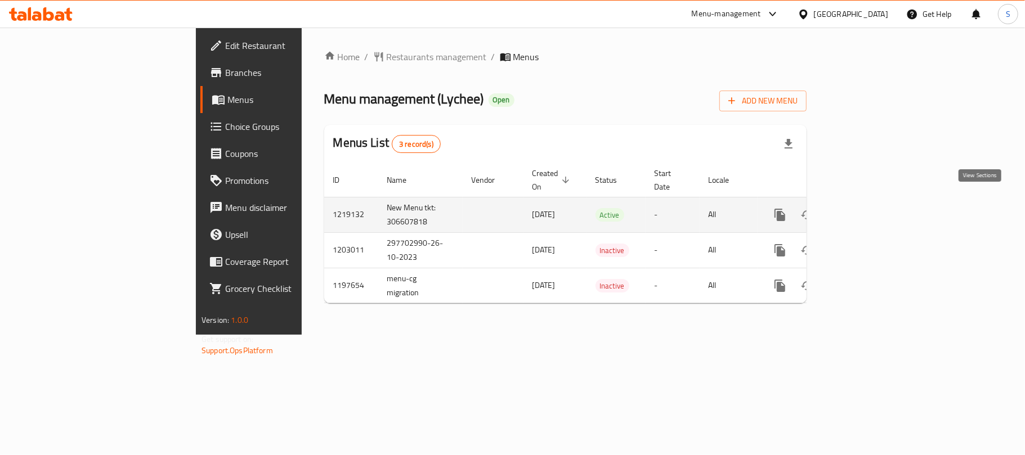
click at [866, 210] on icon "enhanced table" at bounding box center [861, 215] width 10 height 10
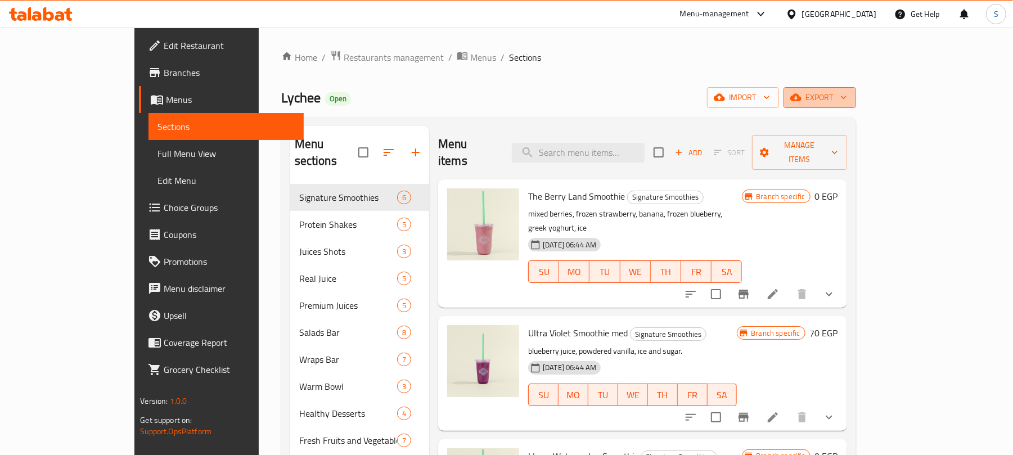
click at [850, 101] on icon "button" at bounding box center [843, 97] width 11 height 11
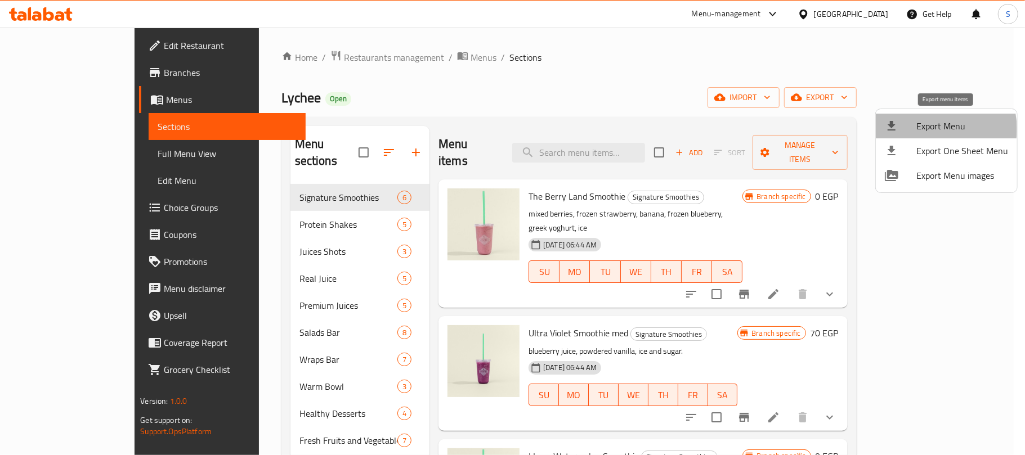
click at [932, 129] on span "Export Menu" at bounding box center [962, 126] width 92 height 14
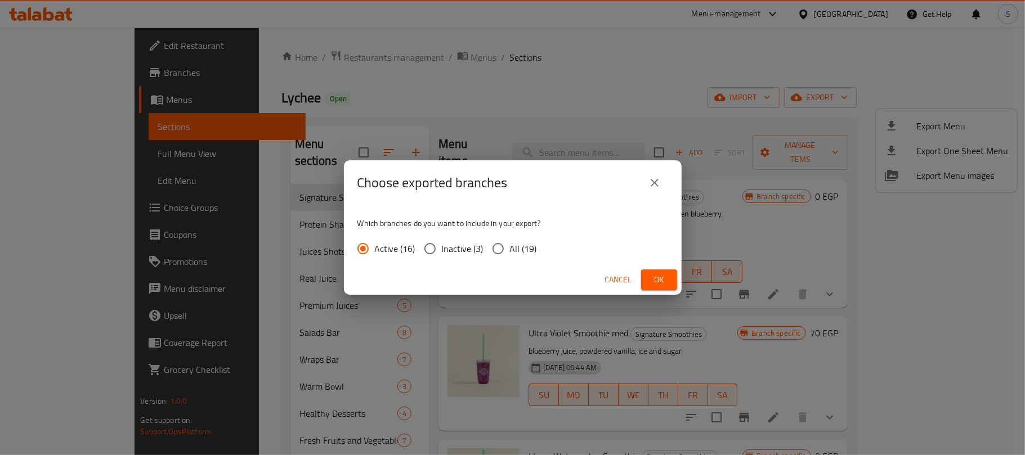
click at [495, 250] on input "All (19)" at bounding box center [498, 249] width 24 height 24
radio input "true"
click at [661, 277] on span "Ok" at bounding box center [659, 280] width 18 height 14
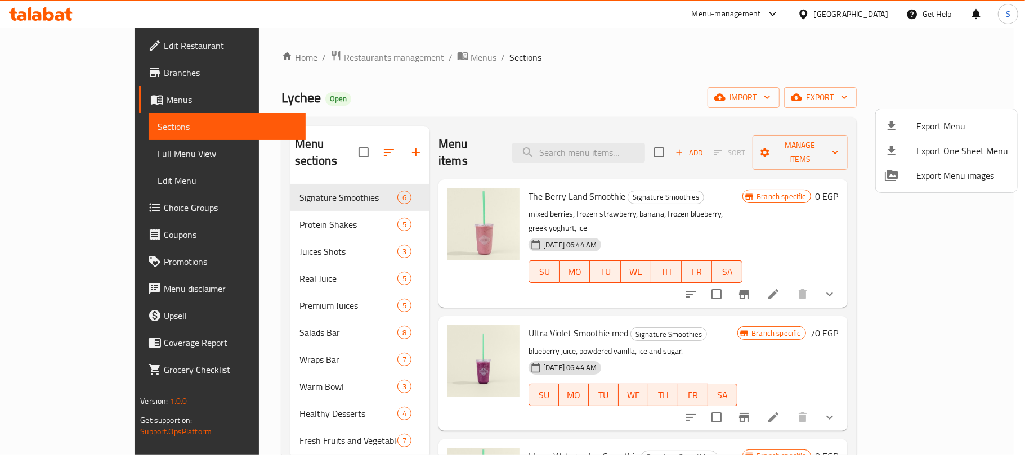
click at [71, 73] on div at bounding box center [512, 227] width 1025 height 455
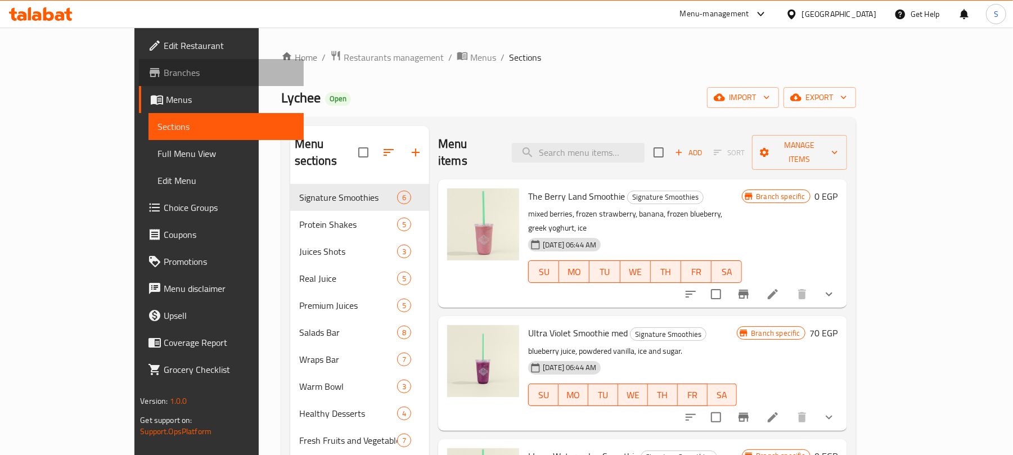
click at [164, 73] on span "Branches" at bounding box center [229, 73] width 131 height 14
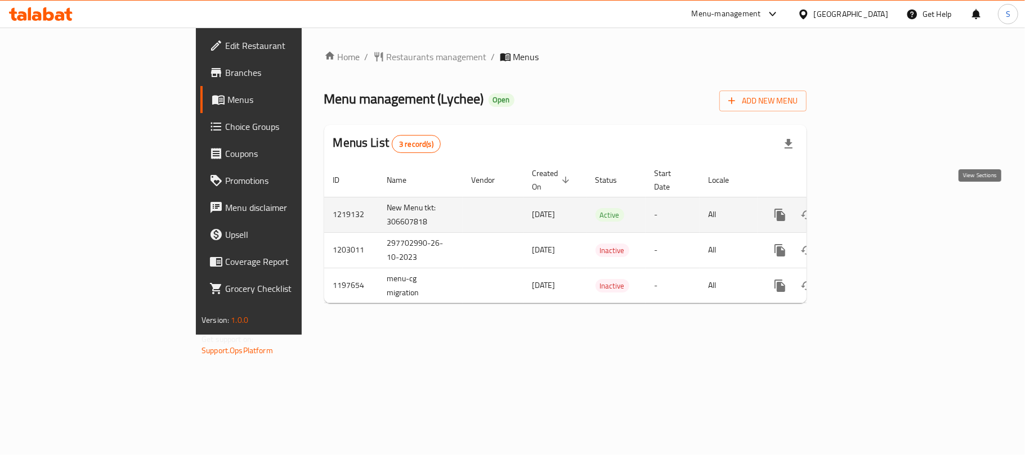
click at [866, 210] on icon "enhanced table" at bounding box center [861, 215] width 10 height 10
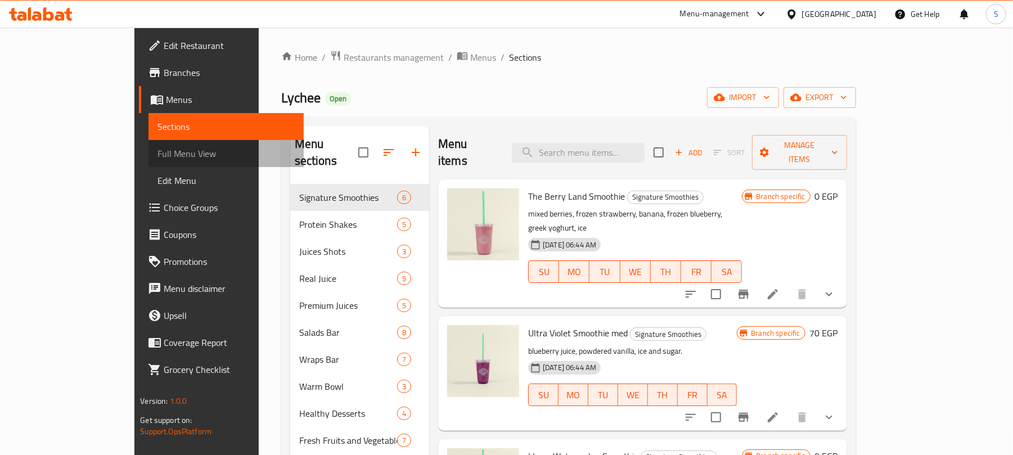
click at [158, 154] on span "Full Menu View" at bounding box center [226, 154] width 137 height 14
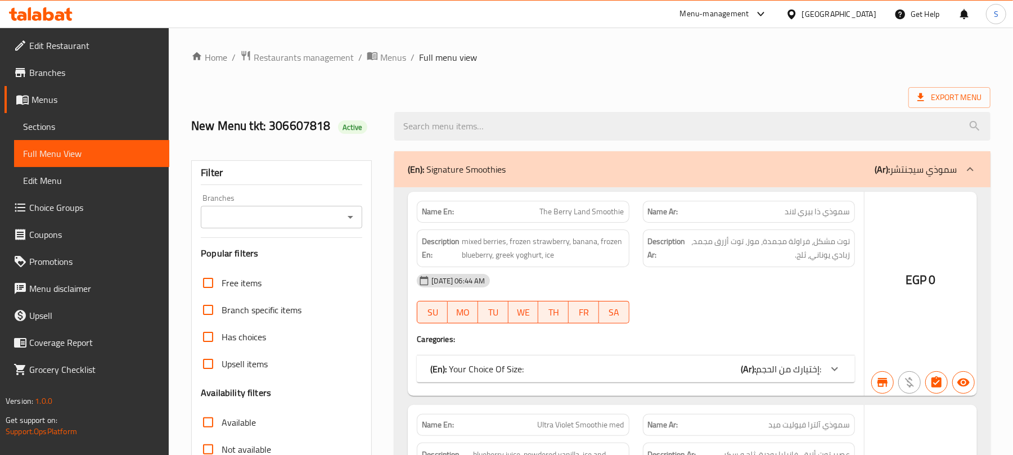
click at [599, 61] on ol "Home / Restaurants management / Menus / Full menu view" at bounding box center [590, 57] width 799 height 15
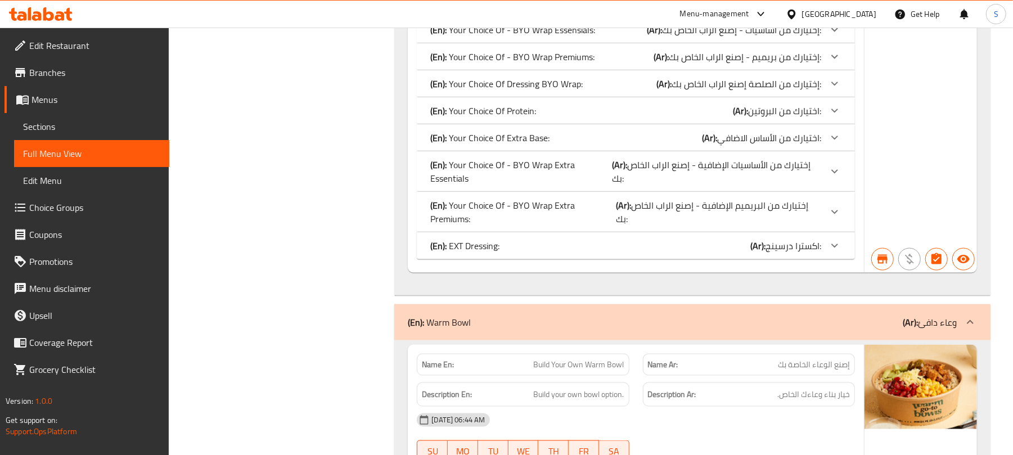
scroll to position [10925, 0]
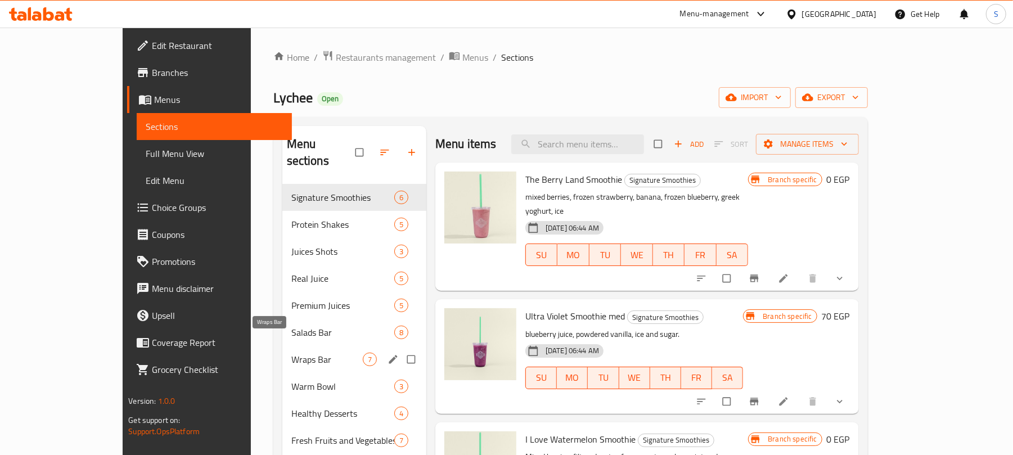
click at [291, 353] on span "Wraps Bar" at bounding box center [326, 360] width 71 height 14
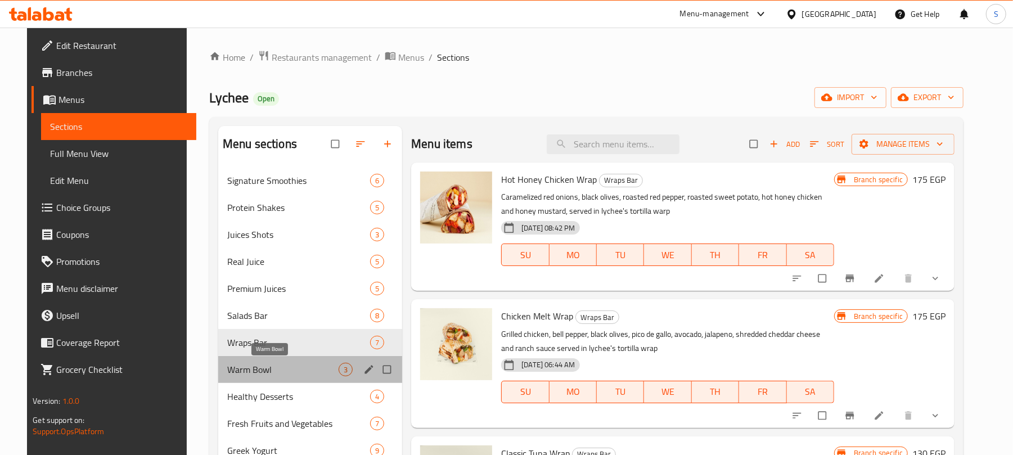
click at [253, 374] on span "Warm Bowl" at bounding box center [282, 370] width 111 height 14
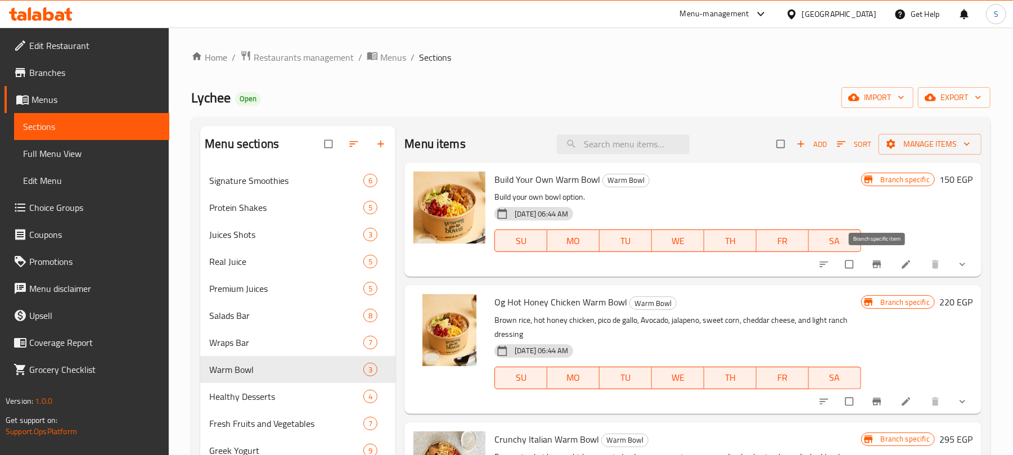
click at [882, 264] on icon "Branch-specific-item" at bounding box center [876, 264] width 11 height 11
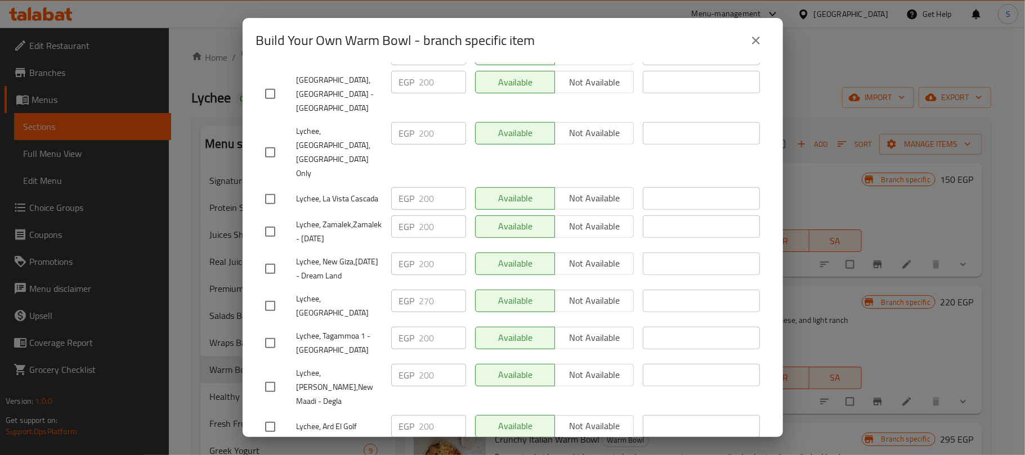
scroll to position [525, 0]
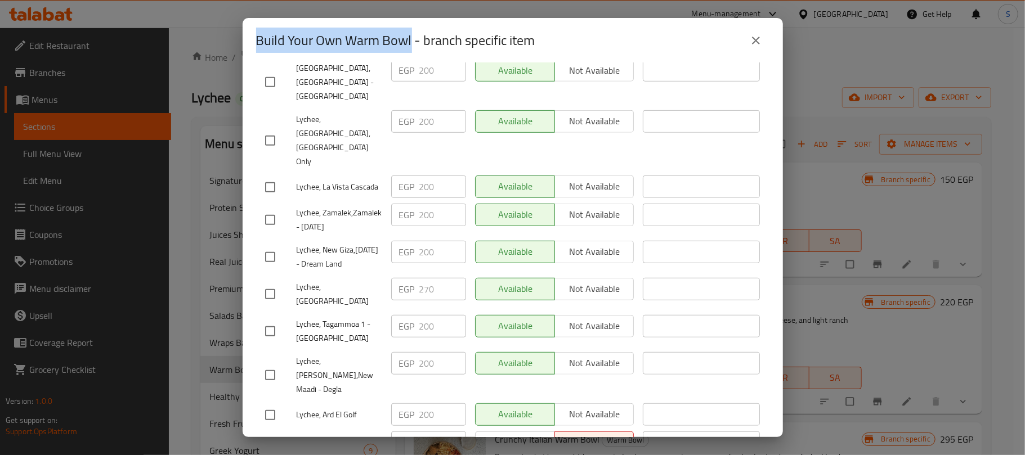
copy h2 "Build Your Own Warm Bowl"
drag, startPoint x: 412, startPoint y: 41, endPoint x: 242, endPoint y: 39, distance: 169.9
click at [242, 39] on div "Build Your Own Warm Bowl - branch specific item" at bounding box center [512, 40] width 540 height 45
click at [760, 39] on icon "close" at bounding box center [756, 41] width 14 height 14
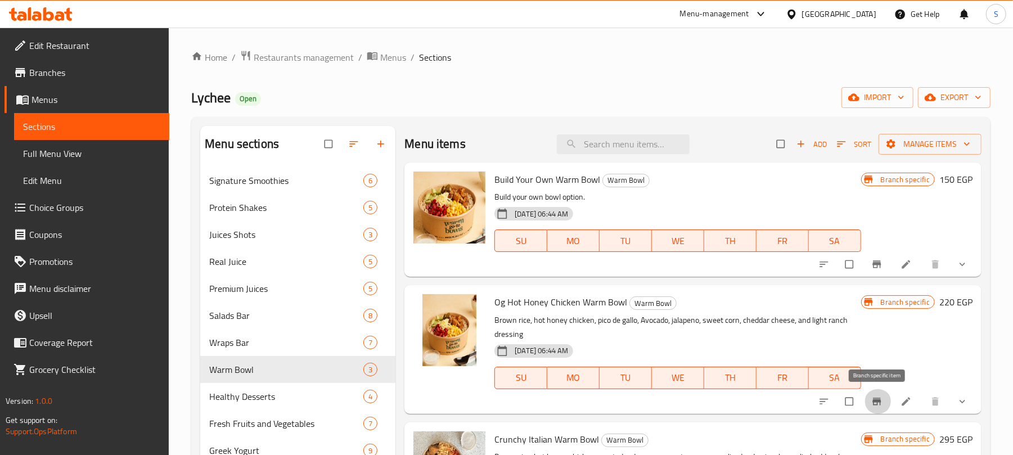
click at [879, 401] on icon "Branch-specific-item" at bounding box center [877, 401] width 8 height 7
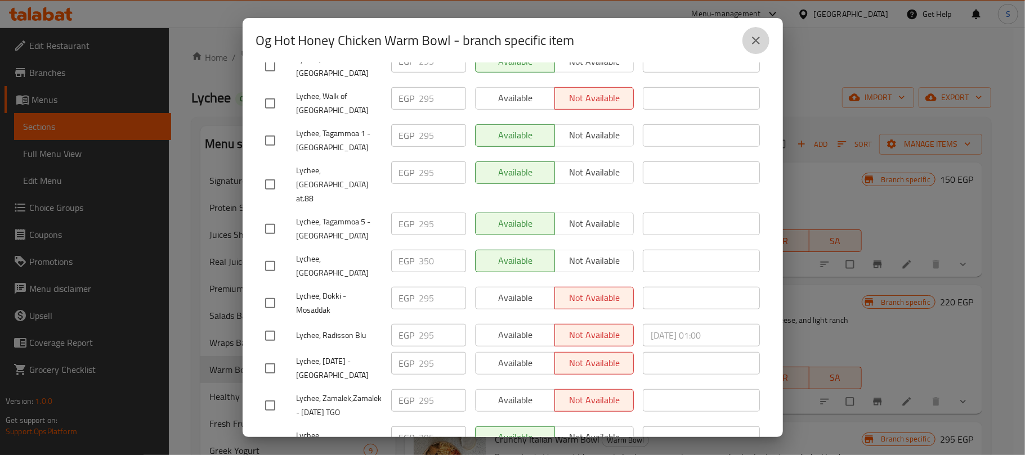
click at [755, 41] on icon "close" at bounding box center [756, 41] width 8 height 8
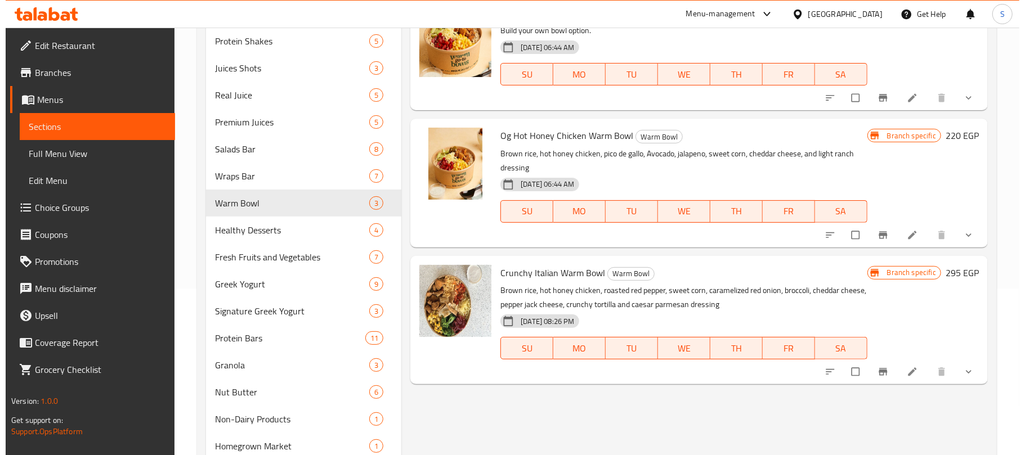
scroll to position [168, 0]
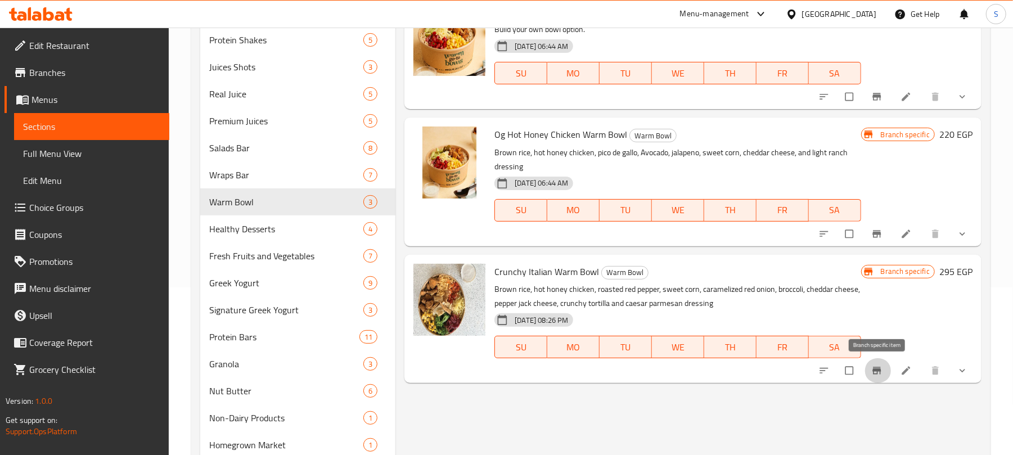
click at [881, 365] on icon "Branch-specific-item" at bounding box center [876, 370] width 11 height 11
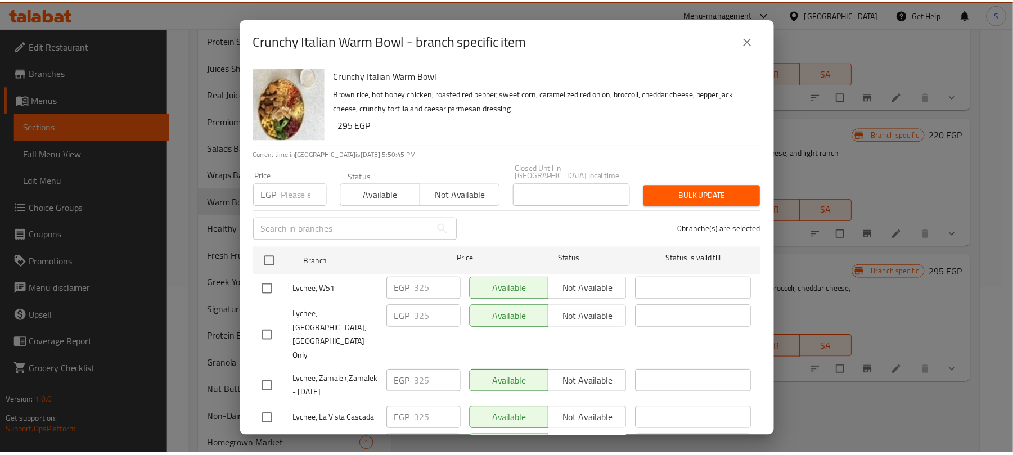
scroll to position [525, 0]
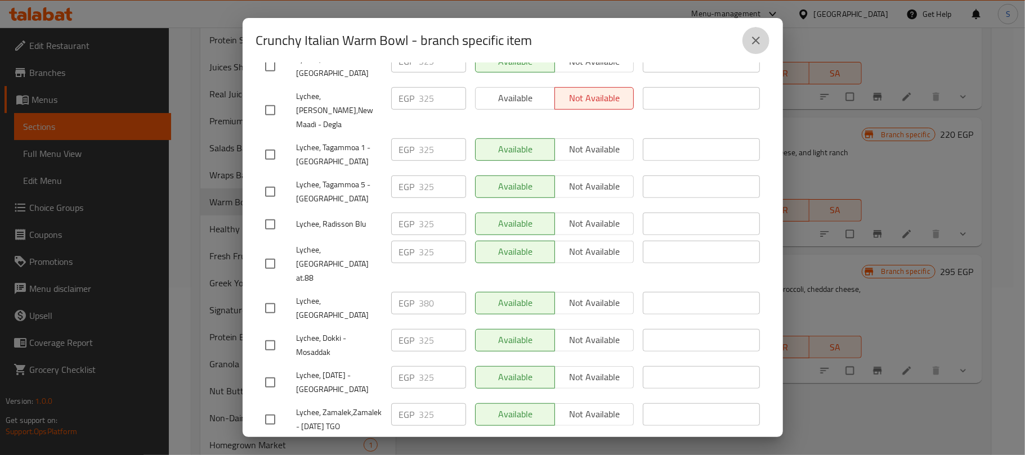
click at [756, 44] on icon "close" at bounding box center [756, 41] width 14 height 14
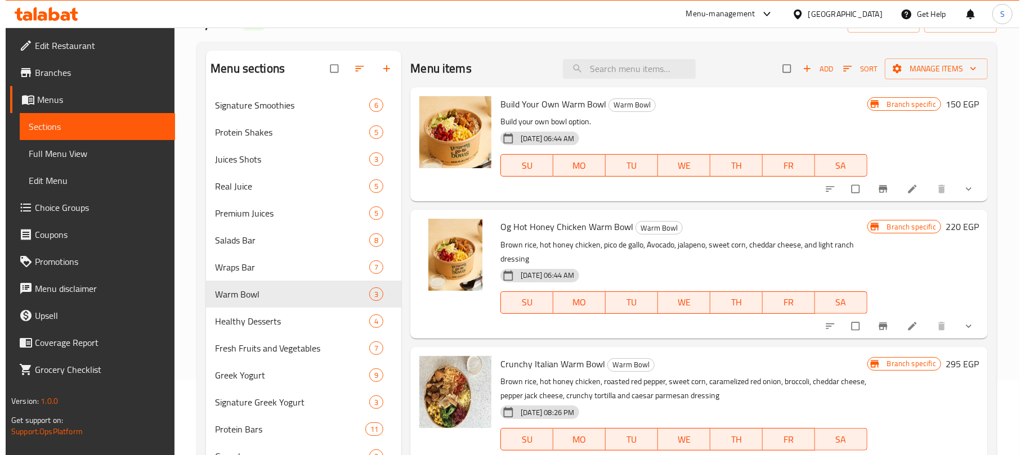
scroll to position [74, 0]
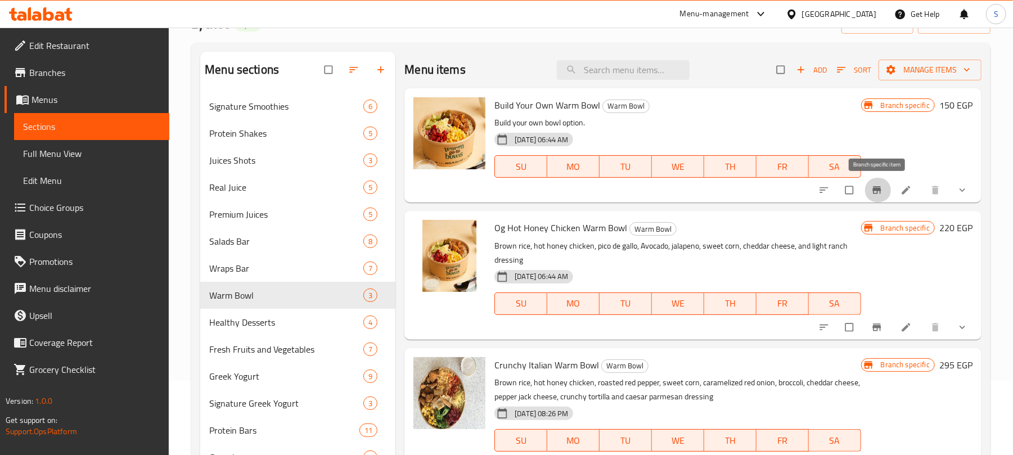
click at [868, 196] on button "Branch-specific-item" at bounding box center [878, 190] width 27 height 25
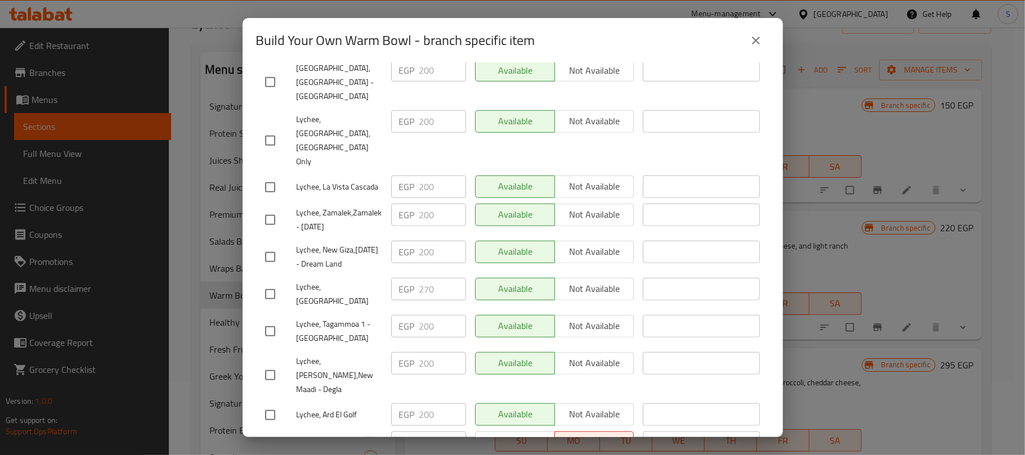
scroll to position [0, 0]
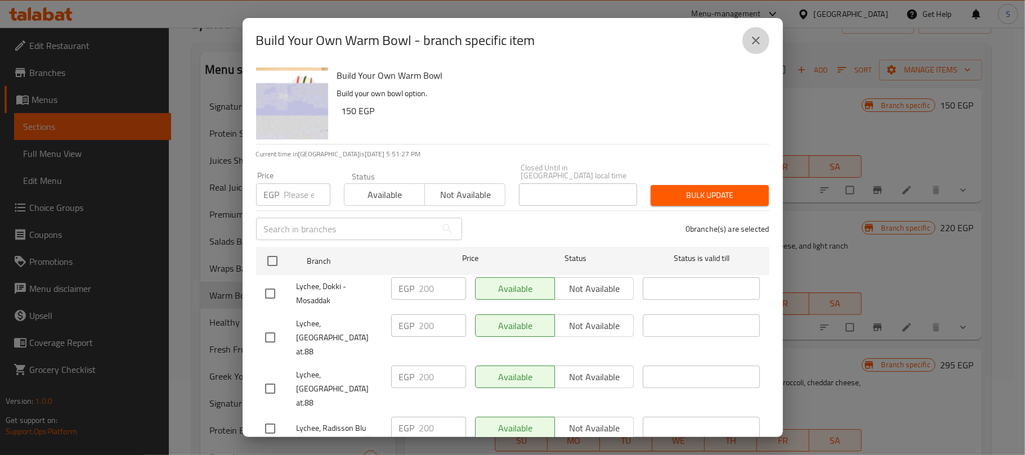
click at [761, 32] on button "close" at bounding box center [755, 40] width 27 height 27
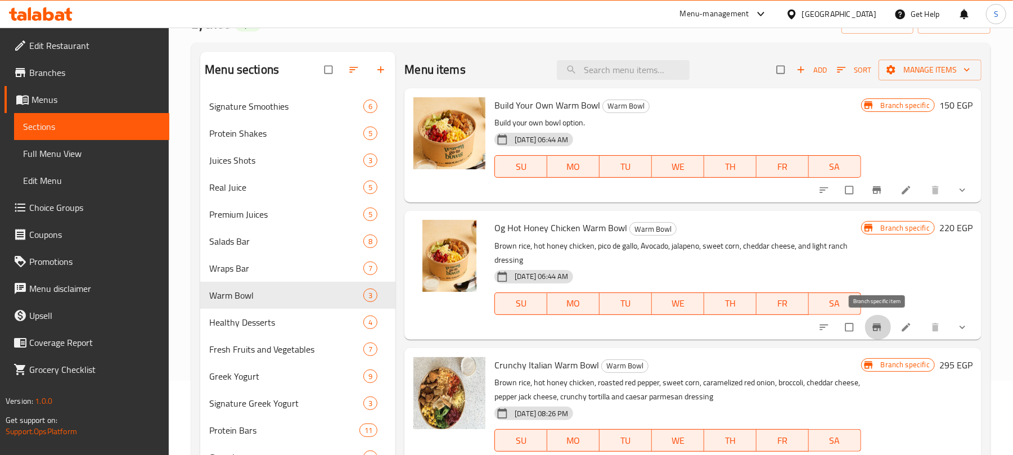
click at [885, 331] on button "Branch-specific-item" at bounding box center [878, 327] width 27 height 25
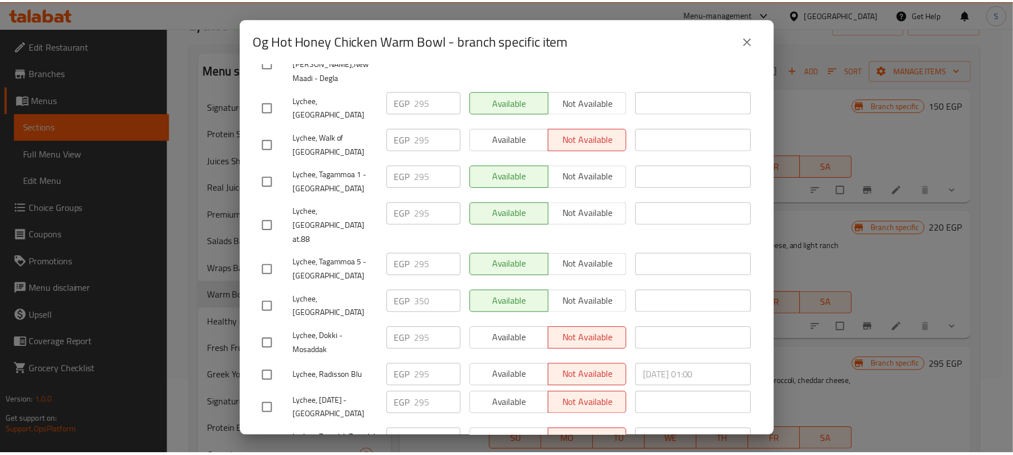
scroll to position [525, 0]
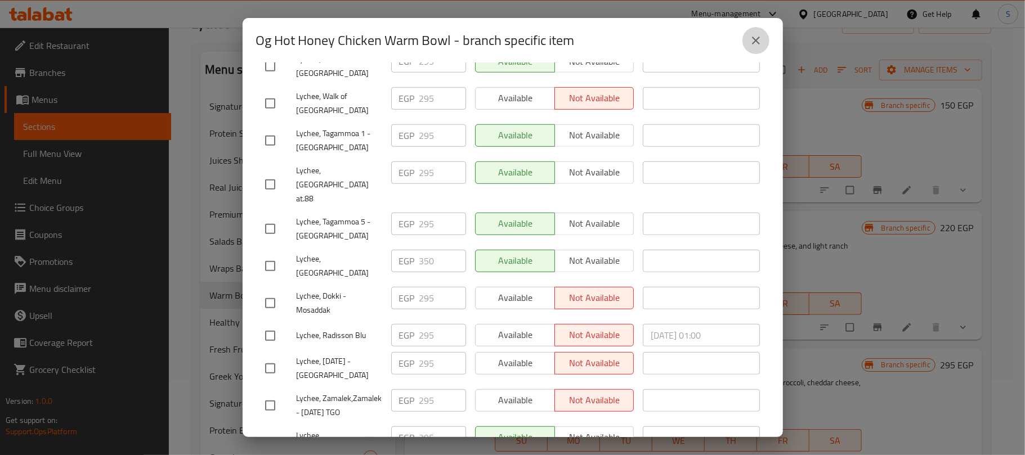
click at [762, 41] on button "close" at bounding box center [755, 40] width 27 height 27
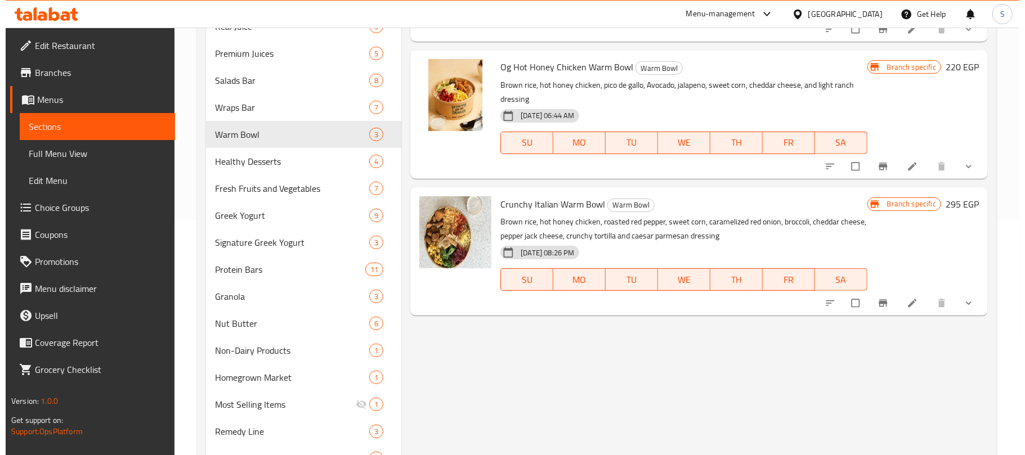
scroll to position [271, 0]
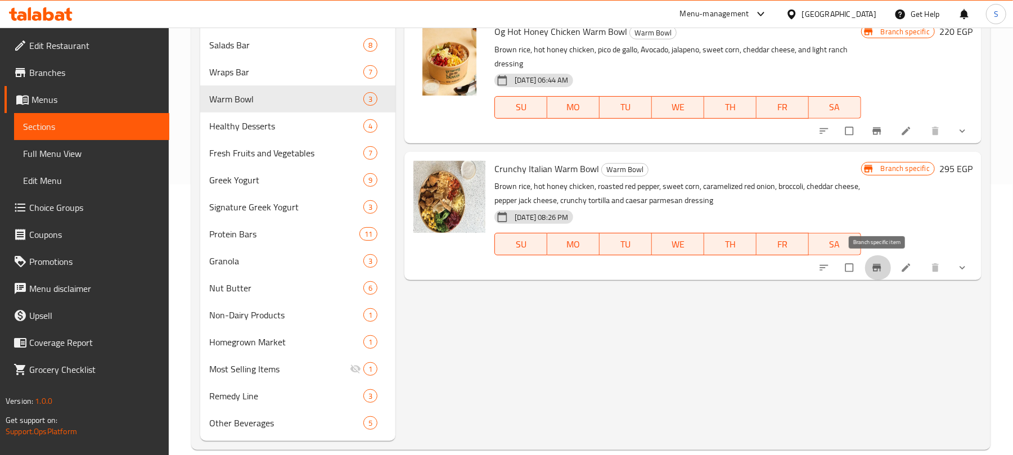
click at [874, 264] on icon "Branch-specific-item" at bounding box center [877, 267] width 8 height 7
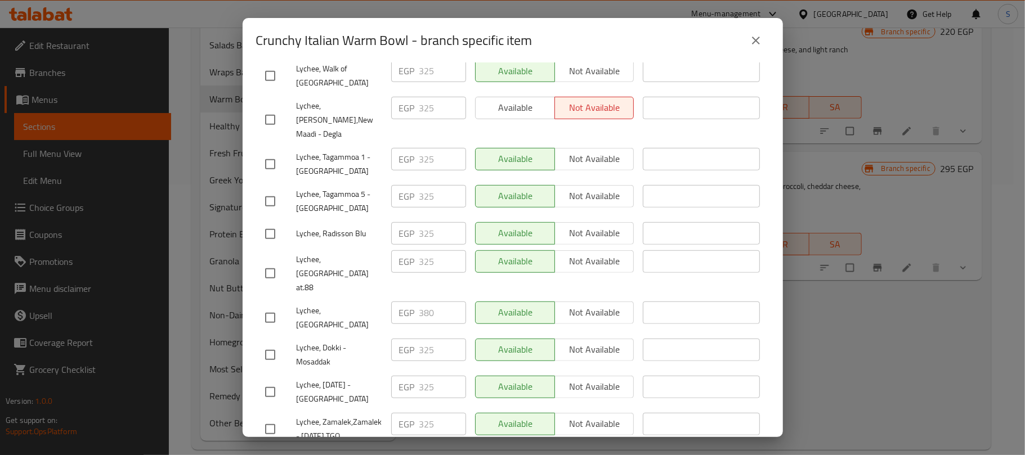
scroll to position [525, 0]
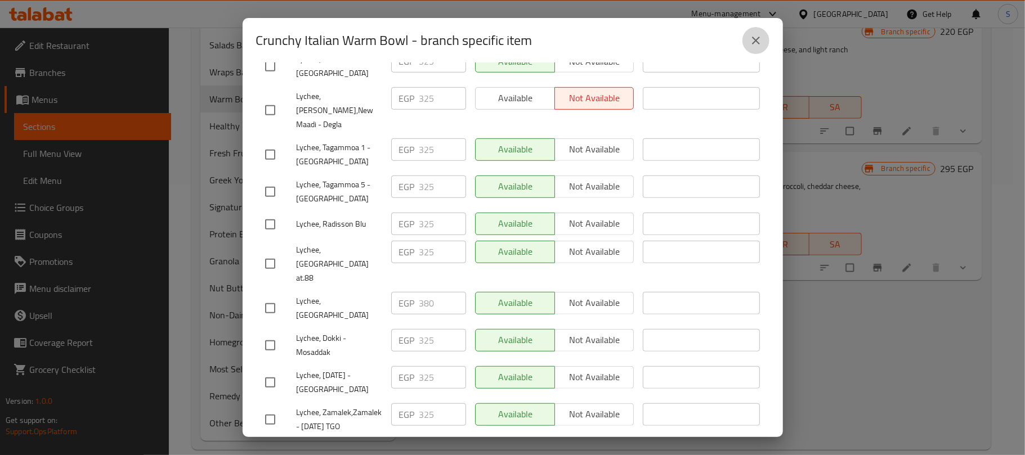
click at [755, 34] on icon "close" at bounding box center [756, 41] width 14 height 14
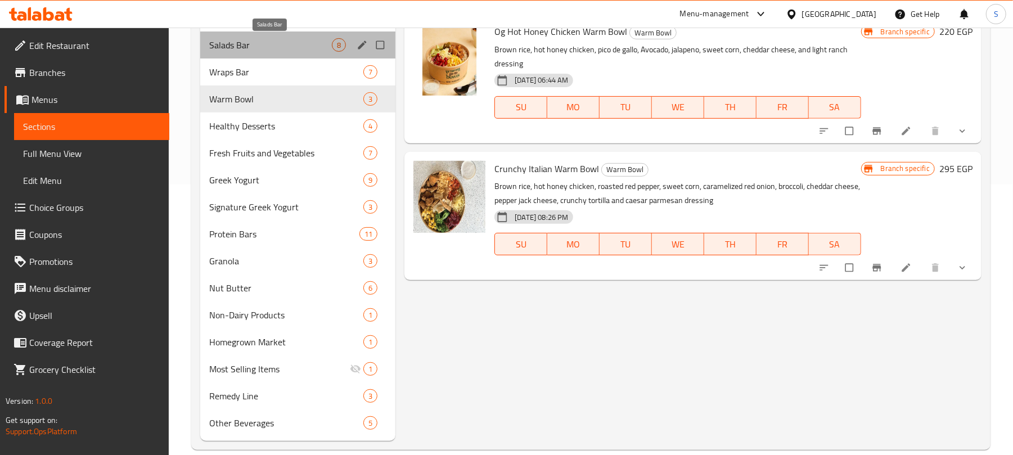
click at [262, 46] on span "Salads Bar" at bounding box center [270, 45] width 123 height 14
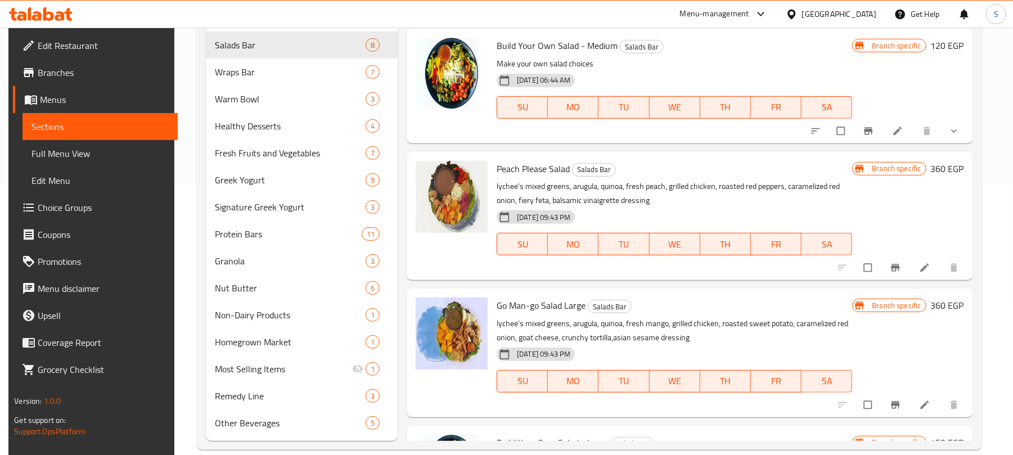
click at [552, 41] on span "Build Your Own Salad - Medium" at bounding box center [557, 45] width 121 height 17
copy h6 "Build Your Own Salad - Medium"
click at [865, 127] on icon "Branch-specific-item" at bounding box center [868, 130] width 11 height 11
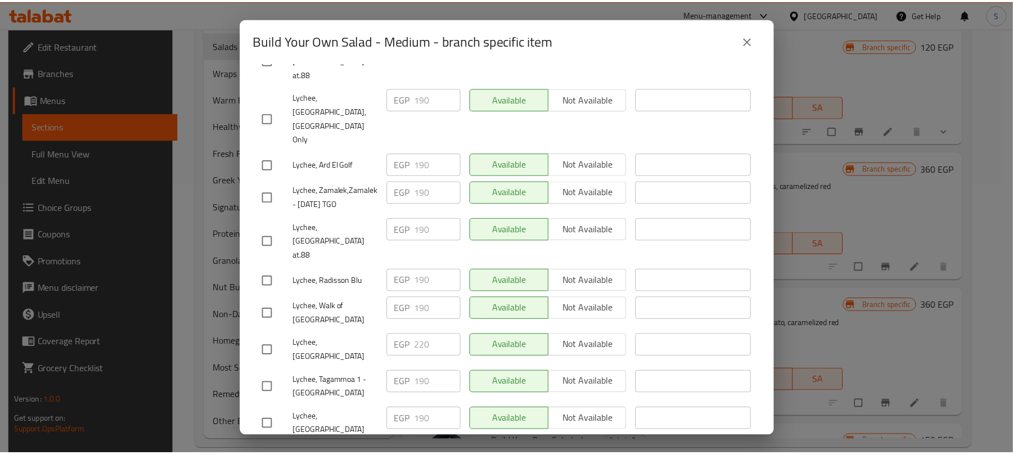
scroll to position [525, 0]
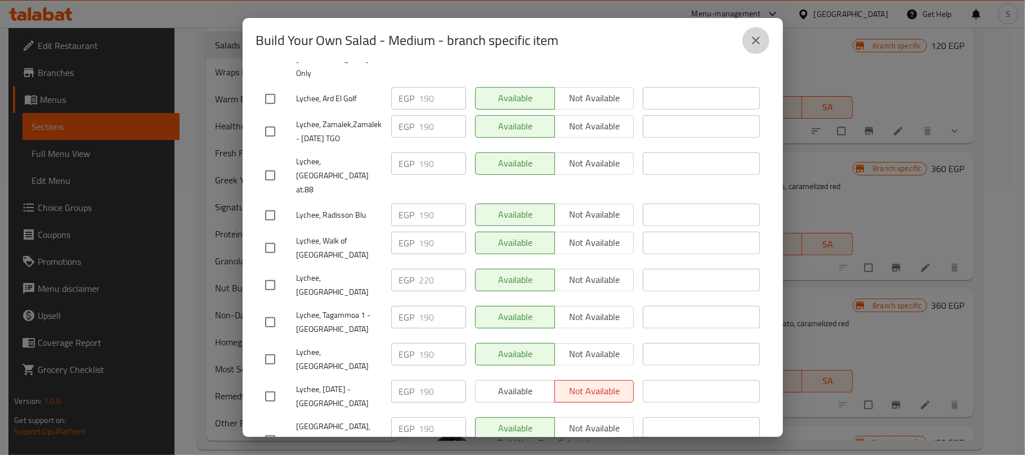
click at [758, 46] on icon "close" at bounding box center [756, 41] width 14 height 14
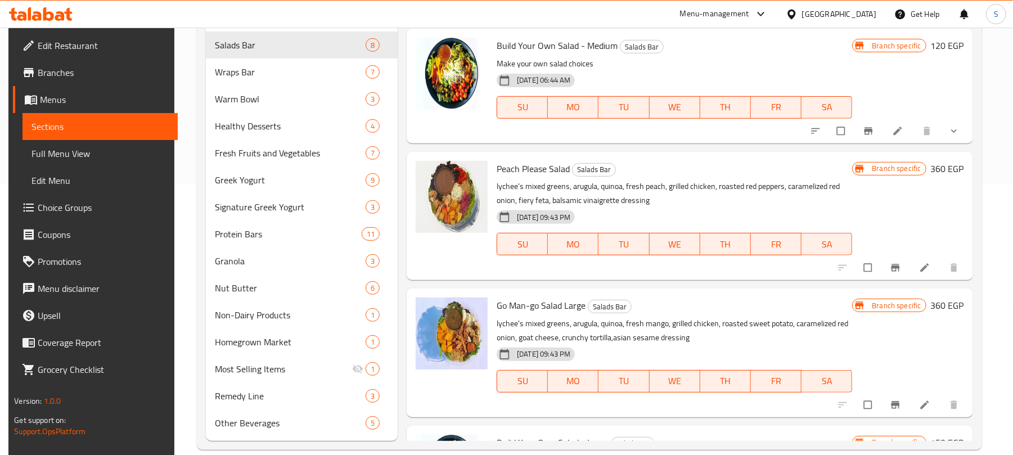
scroll to position [417, 0]
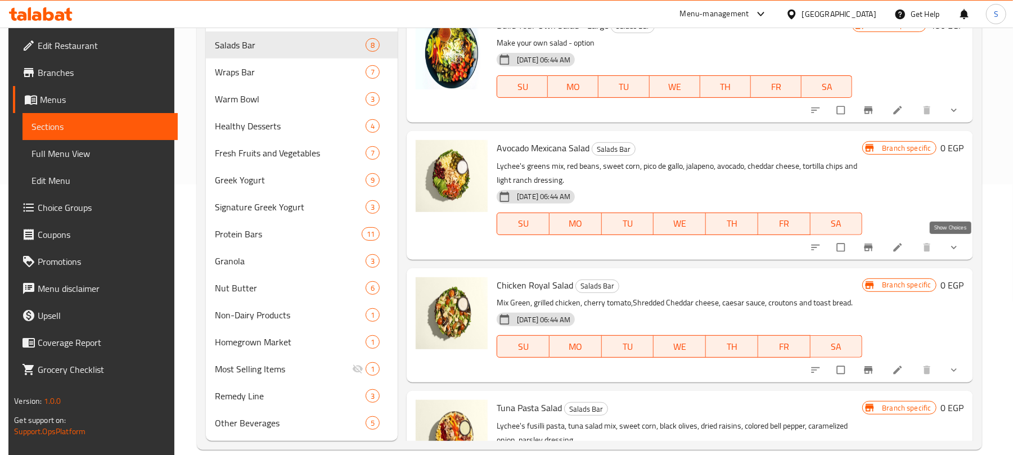
click at [949, 248] on icon "show more" at bounding box center [954, 247] width 11 height 11
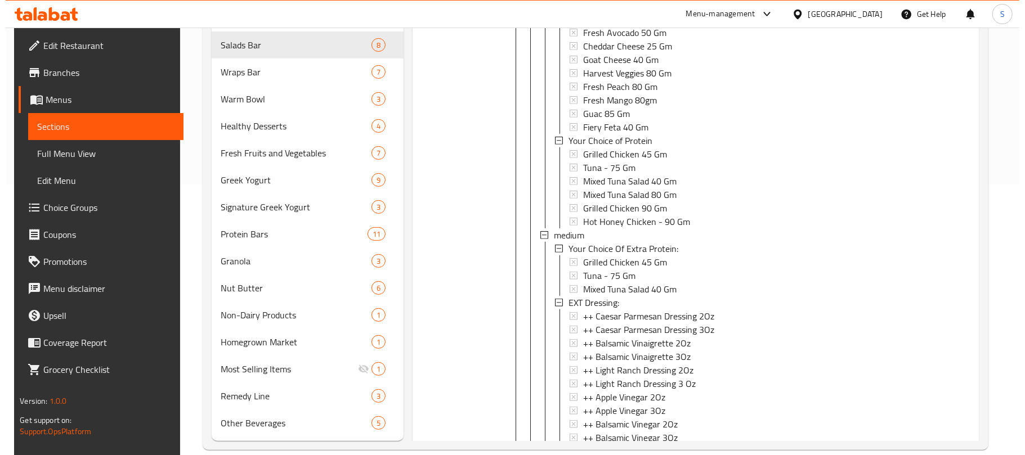
scroll to position [1171, 0]
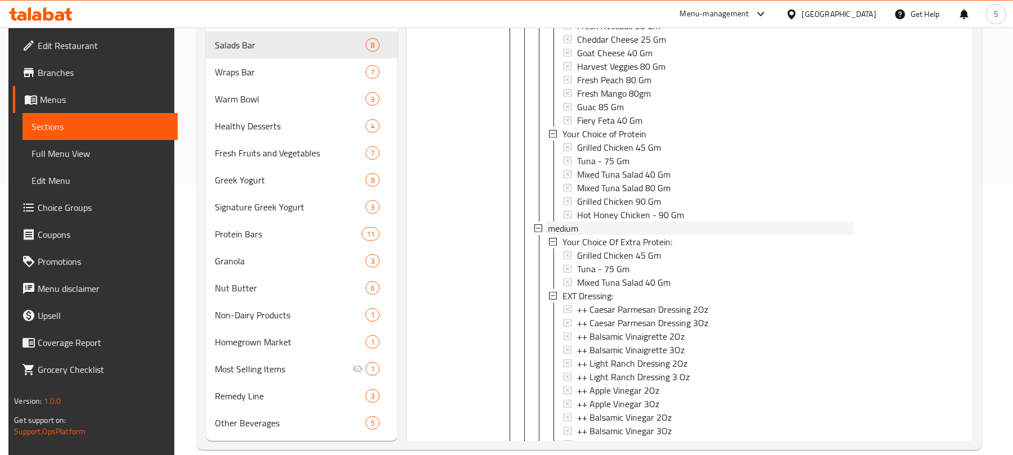
click at [575, 224] on span "medium" at bounding box center [563, 229] width 30 height 14
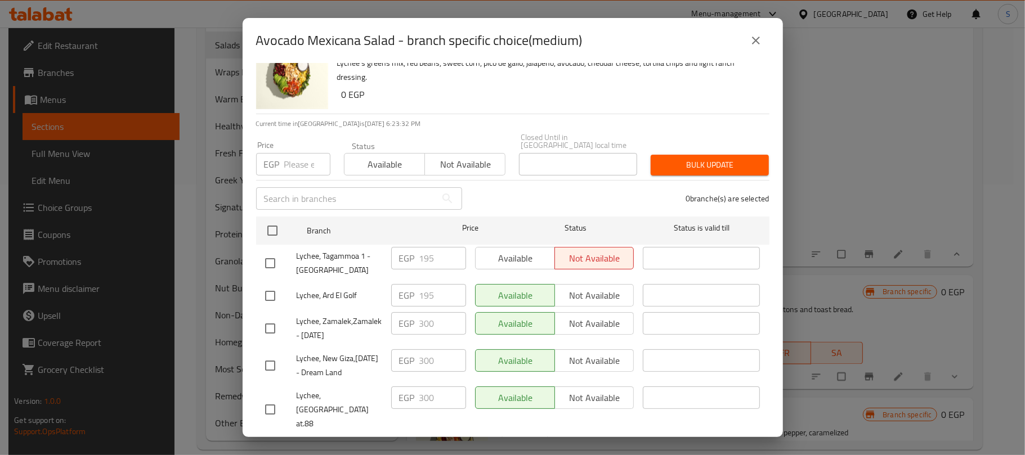
scroll to position [32, 0]
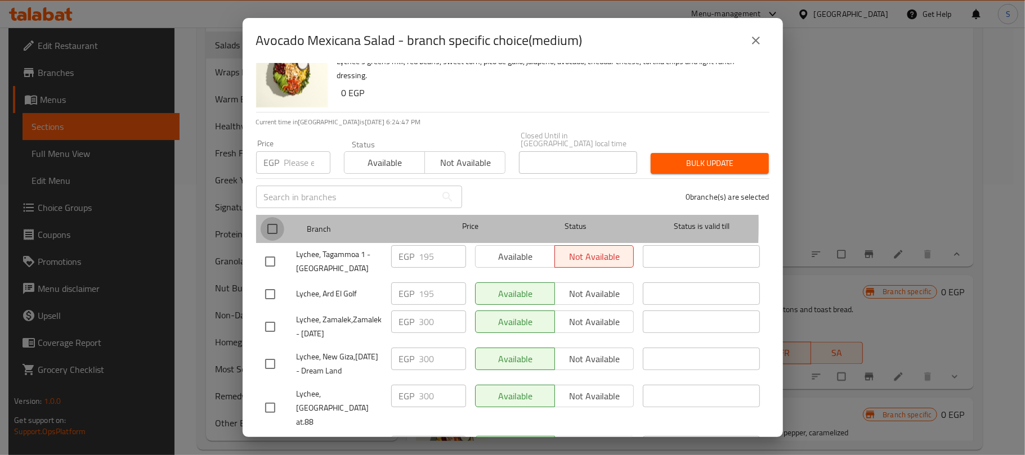
click at [275, 217] on input "checkbox" at bounding box center [272, 229] width 24 height 24
checkbox input "true"
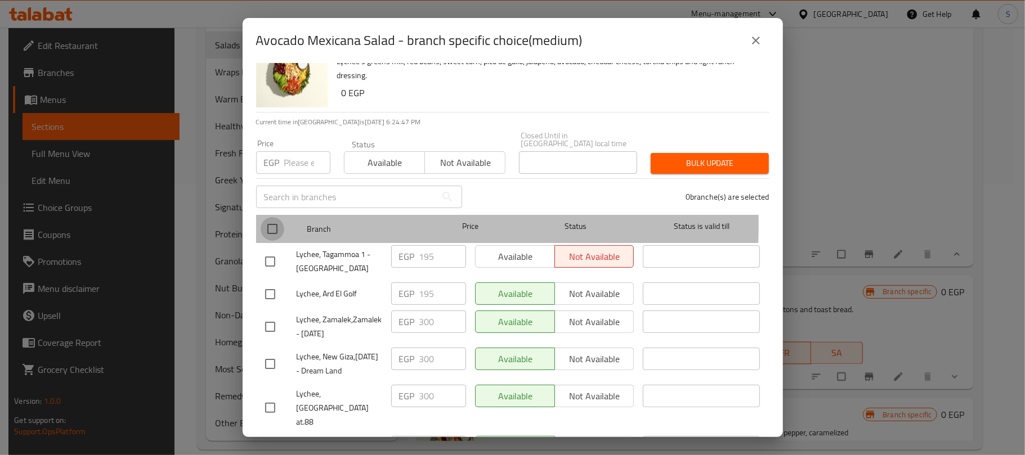
checkbox input "true"
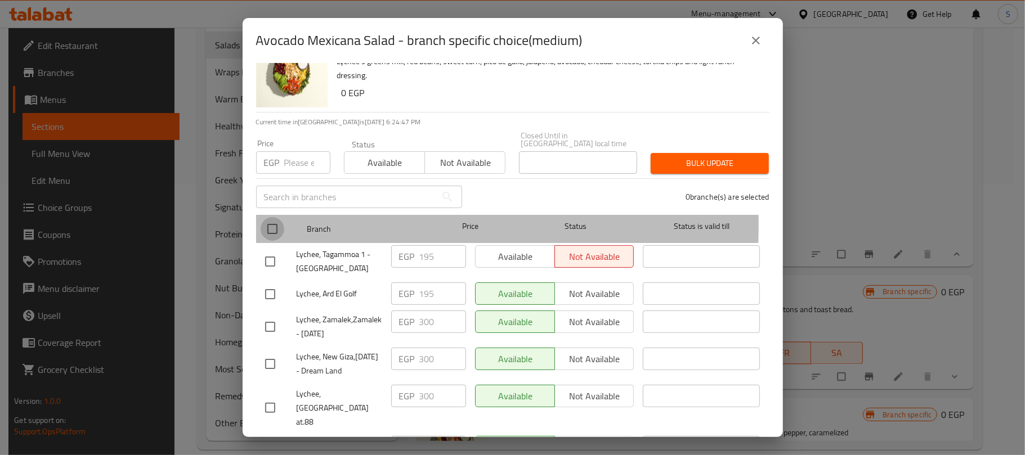
checkbox input "true"
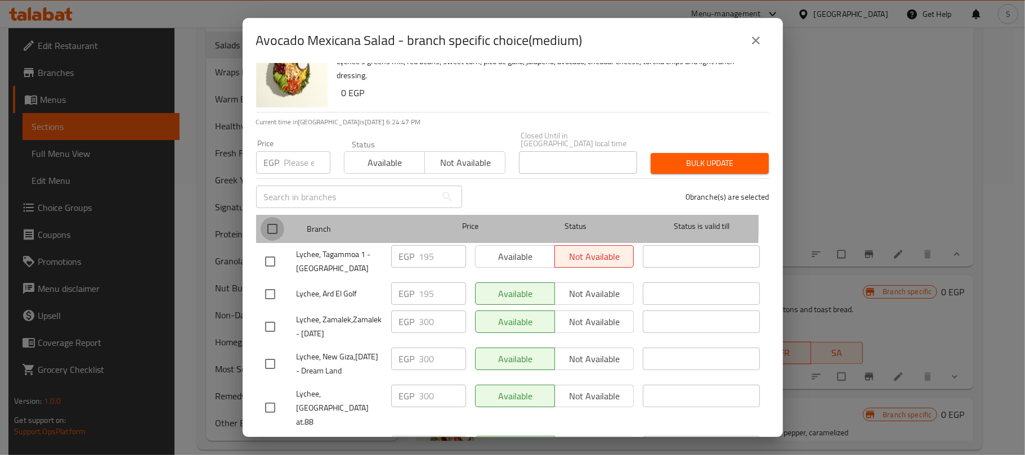
checkbox input "true"
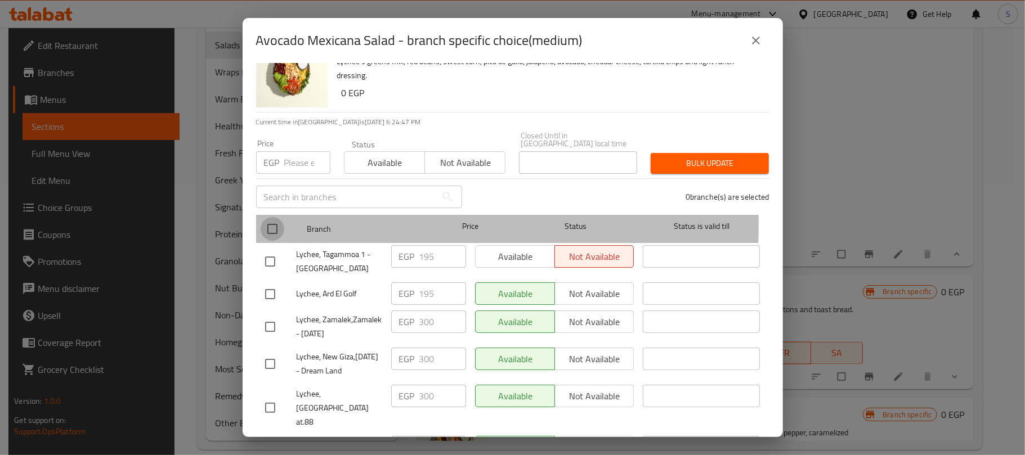
checkbox input "true"
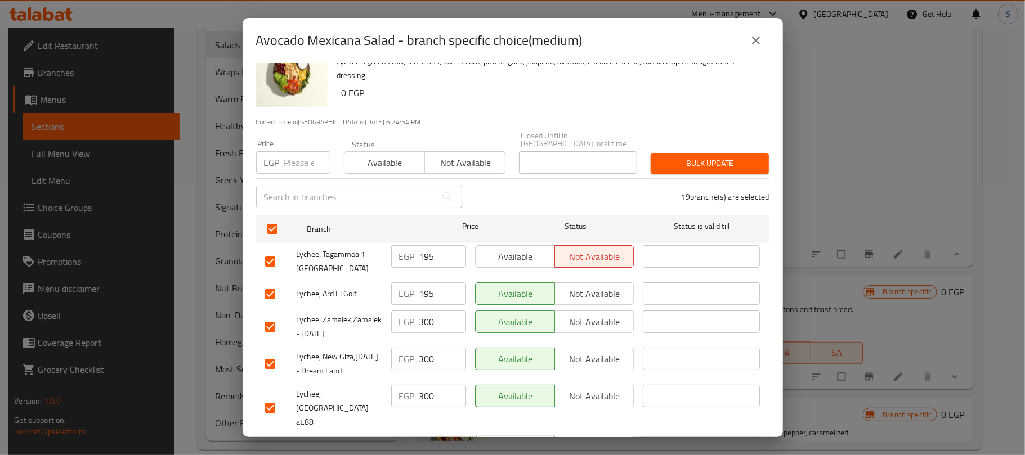
scroll to position [329, 0]
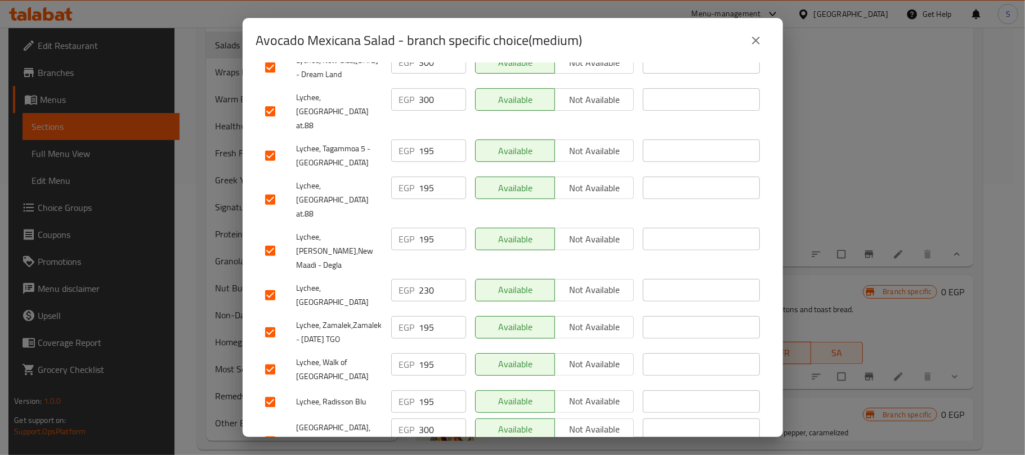
click at [272, 284] on input "checkbox" at bounding box center [270, 296] width 24 height 24
checkbox input "false"
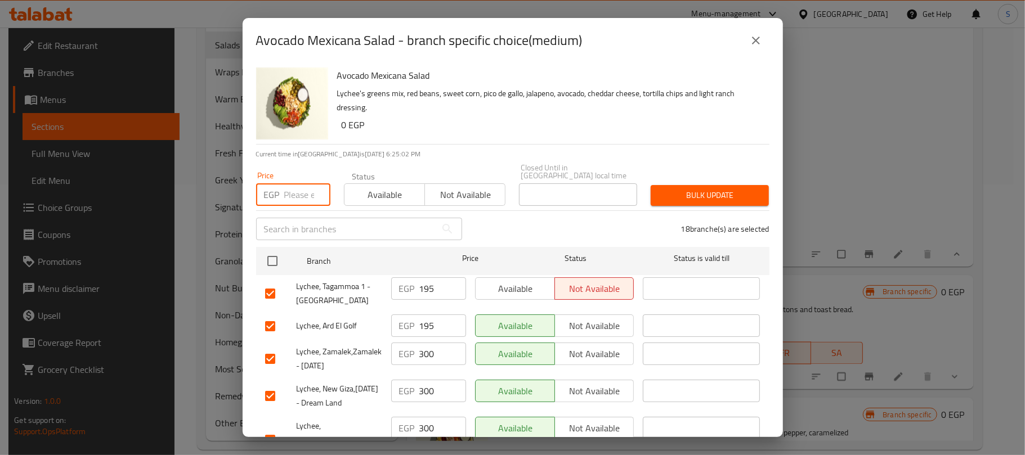
click at [295, 186] on input "number" at bounding box center [307, 194] width 46 height 23
type input "195"
click at [670, 188] on span "Bulk update" at bounding box center [709, 195] width 100 height 14
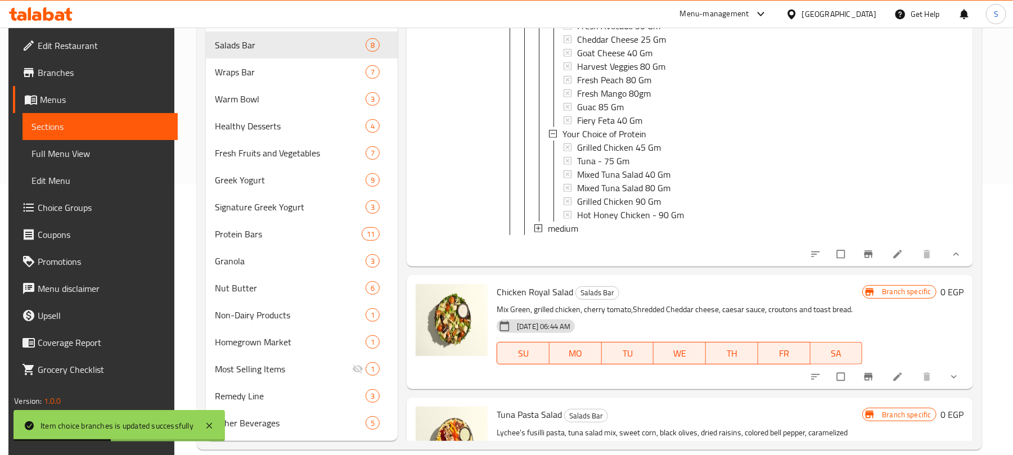
click at [635, 227] on div "medium" at bounding box center [700, 229] width 305 height 14
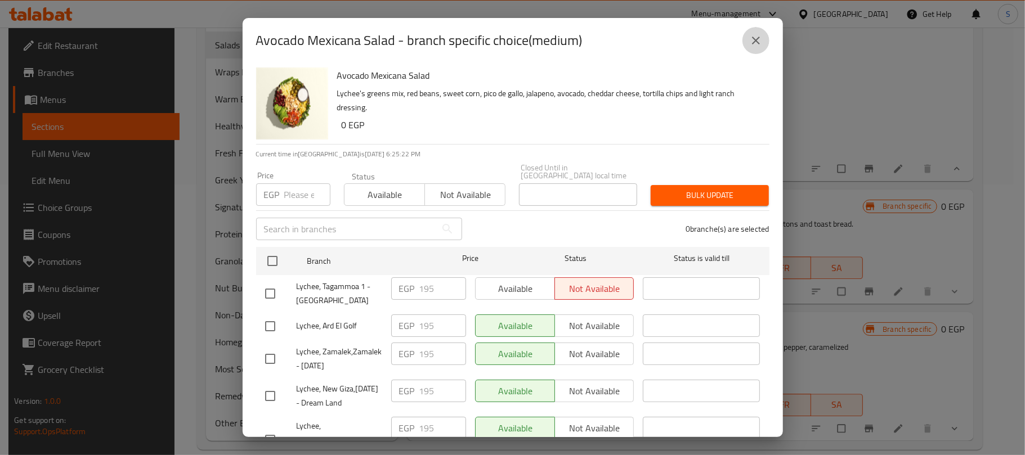
click at [756, 37] on icon "close" at bounding box center [756, 41] width 14 height 14
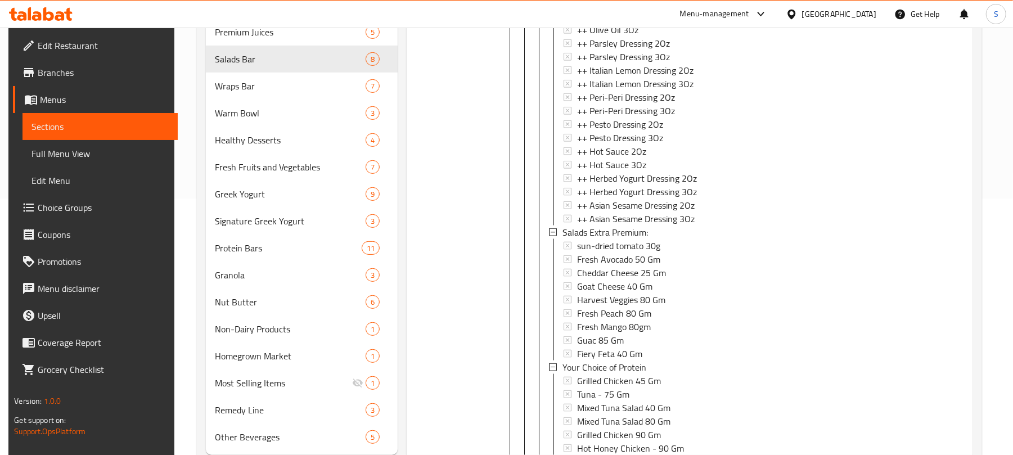
scroll to position [1943, 0]
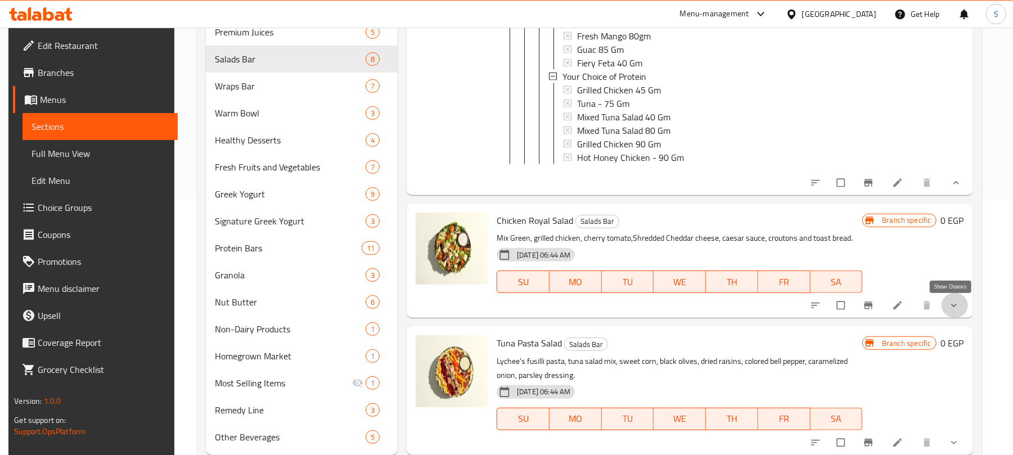
click at [949, 307] on icon "show more" at bounding box center [954, 305] width 11 height 11
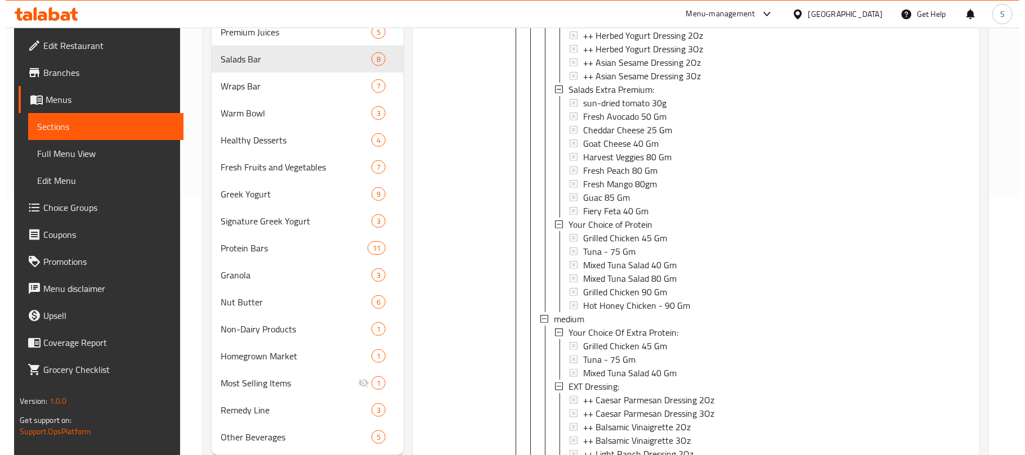
scroll to position [2663, 0]
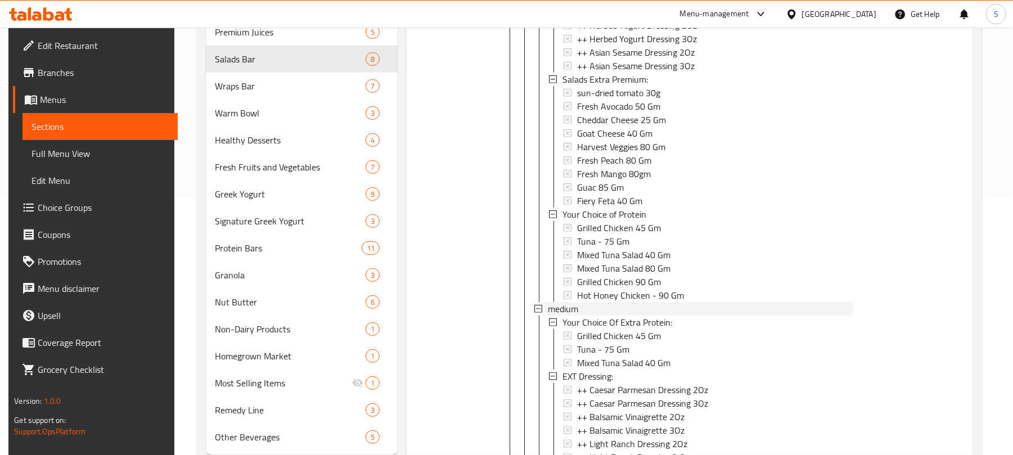
click at [559, 316] on span "medium" at bounding box center [563, 309] width 30 height 14
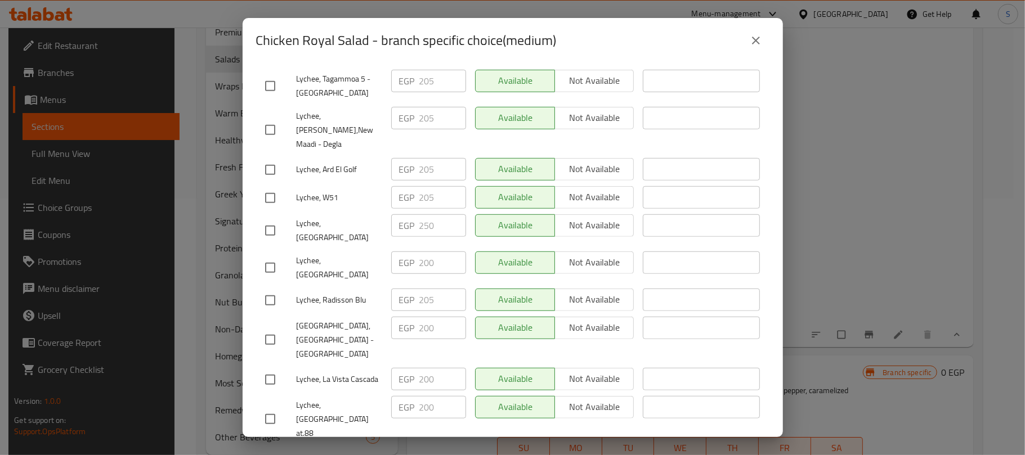
scroll to position [525, 0]
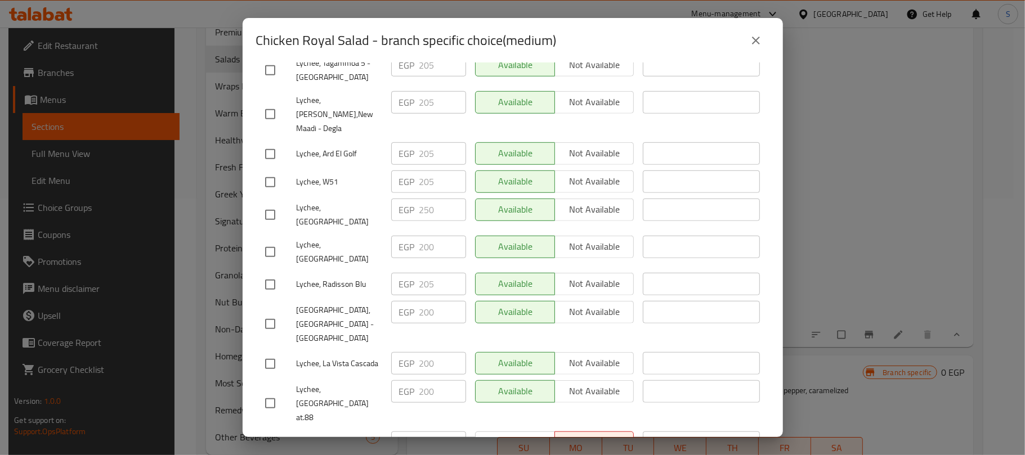
click at [340, 201] on span "Lychee, Marassi Village" at bounding box center [339, 215] width 86 height 28
copy span "Lychee, Marassi Village"
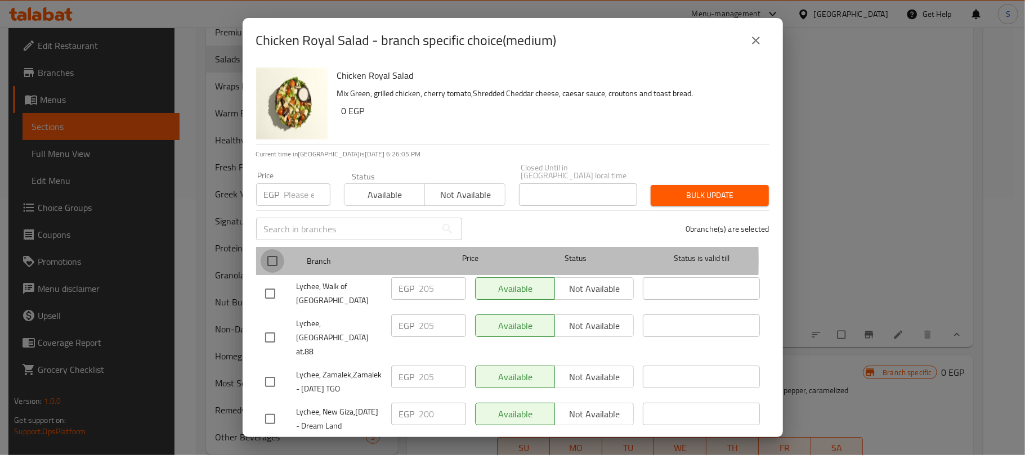
click at [277, 253] on input "checkbox" at bounding box center [272, 261] width 24 height 24
checkbox input "true"
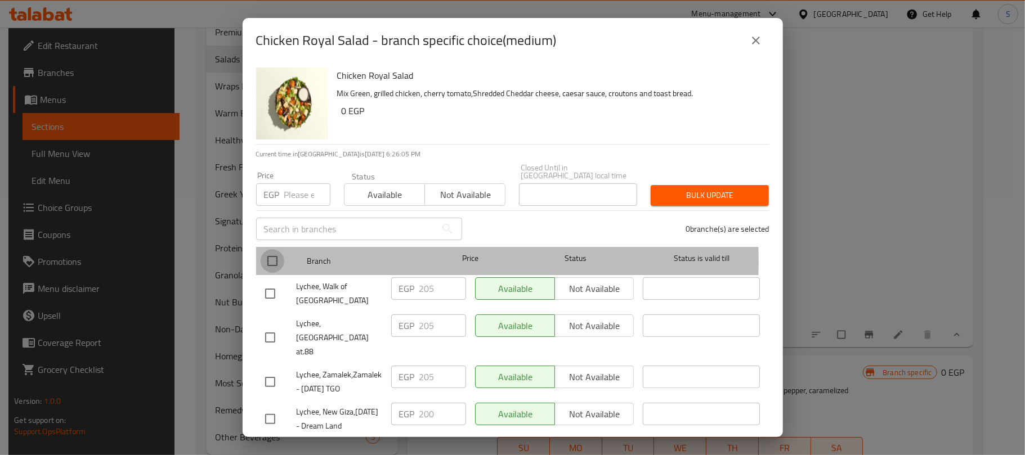
checkbox input "true"
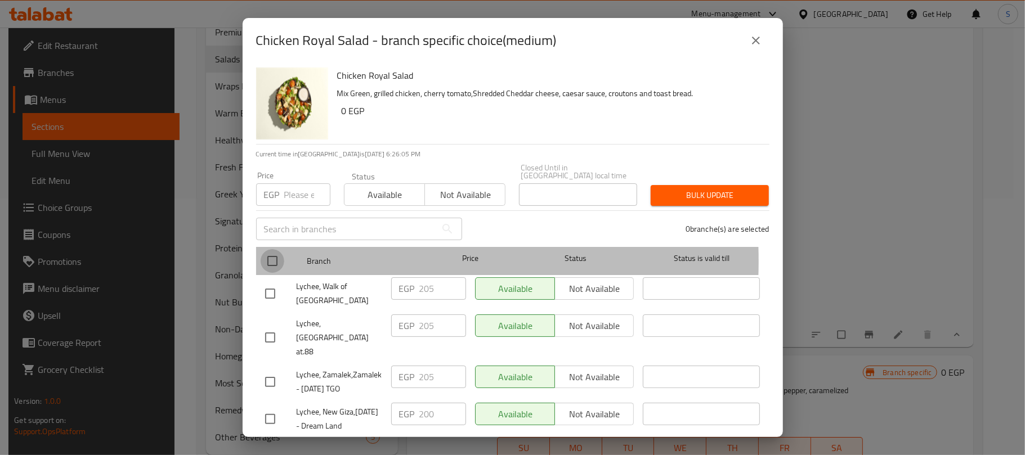
checkbox input "true"
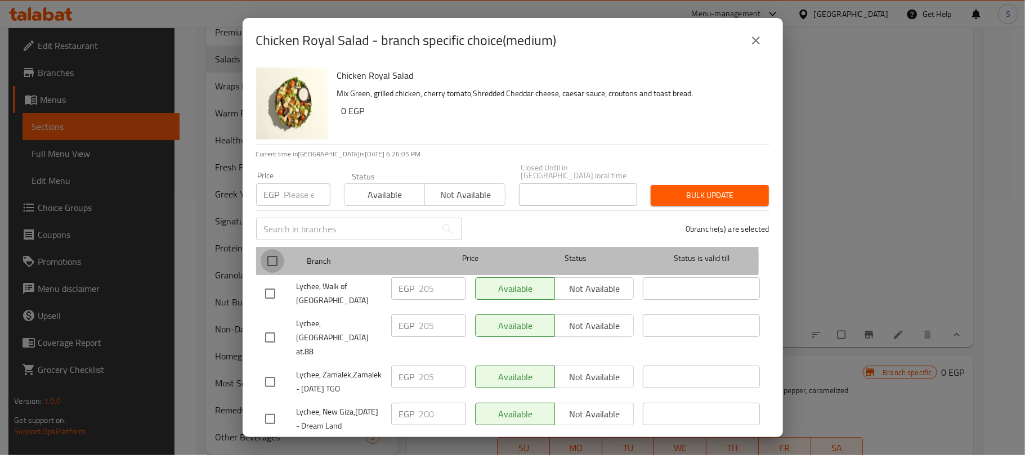
checkbox input "true"
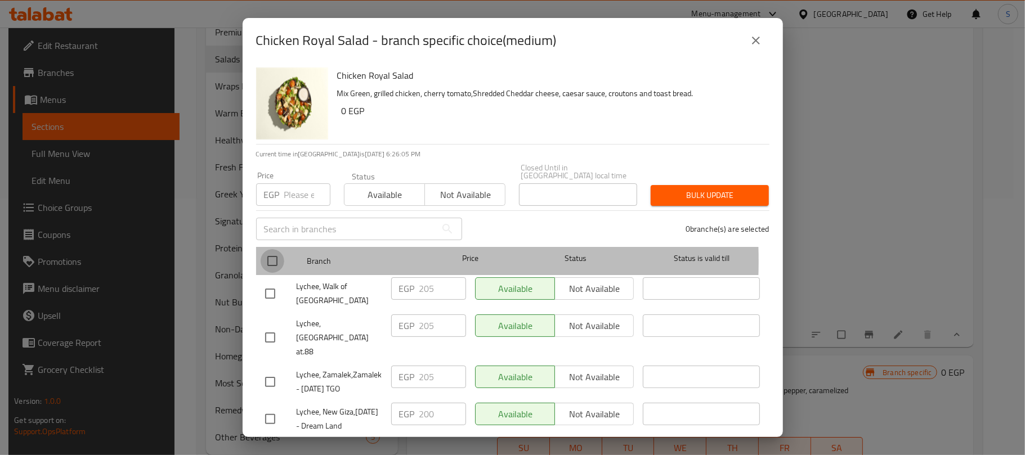
checkbox input "true"
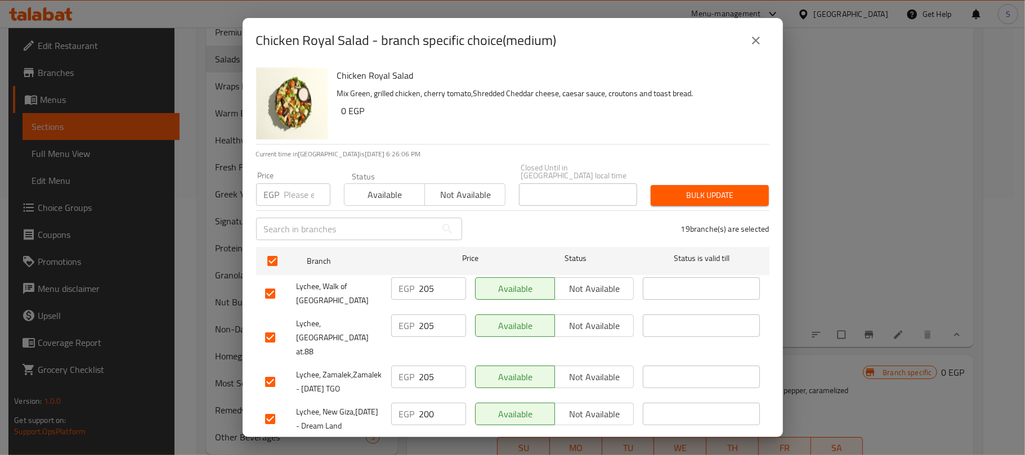
scroll to position [446, 0]
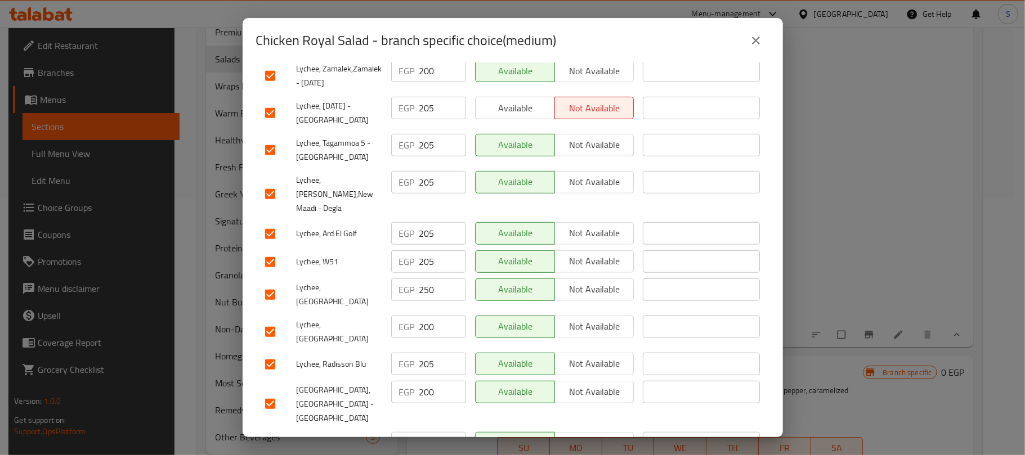
click at [266, 283] on input "checkbox" at bounding box center [270, 295] width 24 height 24
checkbox input "false"
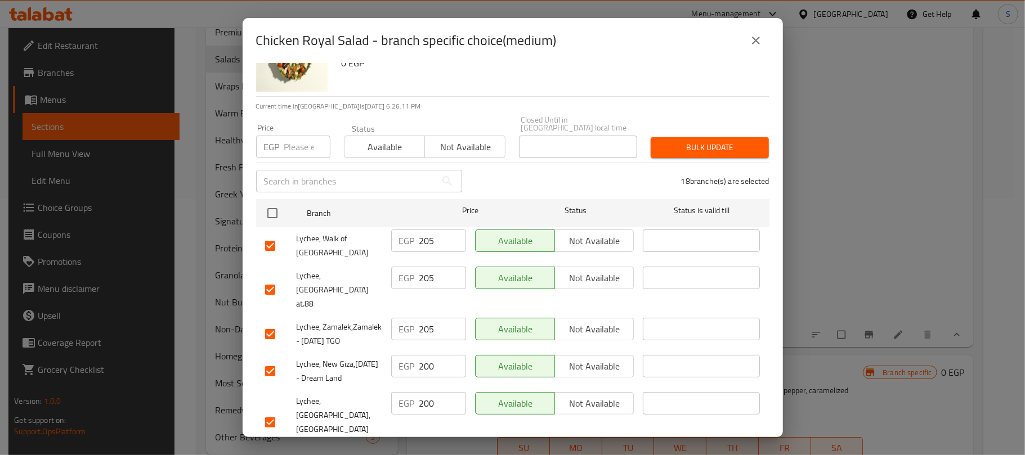
scroll to position [25, 0]
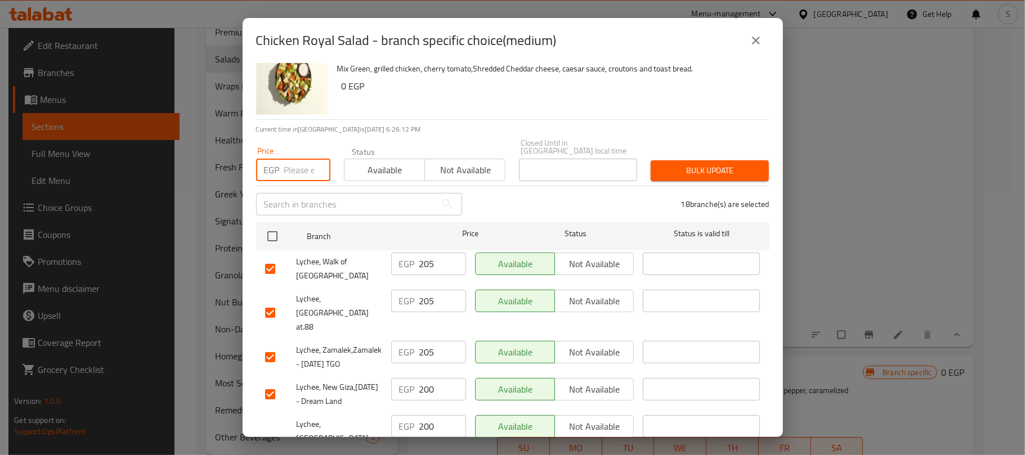
click at [299, 163] on input "number" at bounding box center [307, 170] width 46 height 23
type input "205"
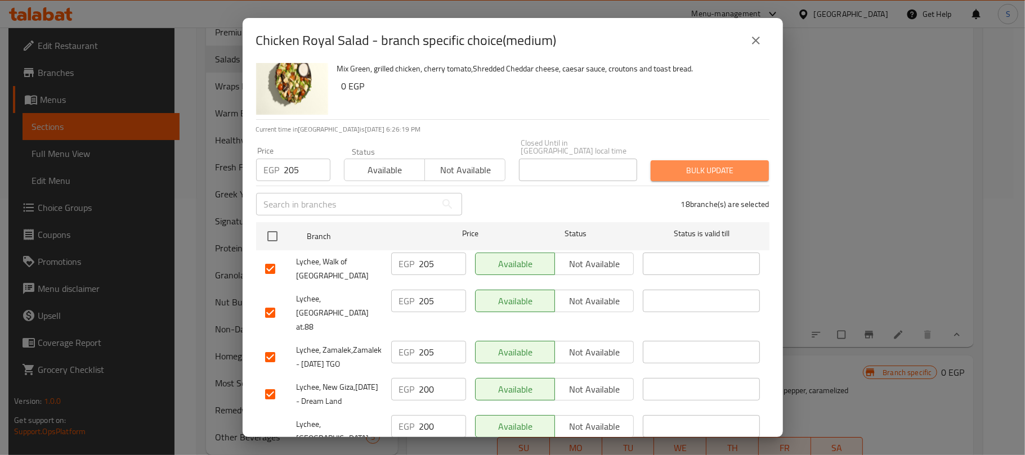
click at [701, 165] on span "Bulk update" at bounding box center [709, 171] width 100 height 14
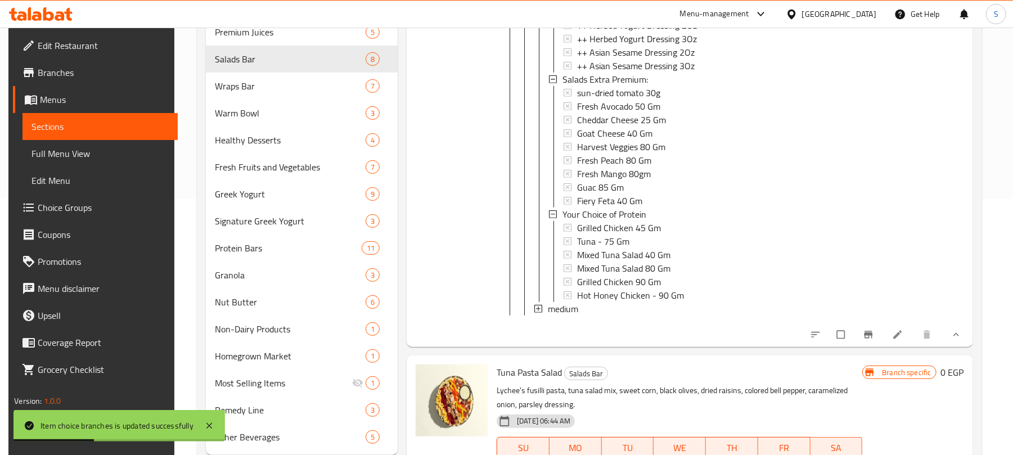
click at [586, 315] on div "medium" at bounding box center [700, 309] width 305 height 14
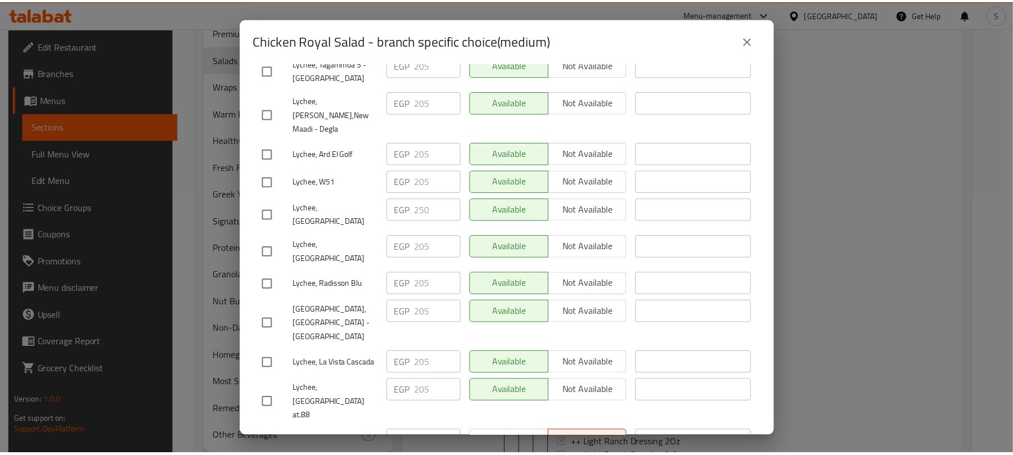
scroll to position [3390, 0]
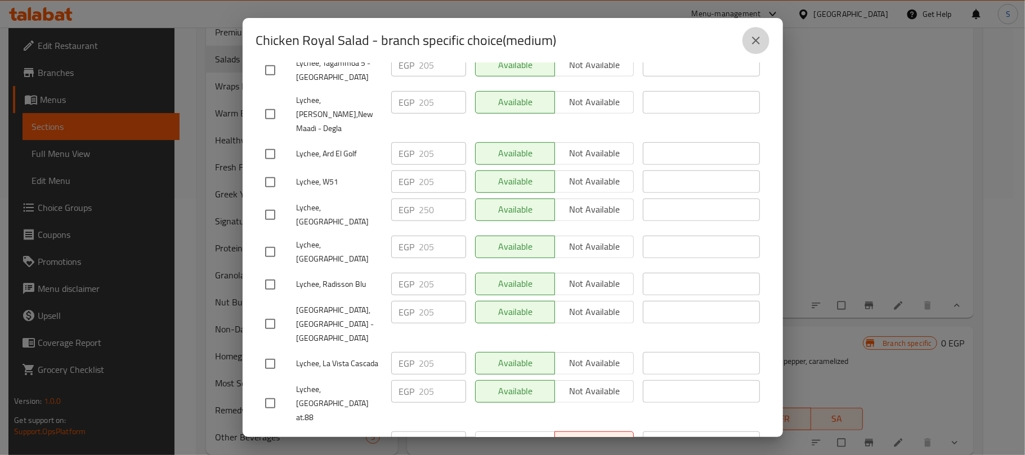
click at [755, 39] on icon "close" at bounding box center [756, 41] width 14 height 14
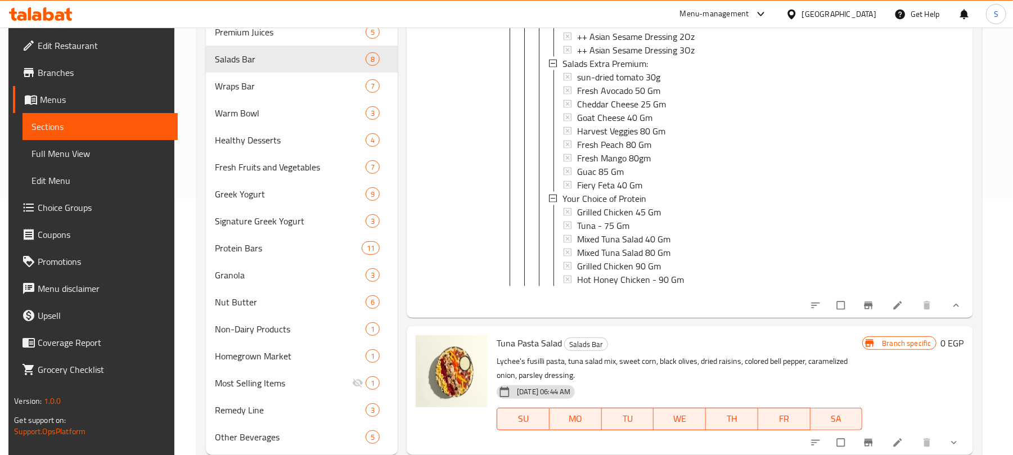
scroll to position [289, 0]
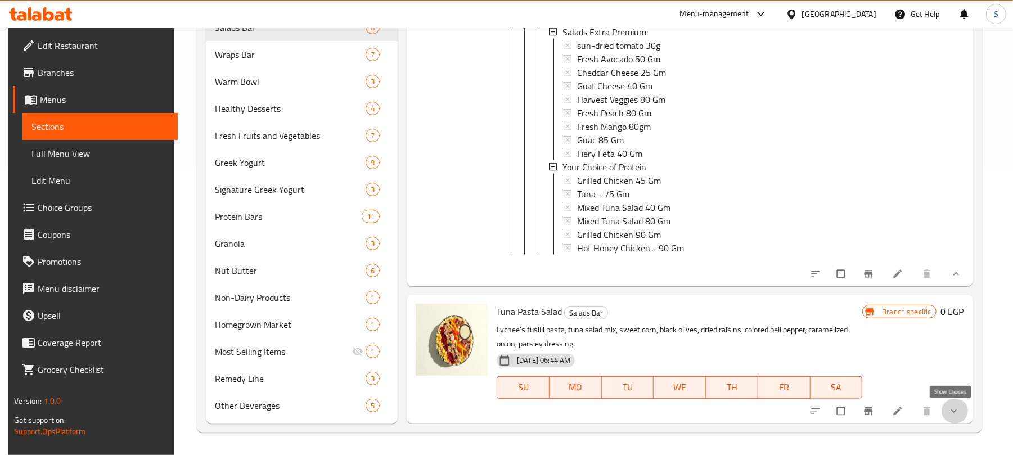
click at [952, 406] on icon "show more" at bounding box center [954, 411] width 11 height 11
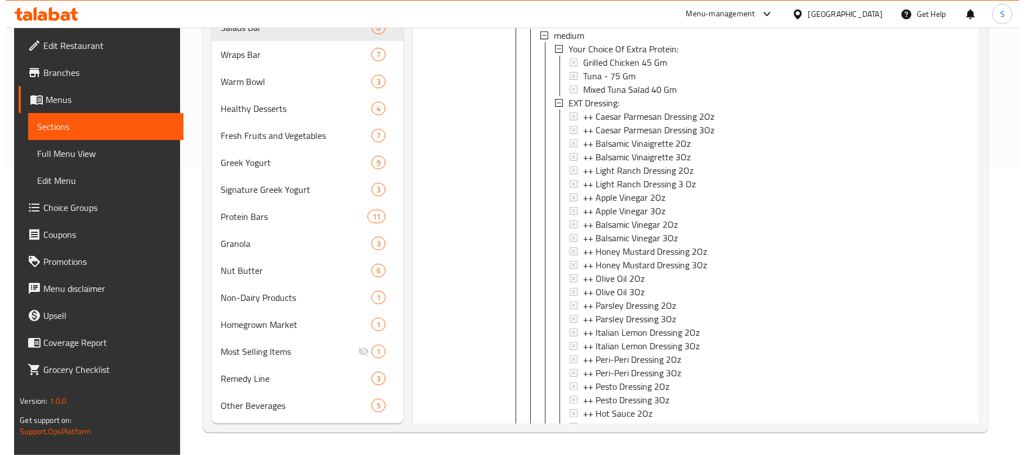
scroll to position [3714, 0]
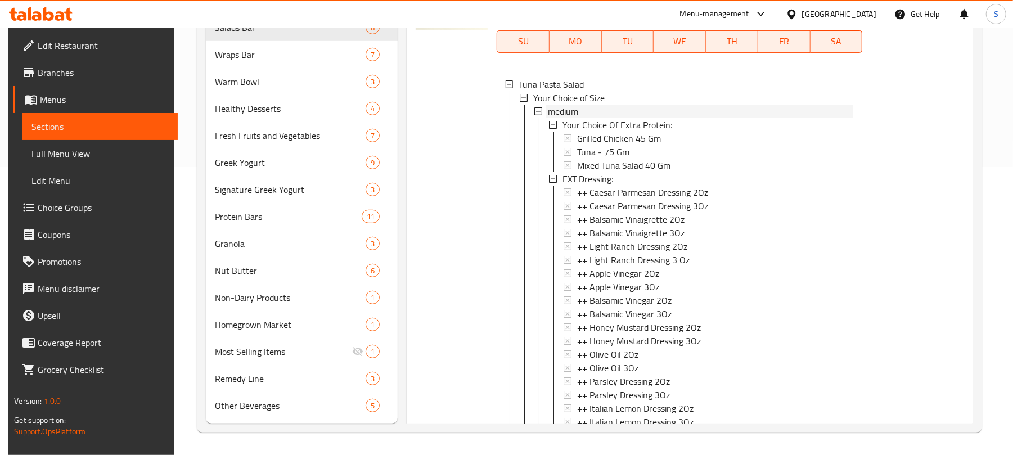
click at [577, 118] on span "medium" at bounding box center [563, 112] width 30 height 14
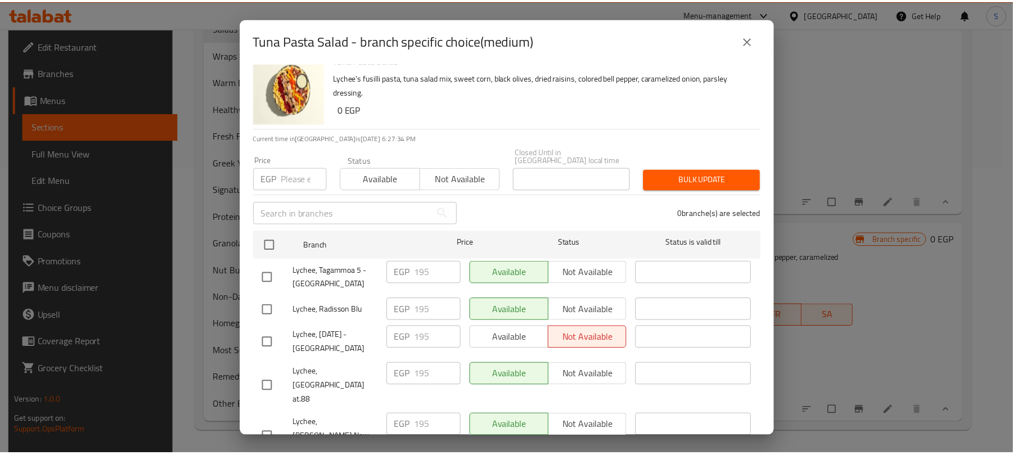
scroll to position [0, 0]
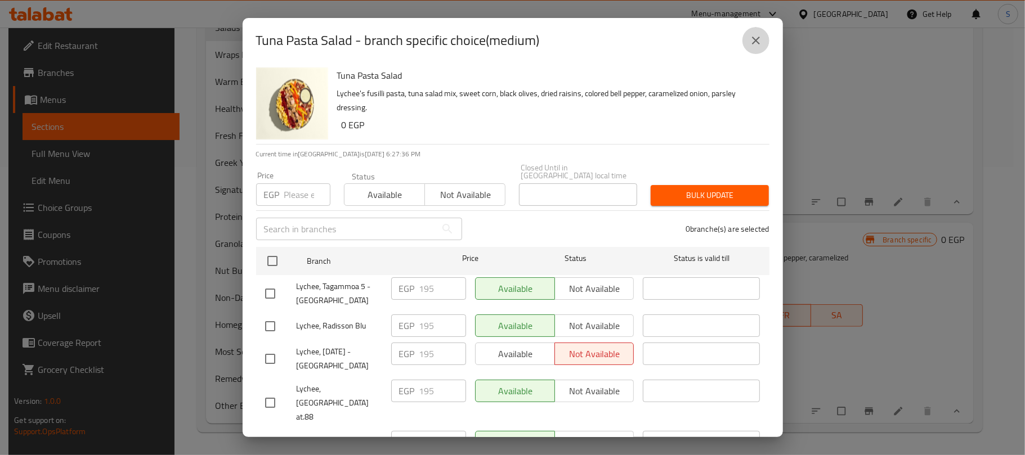
click at [757, 42] on icon "close" at bounding box center [756, 41] width 8 height 8
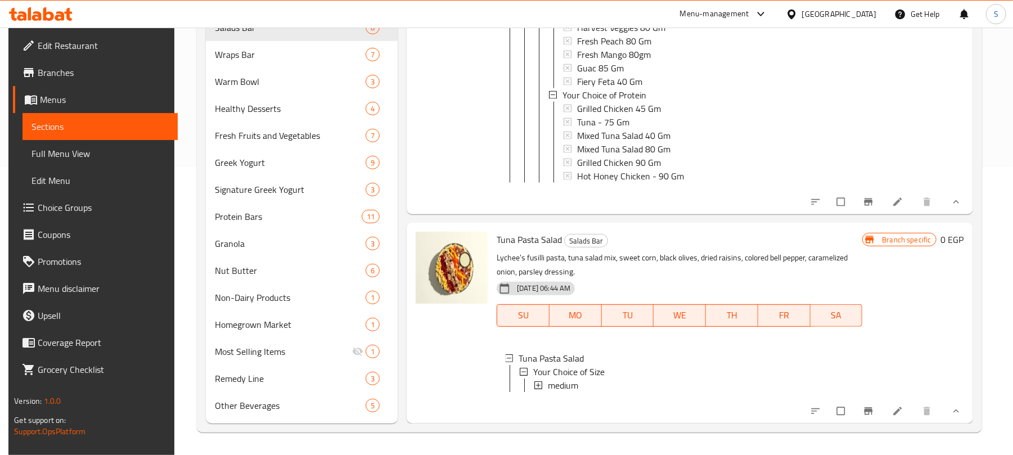
scroll to position [295, 0]
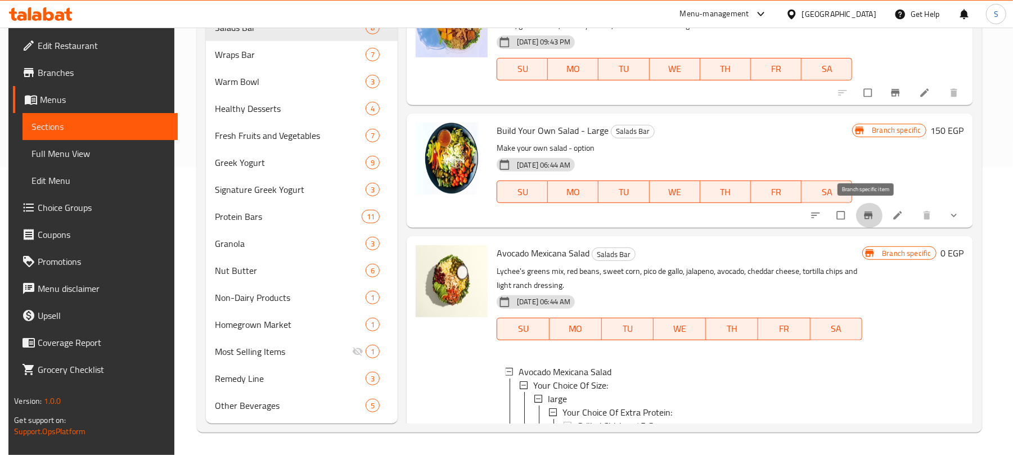
click at [869, 214] on icon "Branch-specific-item" at bounding box center [868, 215] width 8 height 7
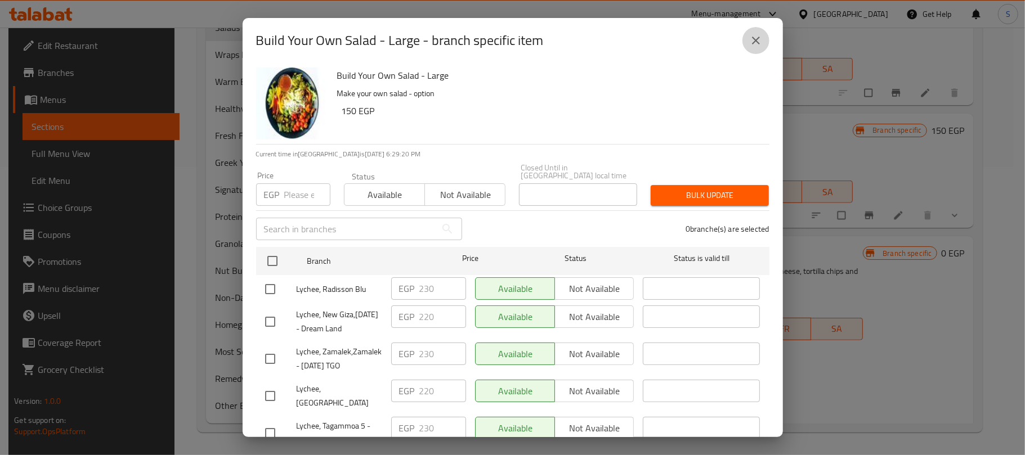
click at [754, 34] on icon "close" at bounding box center [756, 41] width 14 height 14
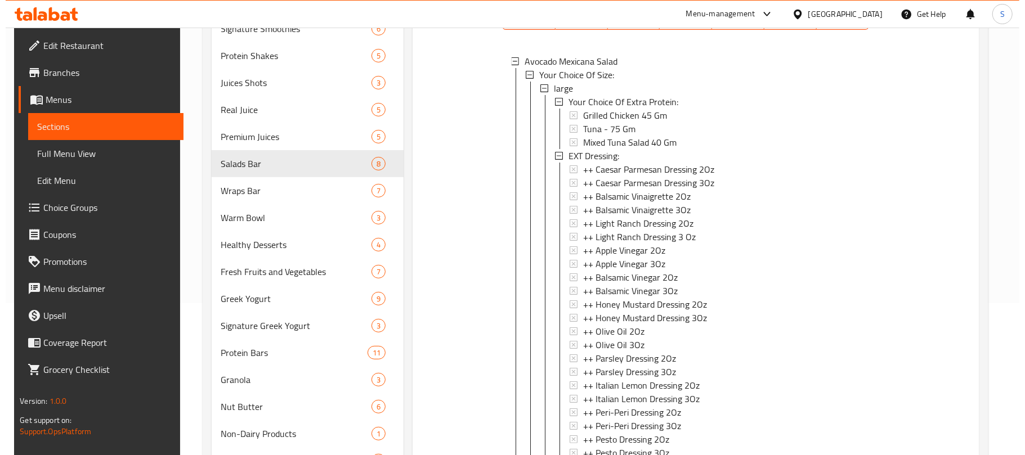
scroll to position [720, 0]
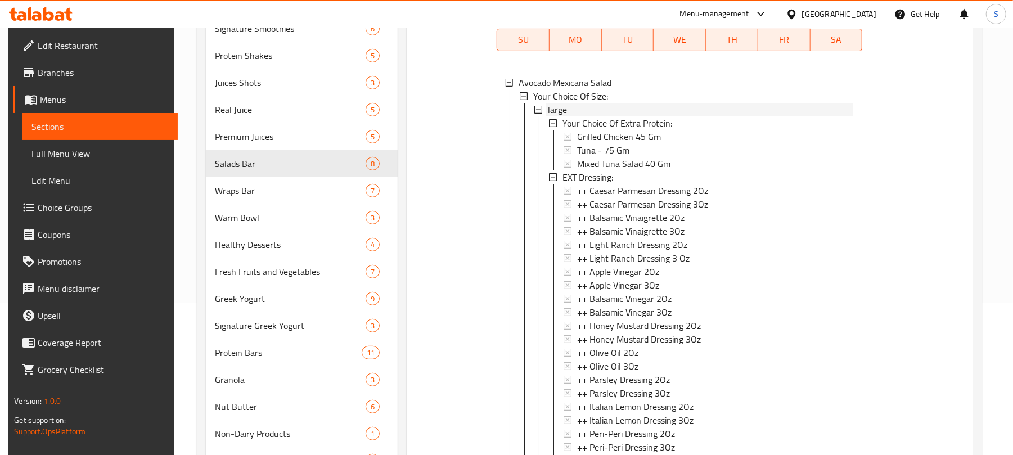
click at [558, 106] on span "large" at bounding box center [557, 110] width 19 height 14
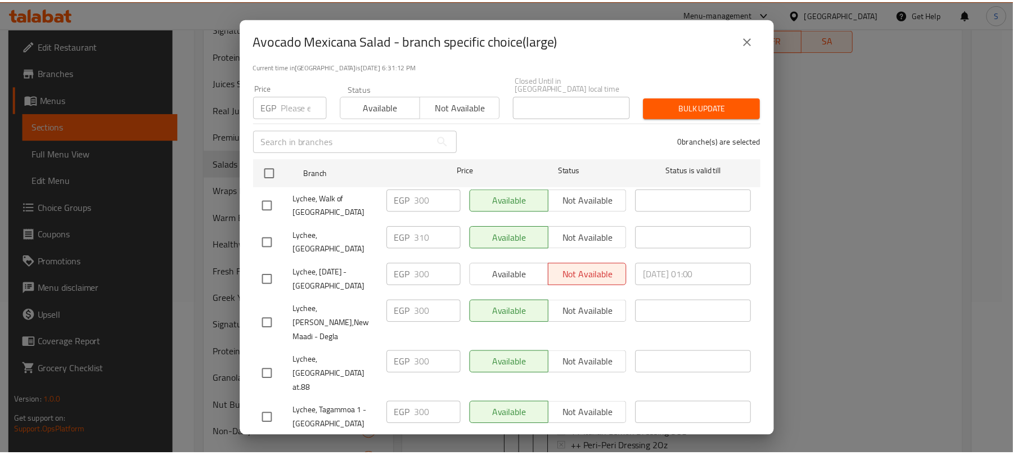
scroll to position [70, 0]
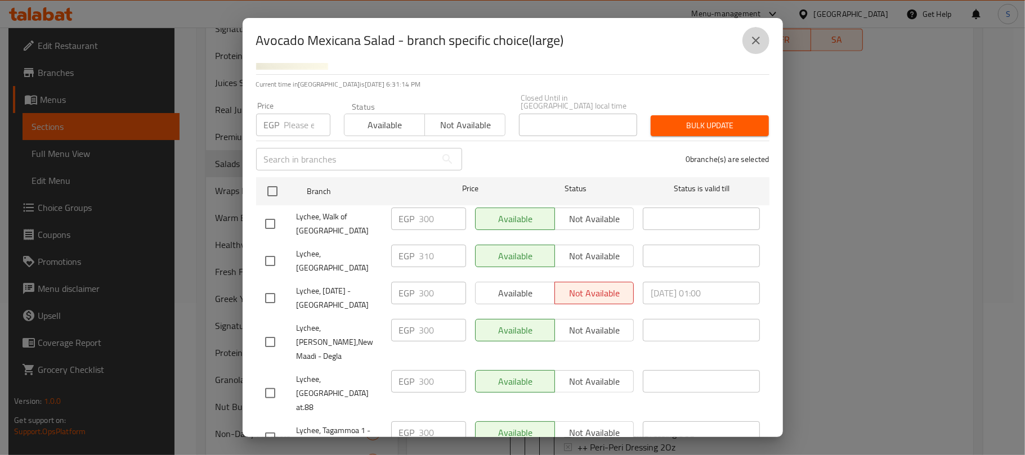
click at [757, 41] on icon "close" at bounding box center [756, 41] width 14 height 14
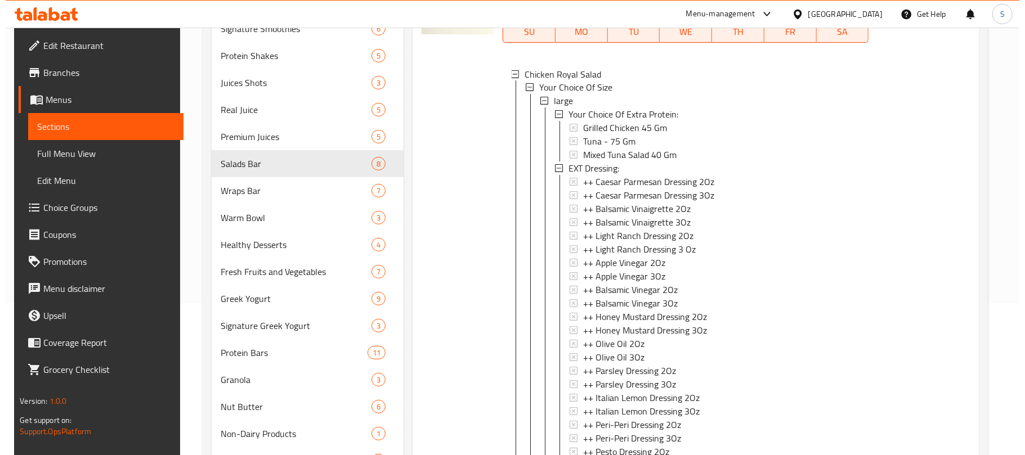
scroll to position [1607, 0]
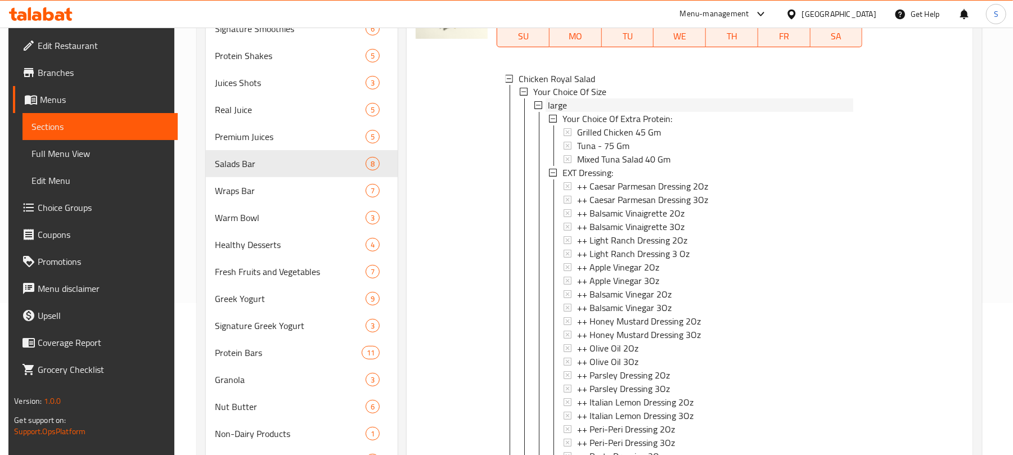
click at [567, 113] on div "large" at bounding box center [700, 106] width 305 height 14
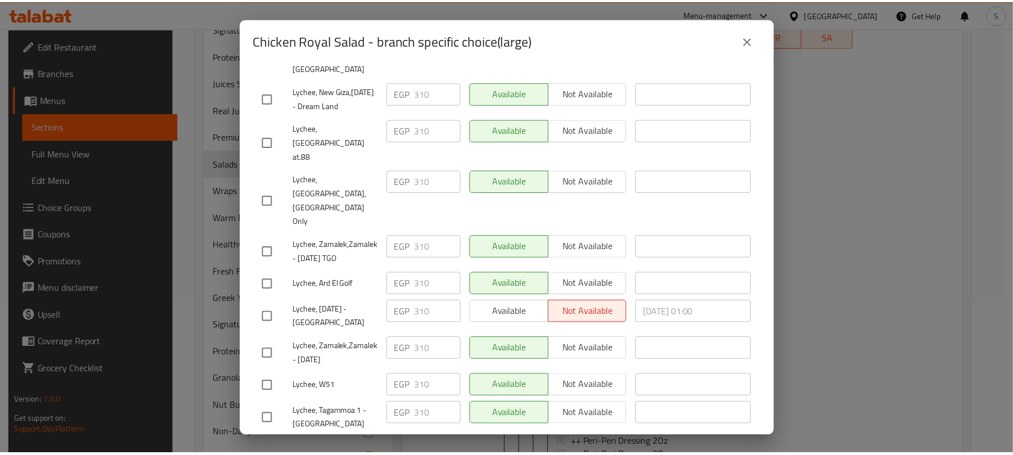
scroll to position [0, 0]
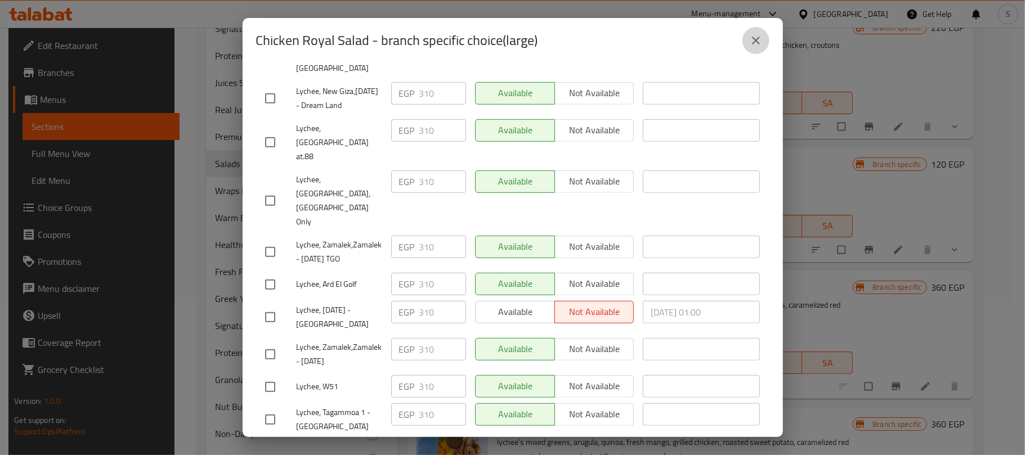
click at [760, 37] on icon "close" at bounding box center [756, 41] width 14 height 14
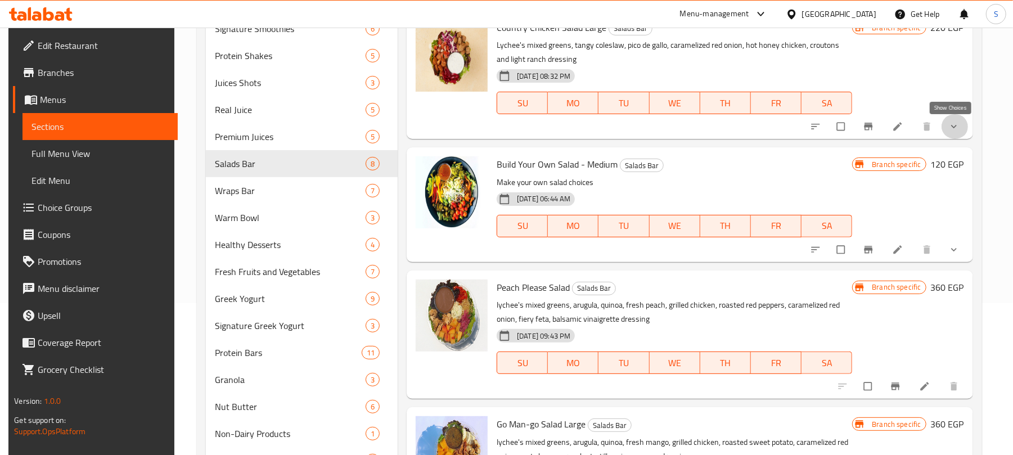
click at [949, 129] on icon "show more" at bounding box center [954, 126] width 11 height 11
click at [949, 129] on div "Country Chicken Salad Large Salads Bar Lychee's mixed greens, tangy coleslaw, p…" at bounding box center [730, 74] width 476 height 119
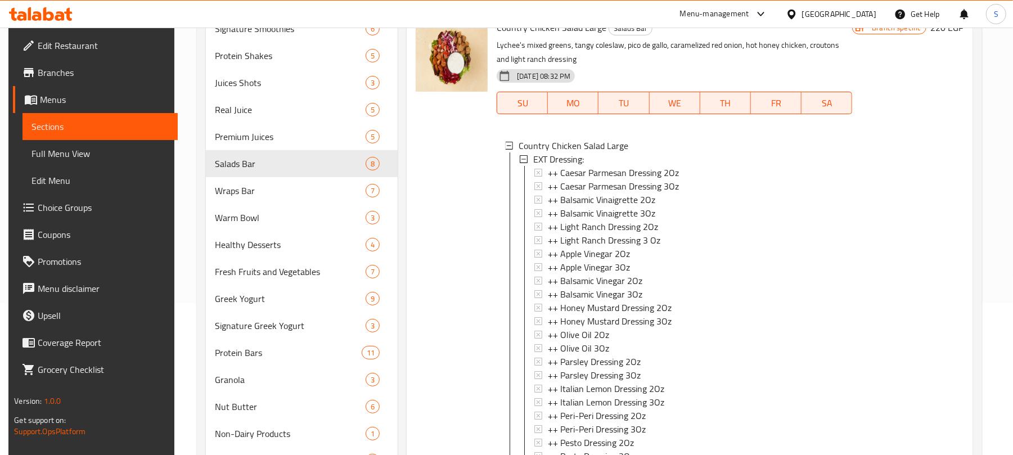
scroll to position [289, 0]
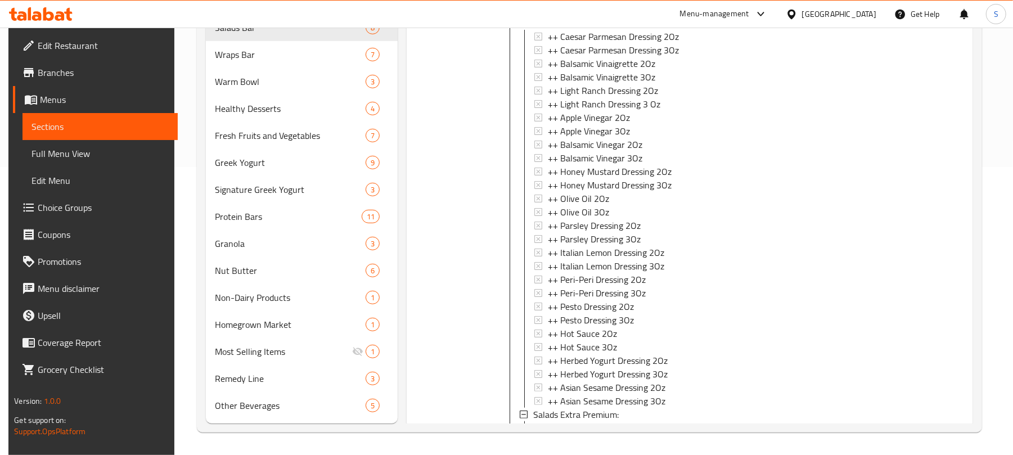
drag, startPoint x: 1013, startPoint y: 345, endPoint x: 1024, endPoint y: 242, distance: 104.1
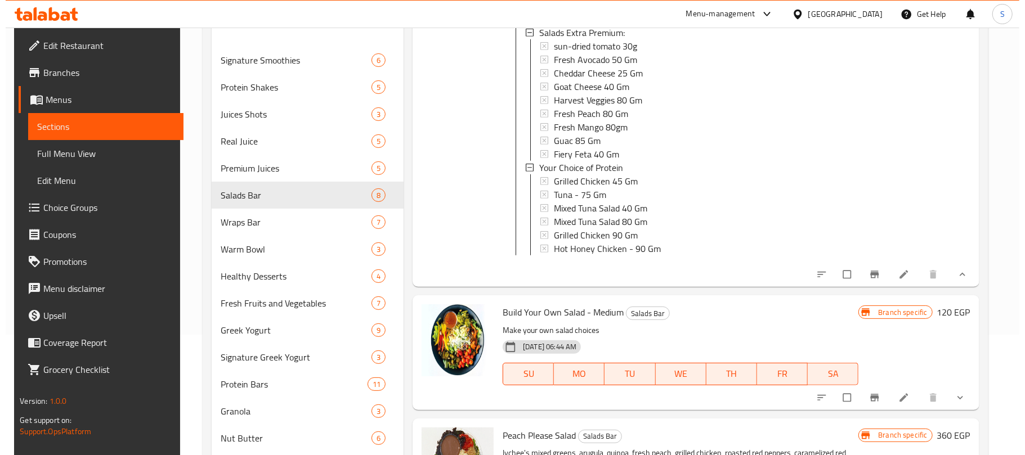
scroll to position [664, 0]
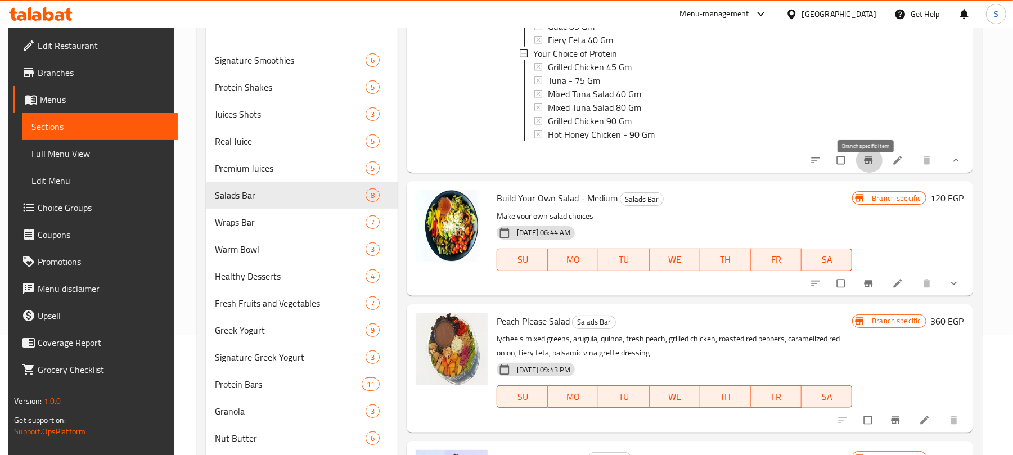
click at [863, 166] on icon "Branch-specific-item" at bounding box center [868, 160] width 11 height 11
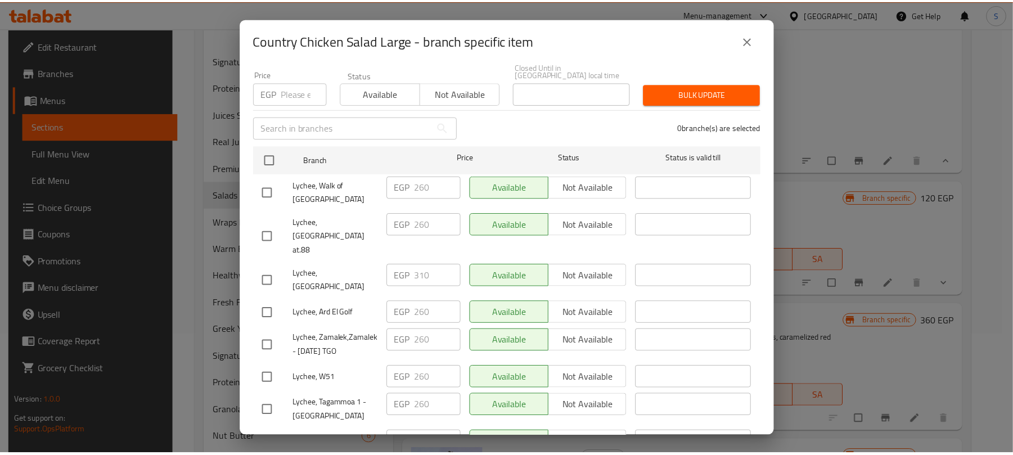
scroll to position [0, 0]
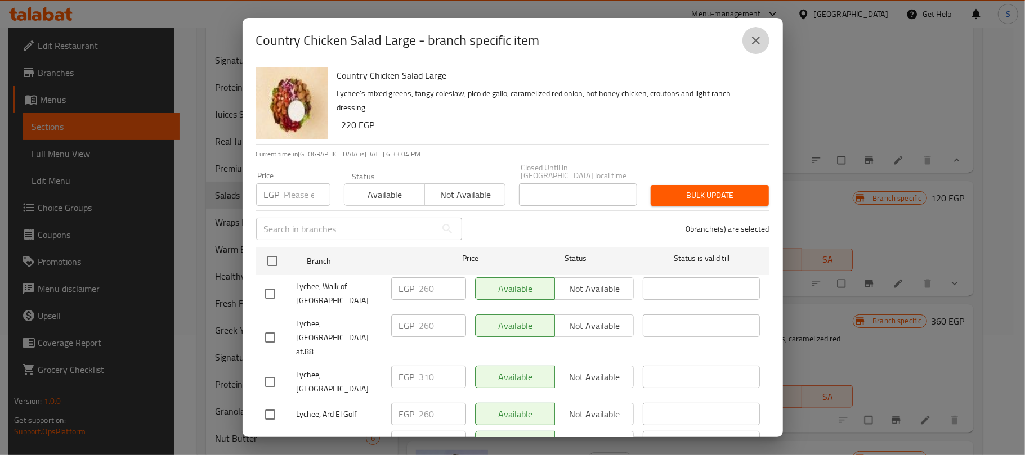
click at [756, 41] on icon "close" at bounding box center [756, 41] width 8 height 8
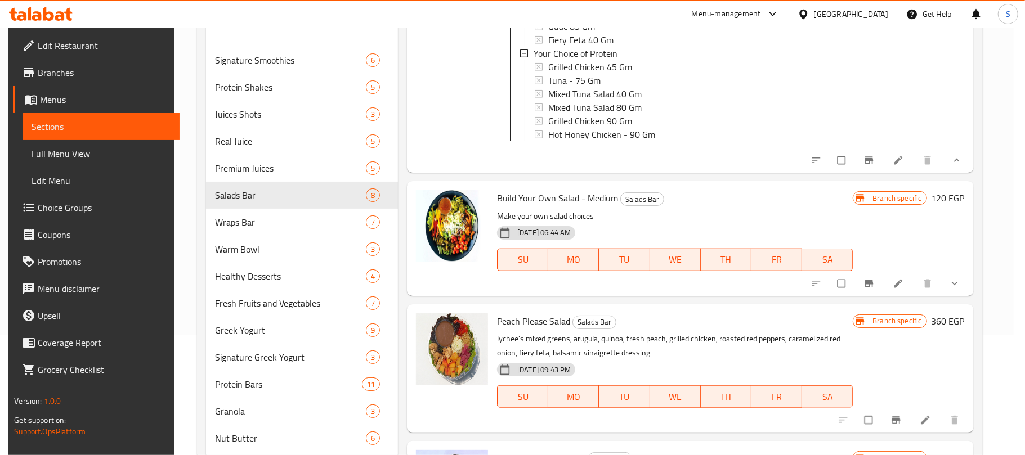
click at [756, 41] on icon "close" at bounding box center [756, 41] width 8 height 8
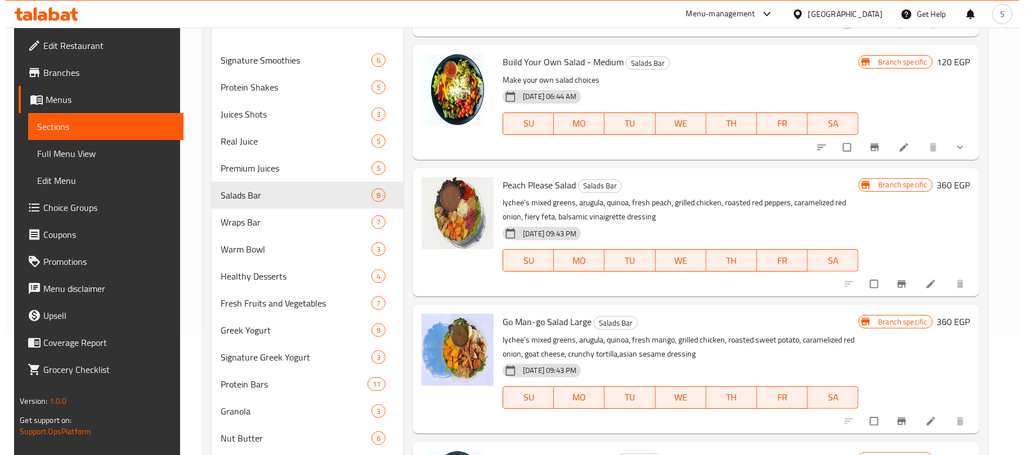
scroll to position [841, 0]
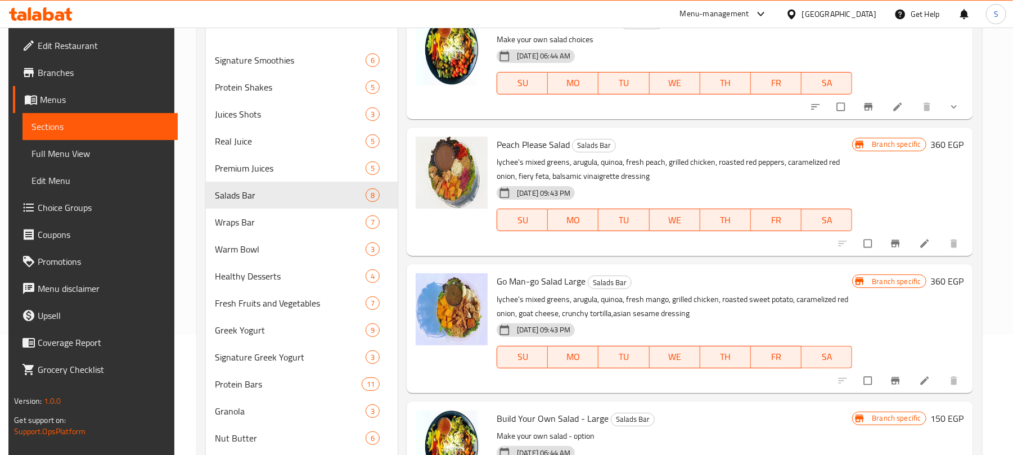
click at [545, 153] on span "Peach Please Salad" at bounding box center [533, 144] width 73 height 17
copy h6 "Peach Please Salad"
click at [890, 385] on icon "Branch-specific-item" at bounding box center [895, 380] width 11 height 11
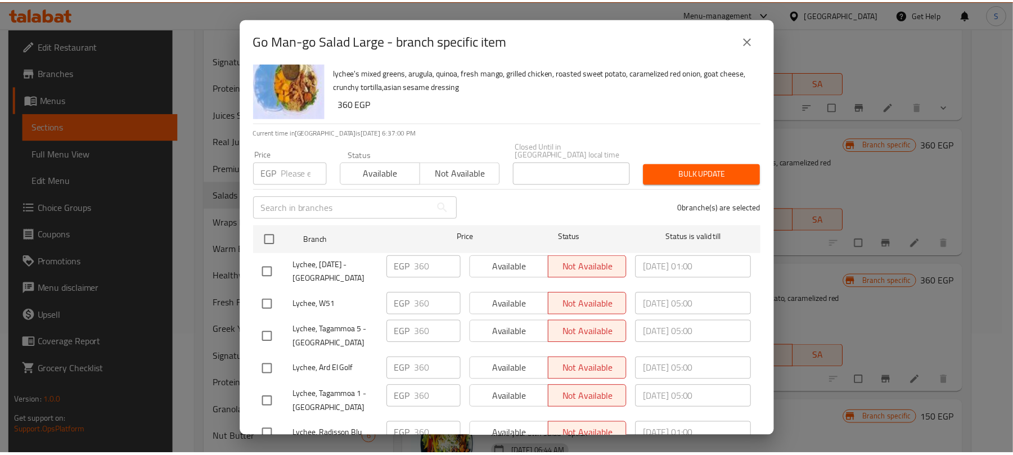
scroll to position [0, 0]
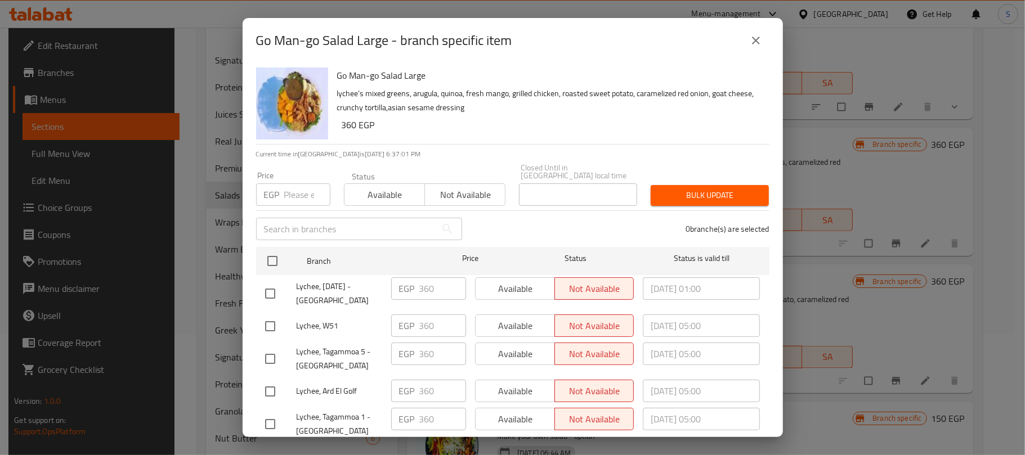
click at [753, 41] on icon "close" at bounding box center [756, 41] width 14 height 14
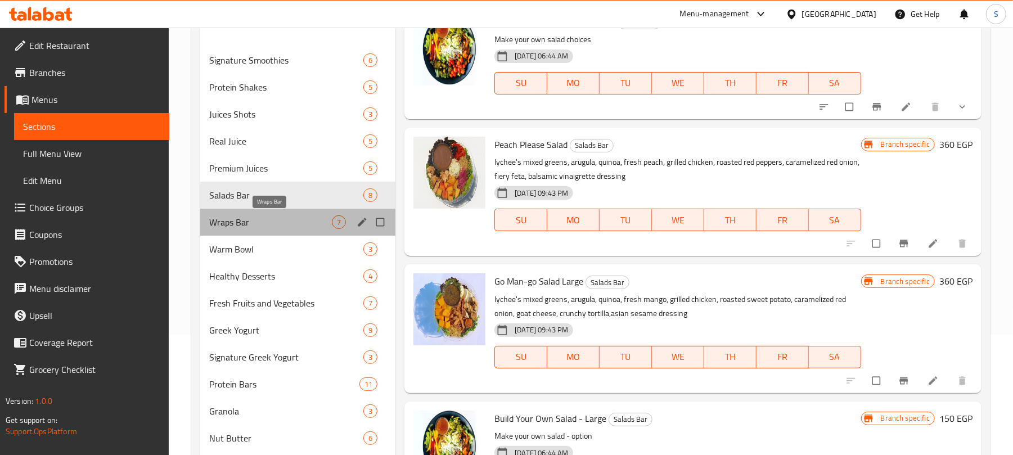
click at [268, 218] on span "Wraps Bar" at bounding box center [270, 222] width 123 height 14
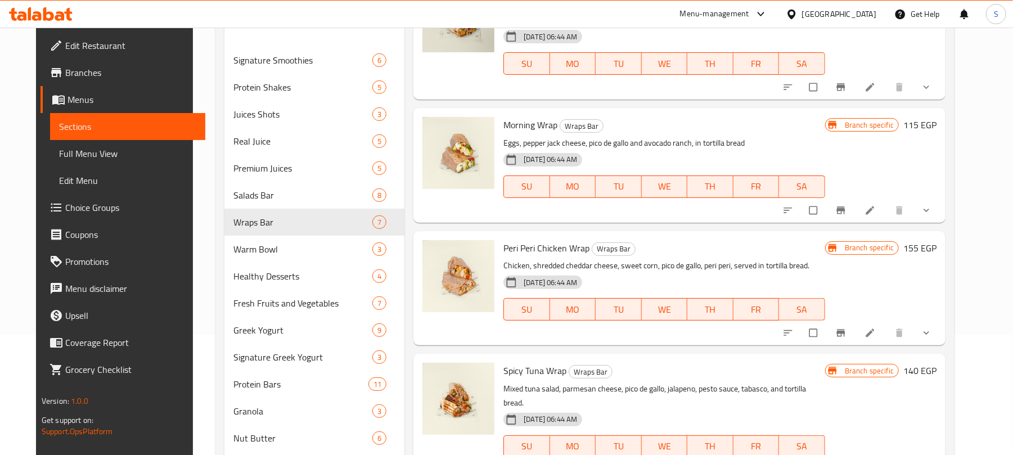
scroll to position [289, 0]
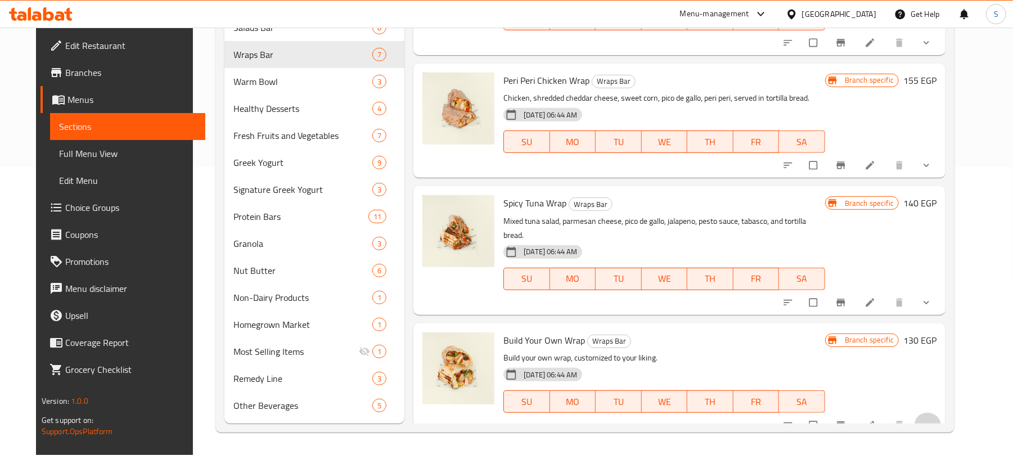
click at [935, 420] on span "show more" at bounding box center [928, 425] width 14 height 11
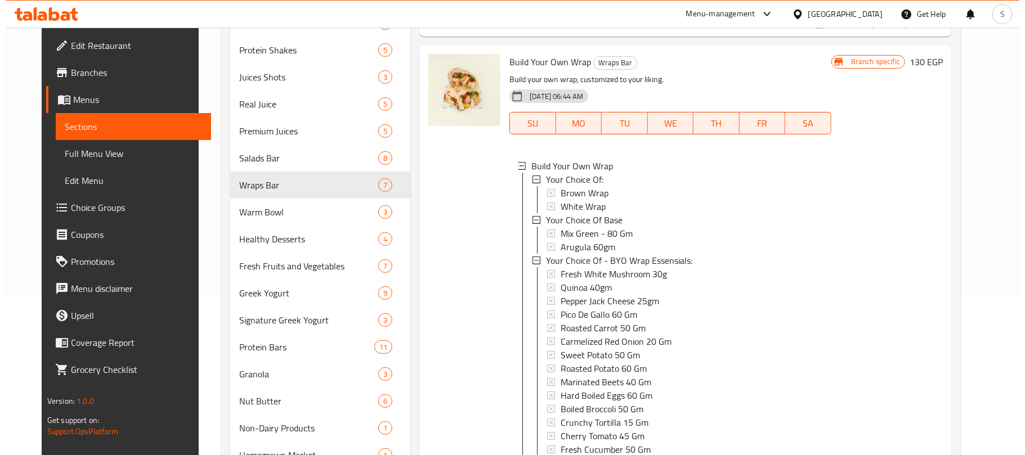
scroll to position [750, 0]
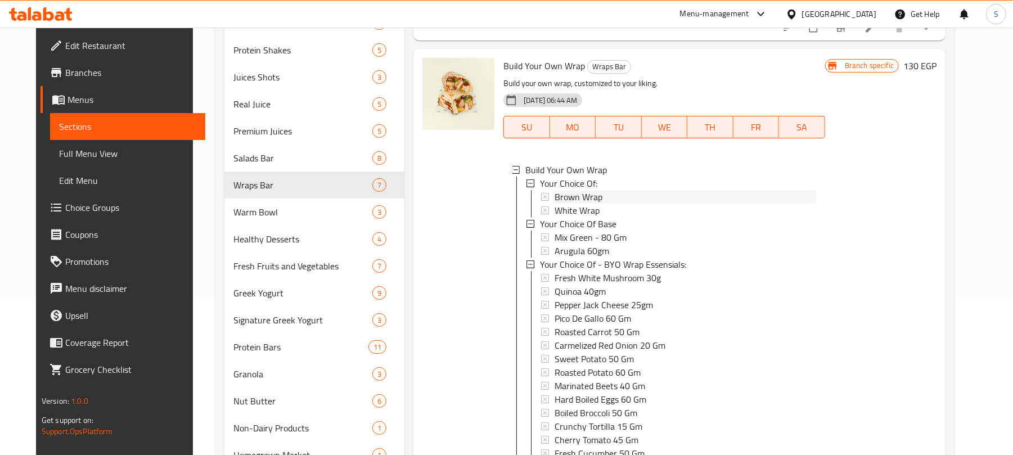
click at [573, 190] on span "Brown Wrap" at bounding box center [579, 197] width 48 height 14
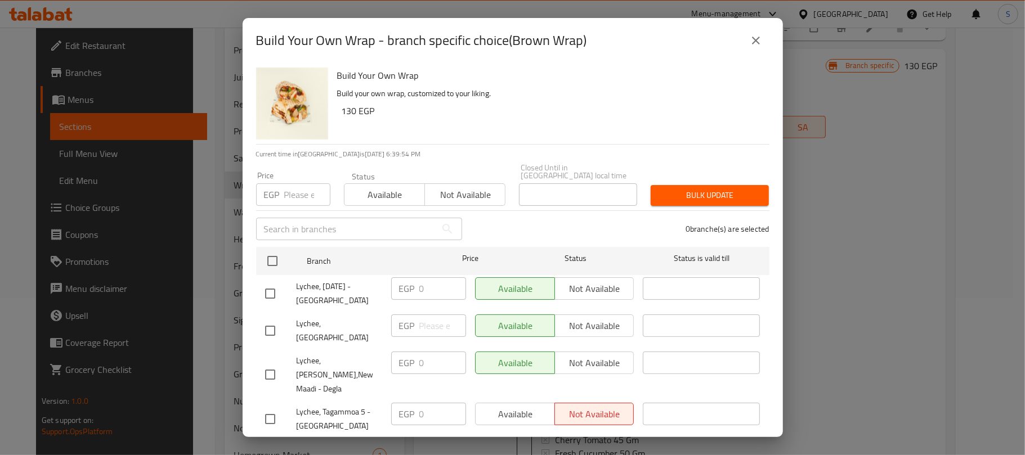
scroll to position [525, 0]
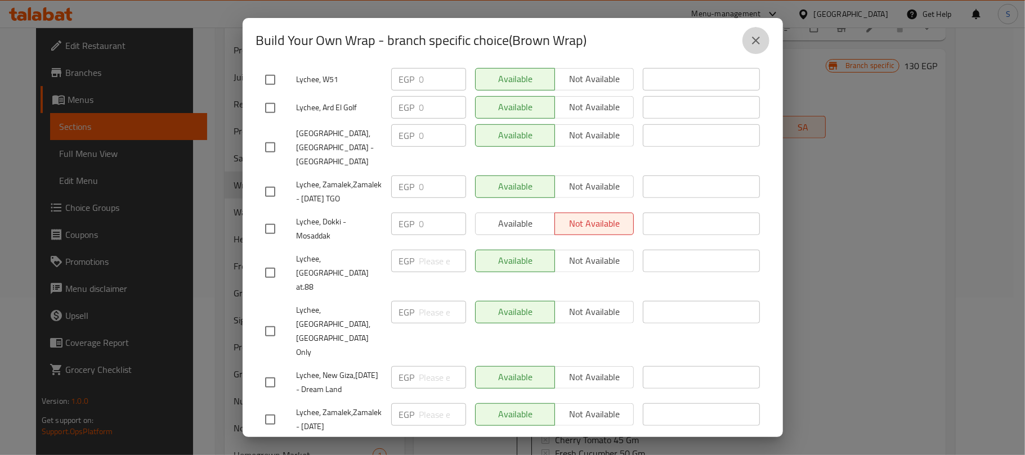
click at [762, 38] on button "close" at bounding box center [755, 40] width 27 height 27
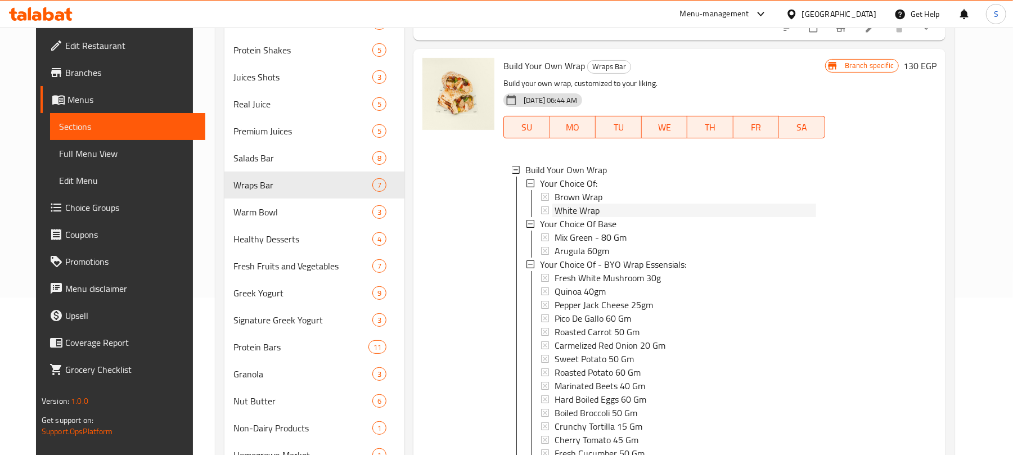
click at [579, 204] on span "White Wrap" at bounding box center [577, 211] width 45 height 14
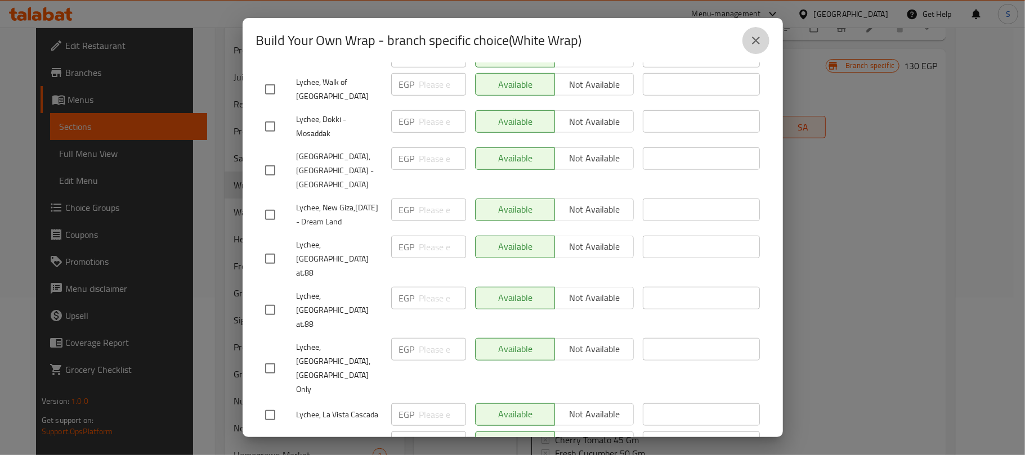
click at [756, 47] on button "close" at bounding box center [755, 40] width 27 height 27
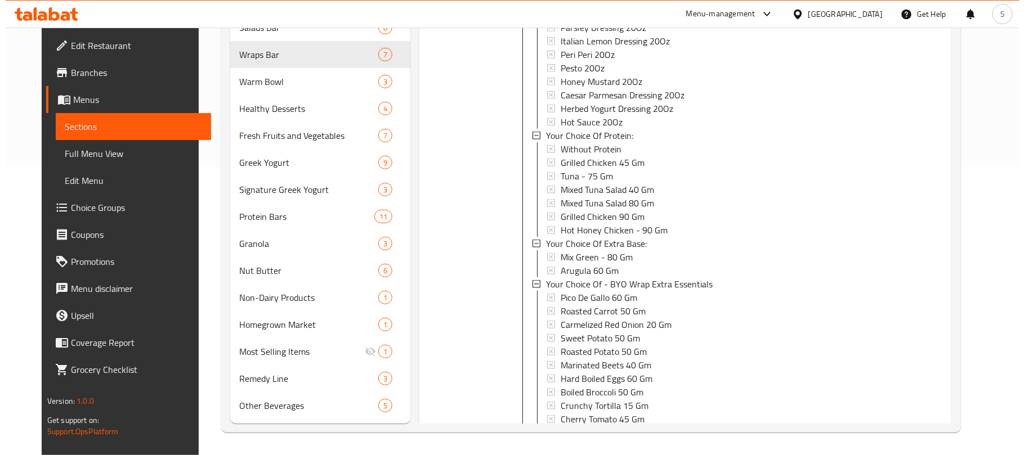
scroll to position [2210, 0]
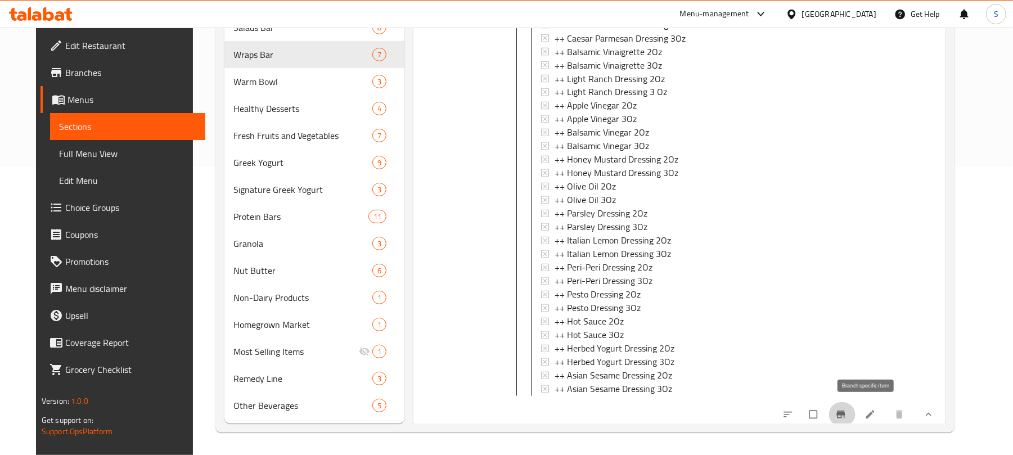
click at [856, 405] on button "Branch-specific-item" at bounding box center [842, 414] width 27 height 25
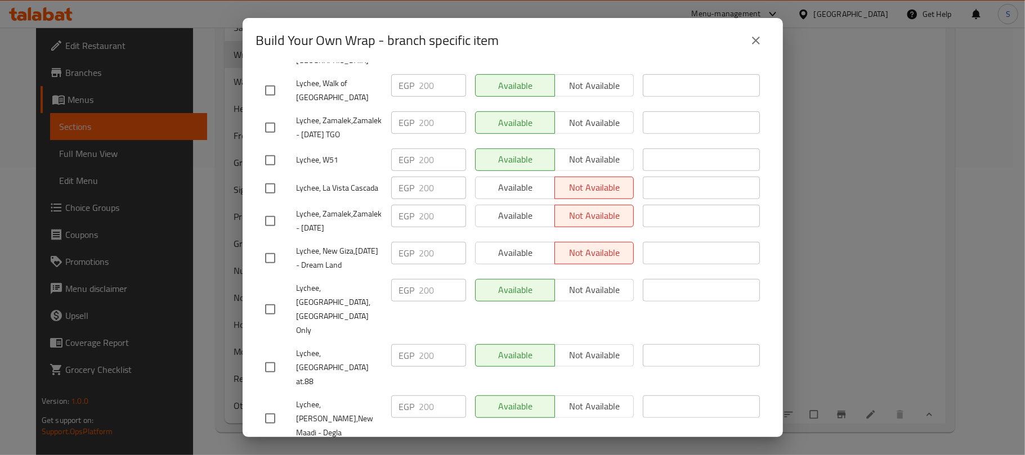
scroll to position [525, 0]
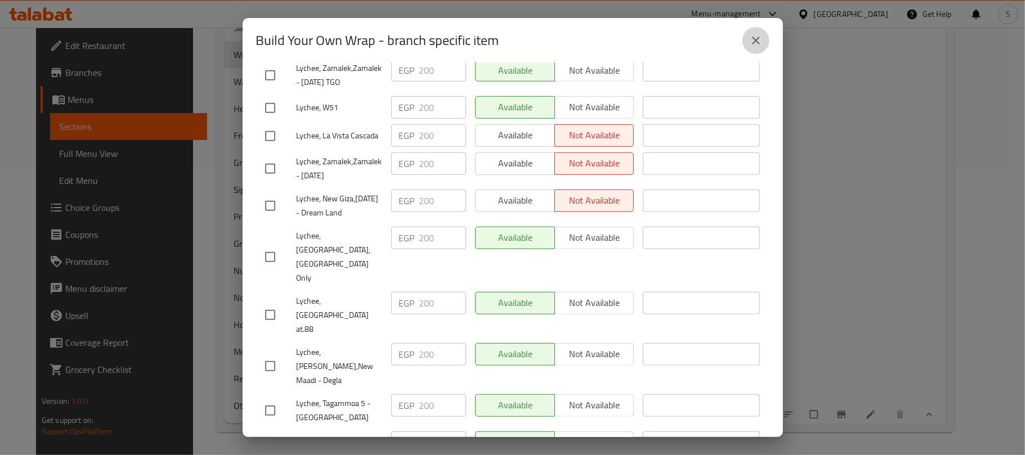
click at [760, 44] on icon "close" at bounding box center [756, 41] width 14 height 14
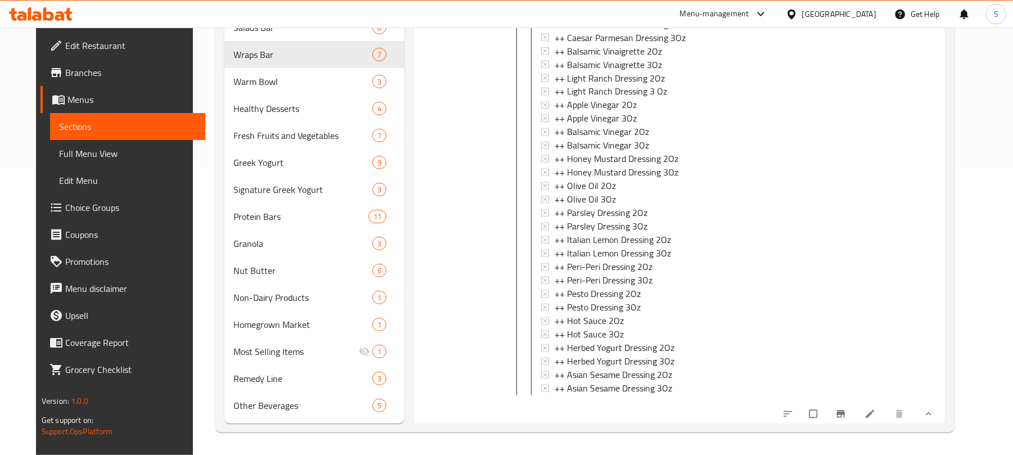
scroll to position [0, 0]
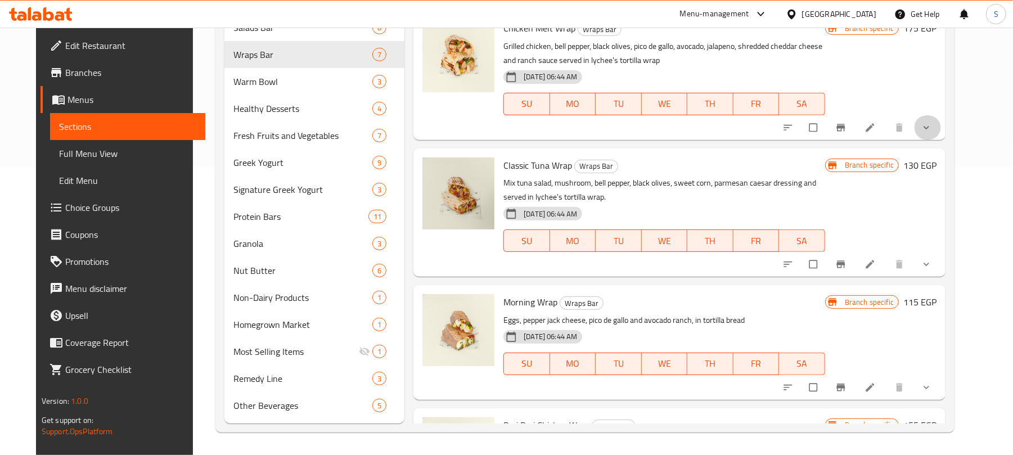
click at [941, 135] on button "show more" at bounding box center [927, 127] width 27 height 25
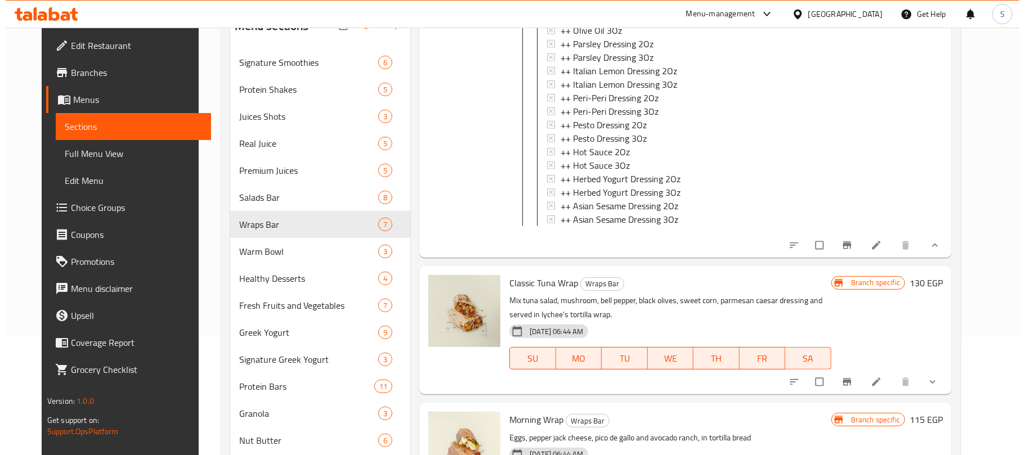
scroll to position [745, 0]
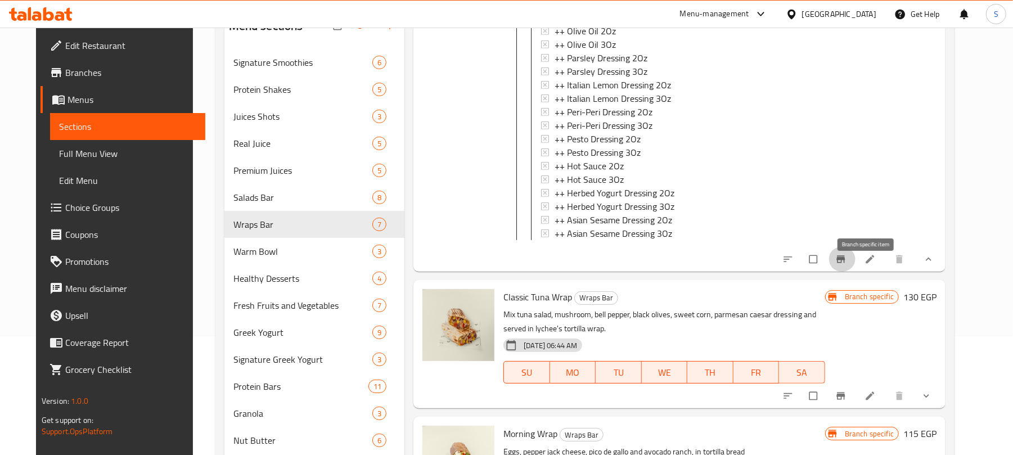
click at [846, 263] on icon "Branch-specific-item" at bounding box center [841, 258] width 8 height 7
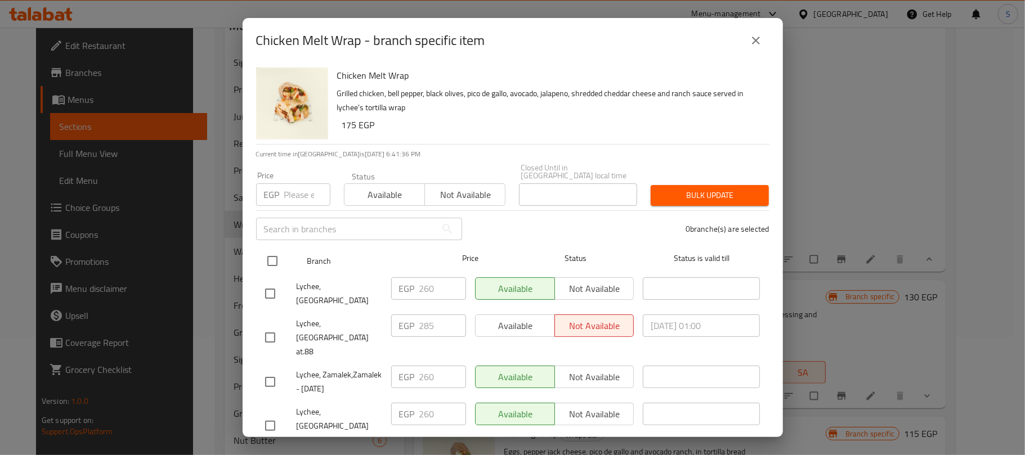
click at [276, 252] on input "checkbox" at bounding box center [272, 261] width 24 height 24
checkbox input "true"
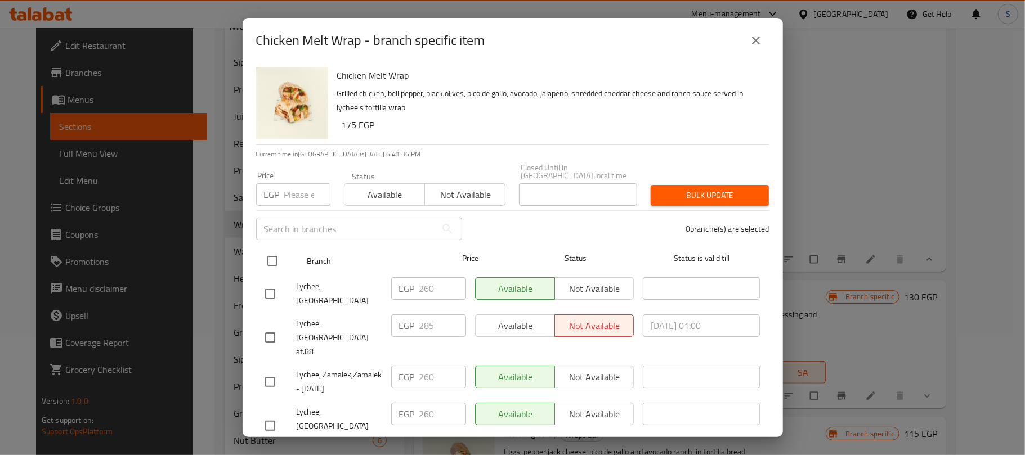
checkbox input "true"
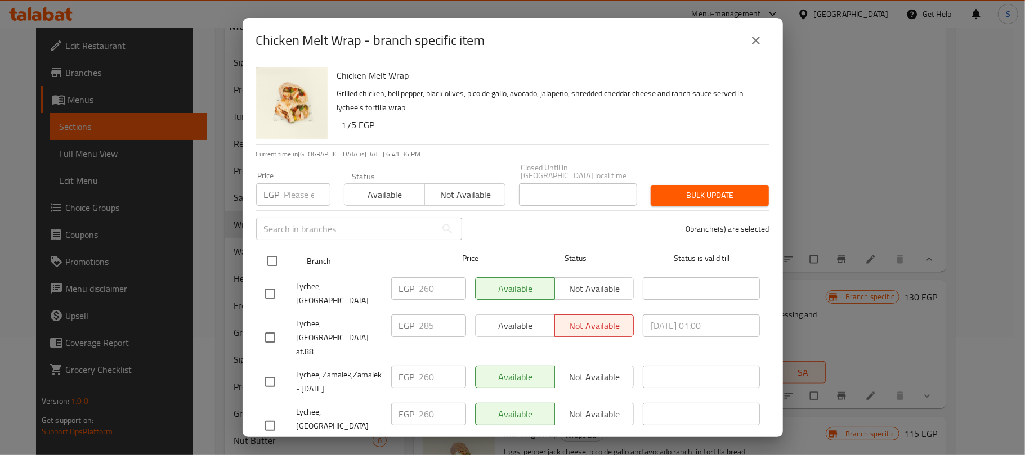
checkbox input "true"
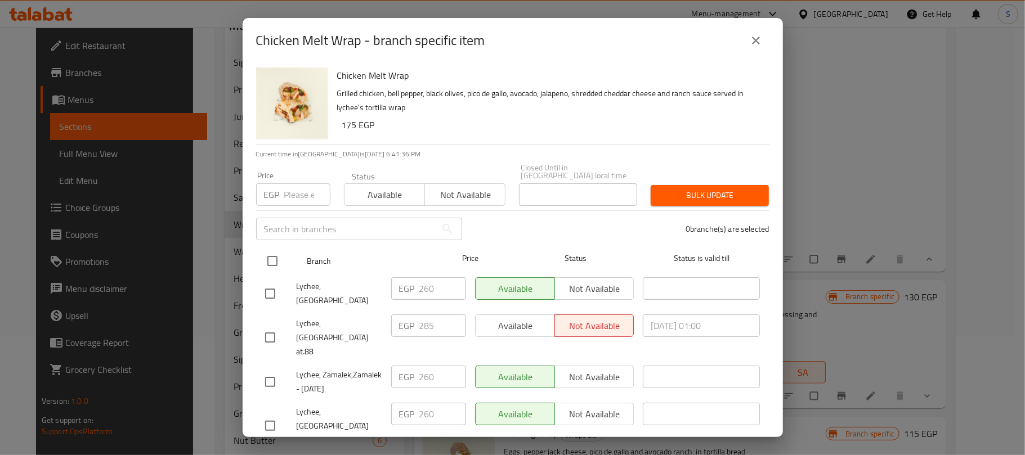
checkbox input "true"
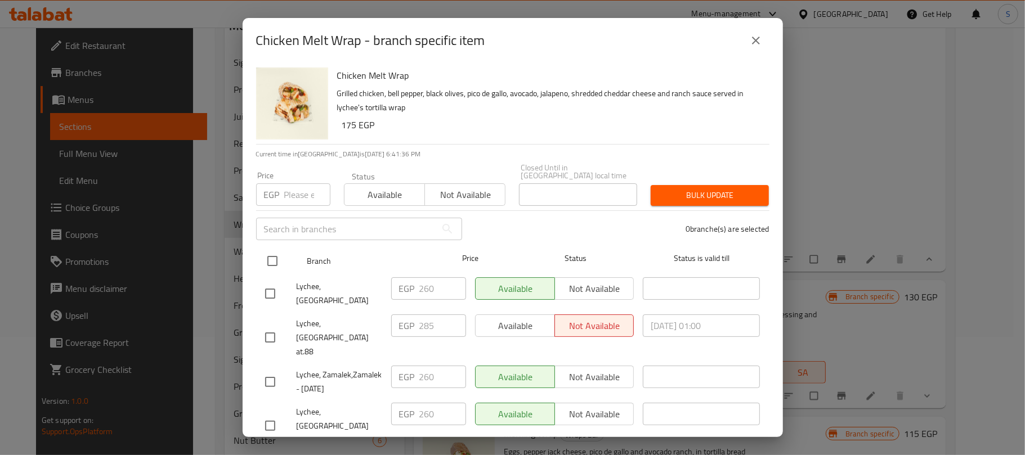
checkbox input "true"
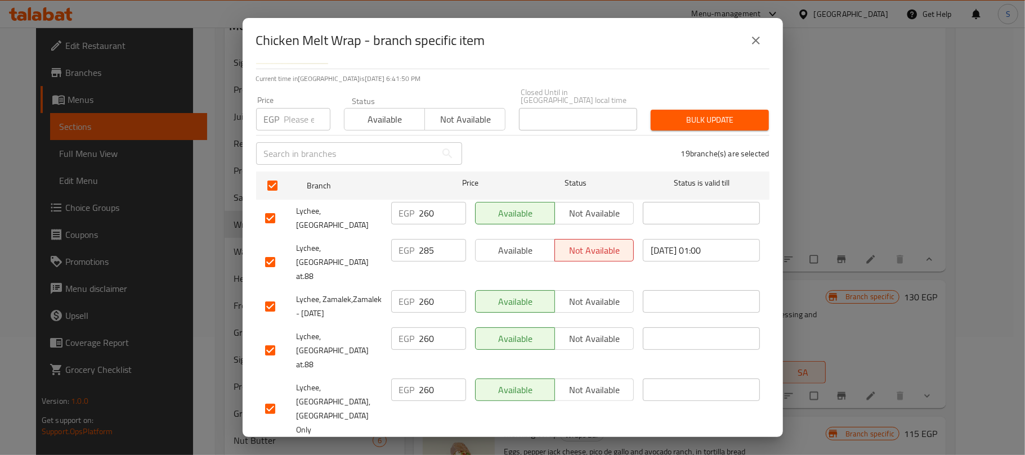
scroll to position [0, 0]
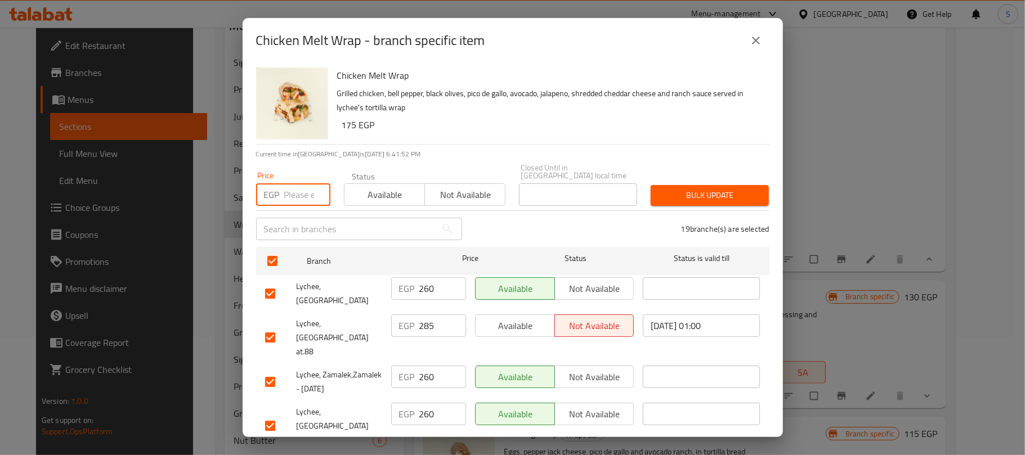
click at [297, 187] on input "number" at bounding box center [307, 194] width 46 height 23
type input "285"
click at [716, 188] on span "Bulk update" at bounding box center [709, 195] width 100 height 14
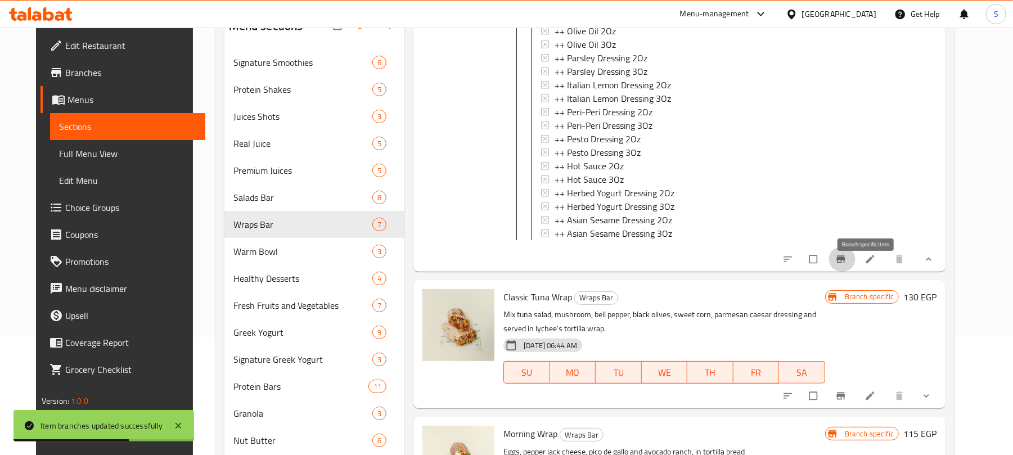
click at [847, 265] on icon "Branch-specific-item" at bounding box center [840, 259] width 11 height 11
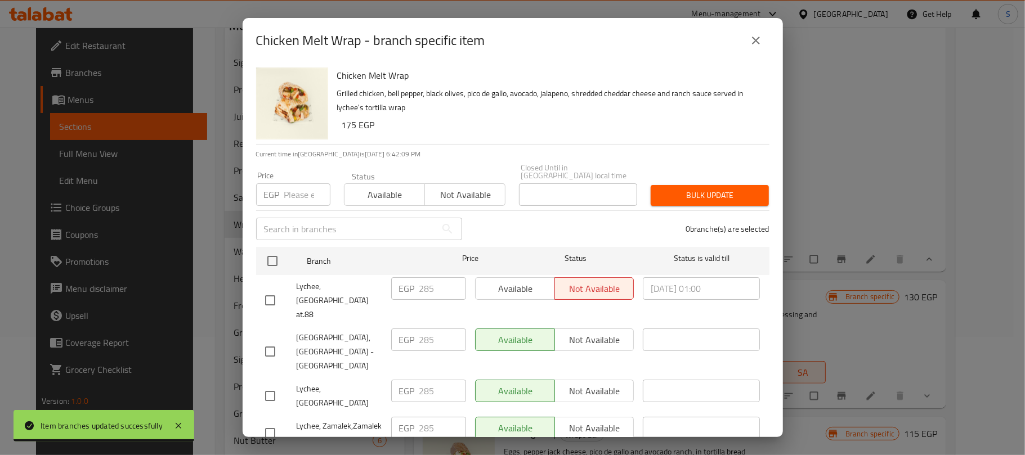
scroll to position [525, 0]
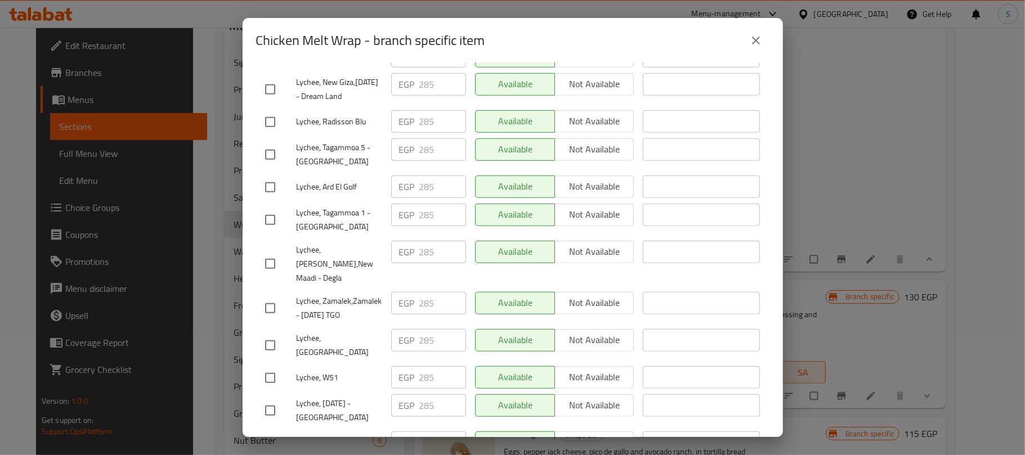
click at [269, 334] on input "checkbox" at bounding box center [270, 346] width 24 height 24
checkbox input "true"
drag, startPoint x: 434, startPoint y: 260, endPoint x: 397, endPoint y: 266, distance: 37.6
click at [397, 329] on div "EGP 285 ​" at bounding box center [428, 340] width 75 height 23
type input "360"
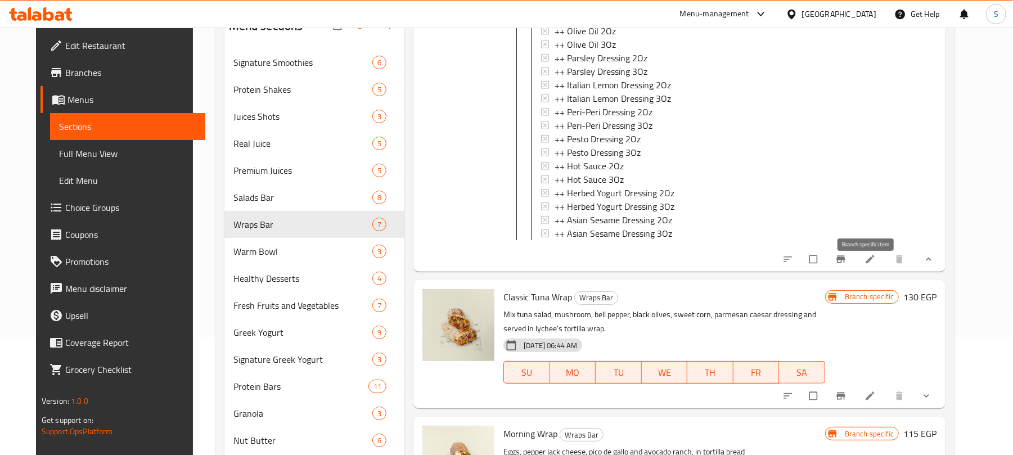
click at [846, 263] on icon "Branch-specific-item" at bounding box center [841, 258] width 8 height 7
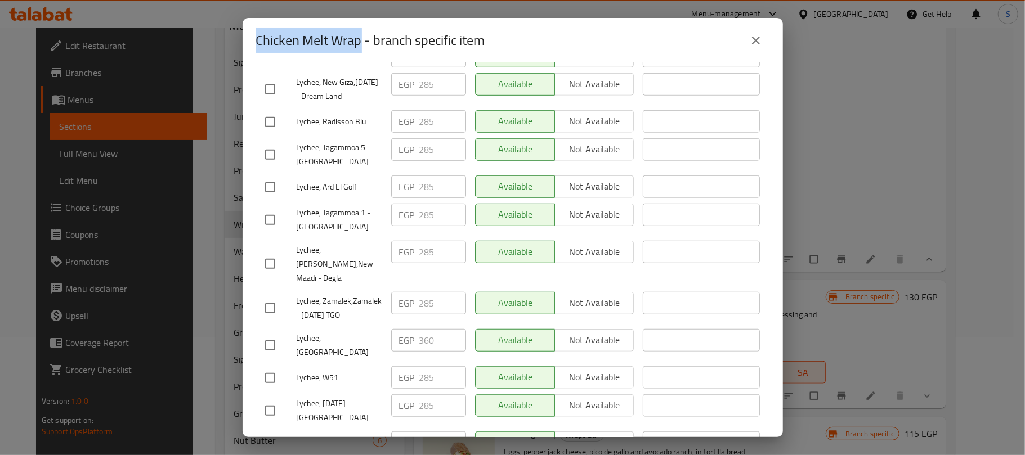
copy h2 "Chicken Melt Wrap"
drag, startPoint x: 361, startPoint y: 41, endPoint x: 250, endPoint y: 44, distance: 110.3
click at [250, 44] on div "Chicken Melt Wrap - branch specific item" at bounding box center [512, 40] width 540 height 45
click at [756, 35] on icon "close" at bounding box center [756, 41] width 14 height 14
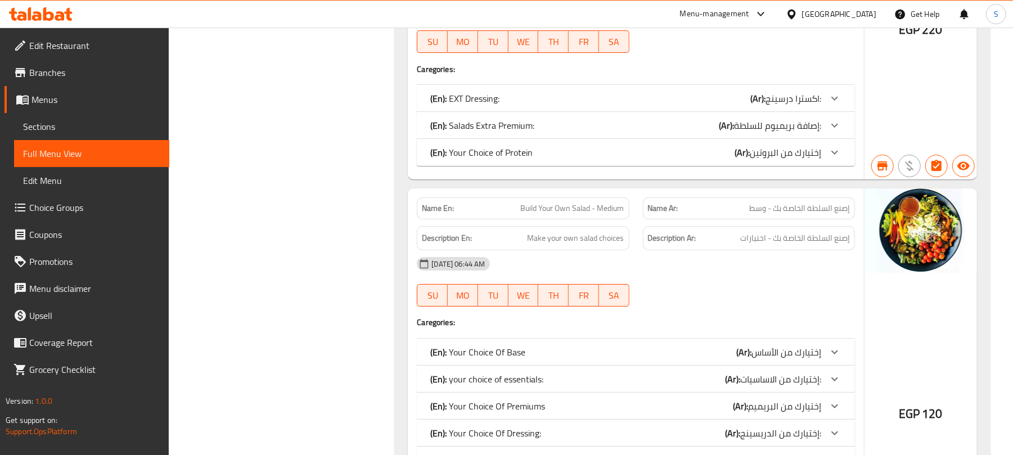
scroll to position [6664, 0]
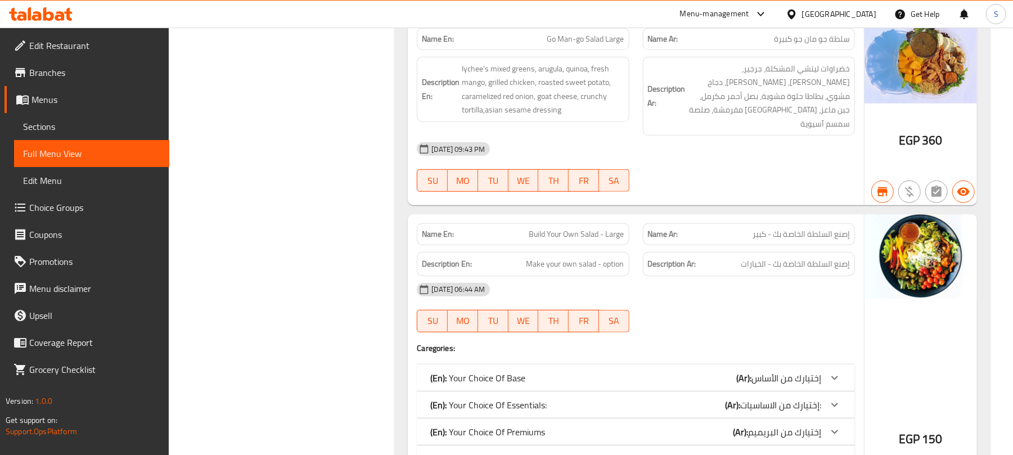
copy span "Build Your Own Salad - Large"
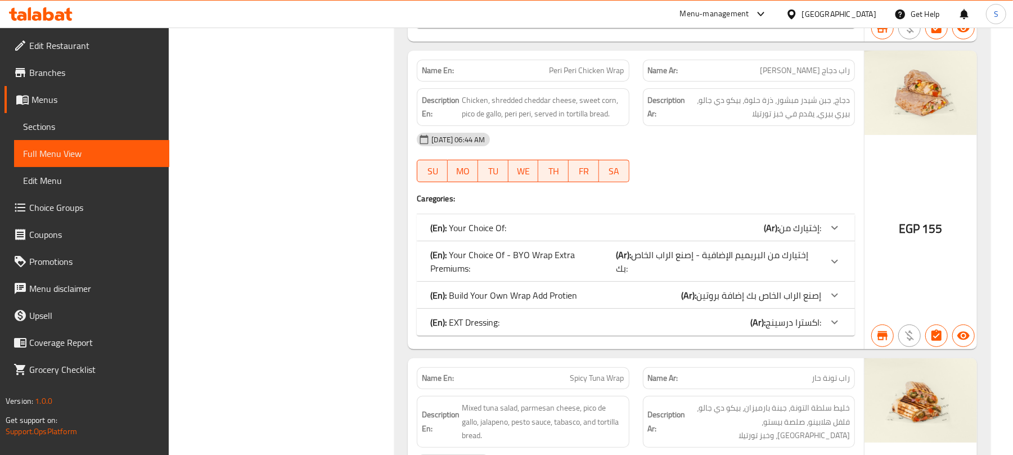
scroll to position [9584, 0]
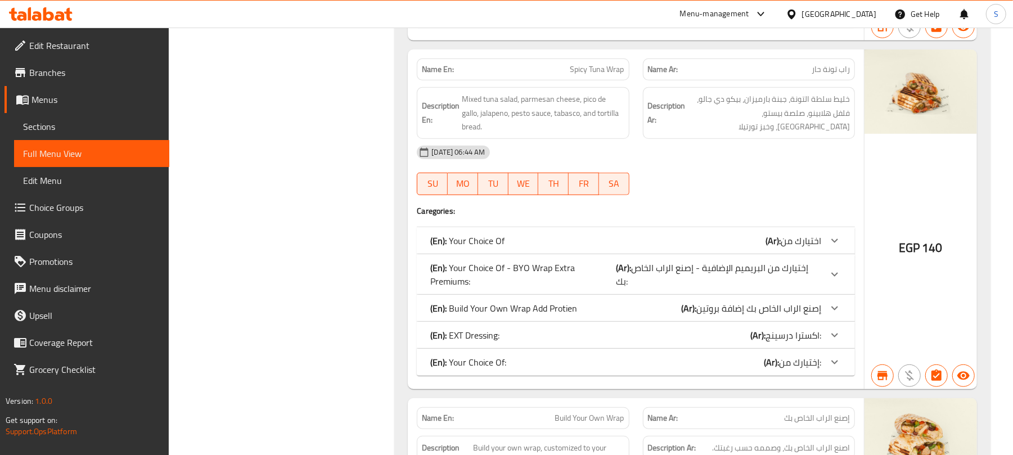
copy span "Build Your Own Wrap"
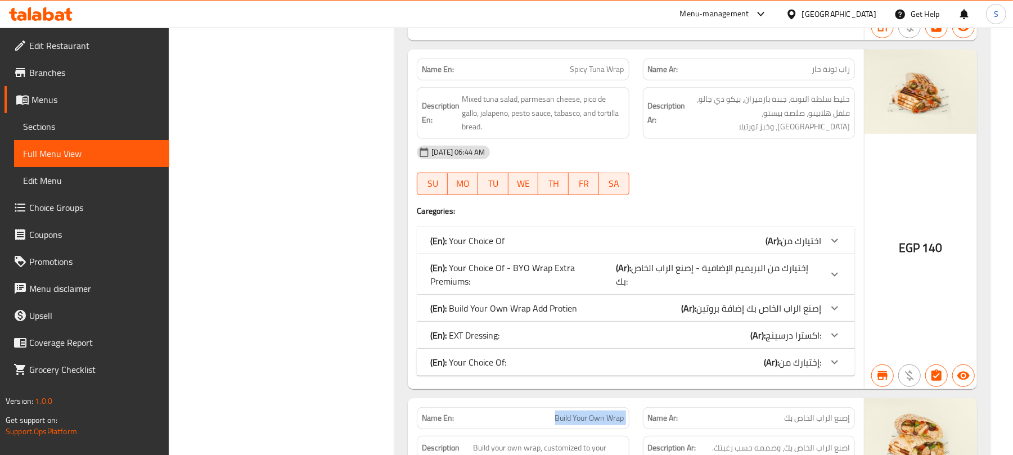
copy span "Build Your Own Wrap"
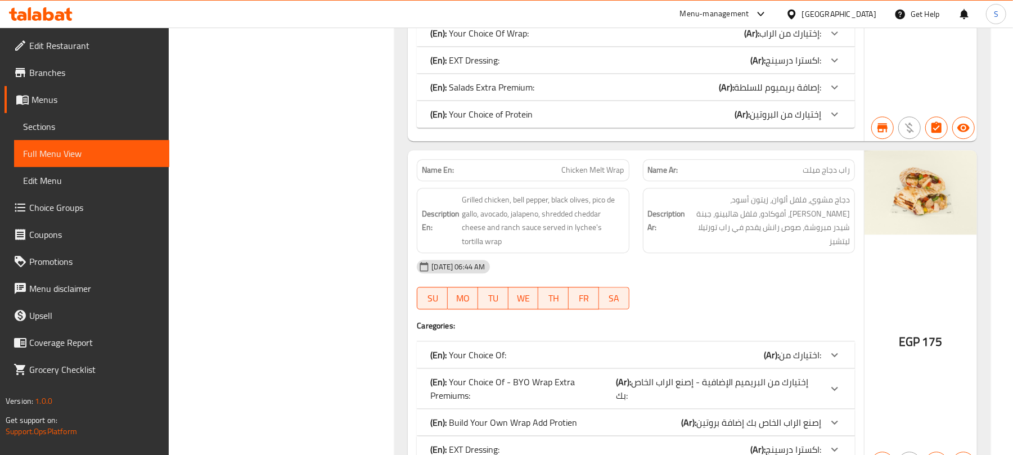
scroll to position [8226, 0]
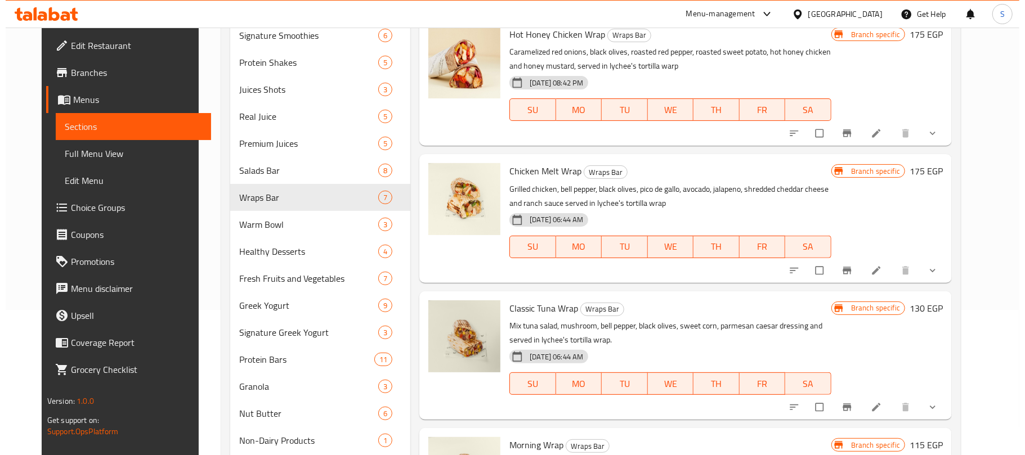
scroll to position [147, 0]
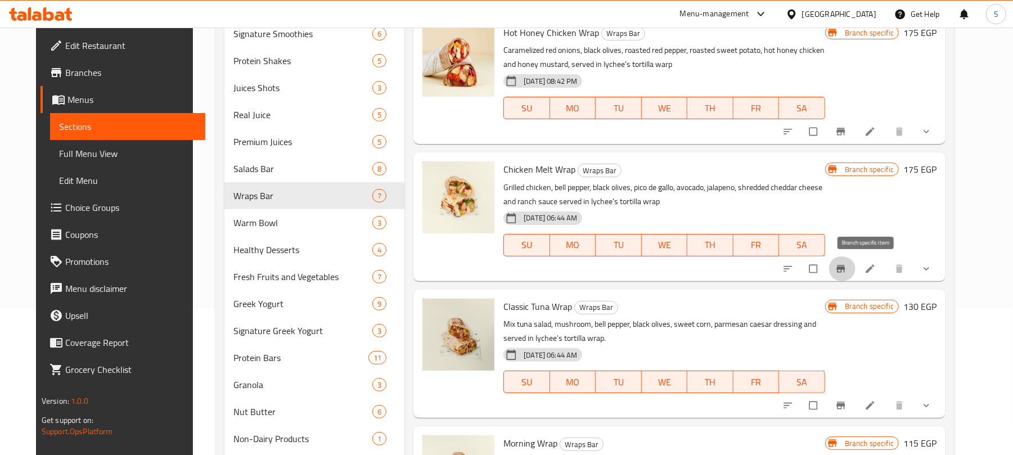
click at [856, 271] on button "Branch-specific-item" at bounding box center [842, 269] width 27 height 25
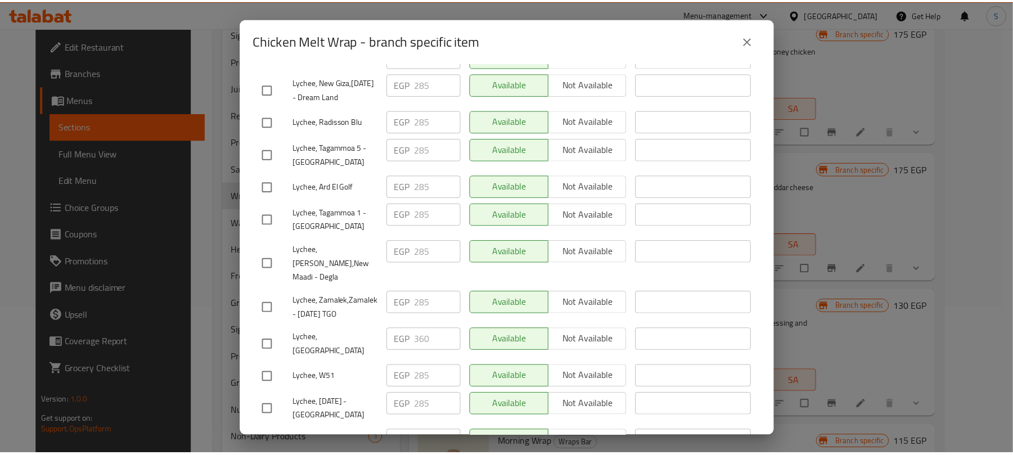
scroll to position [0, 0]
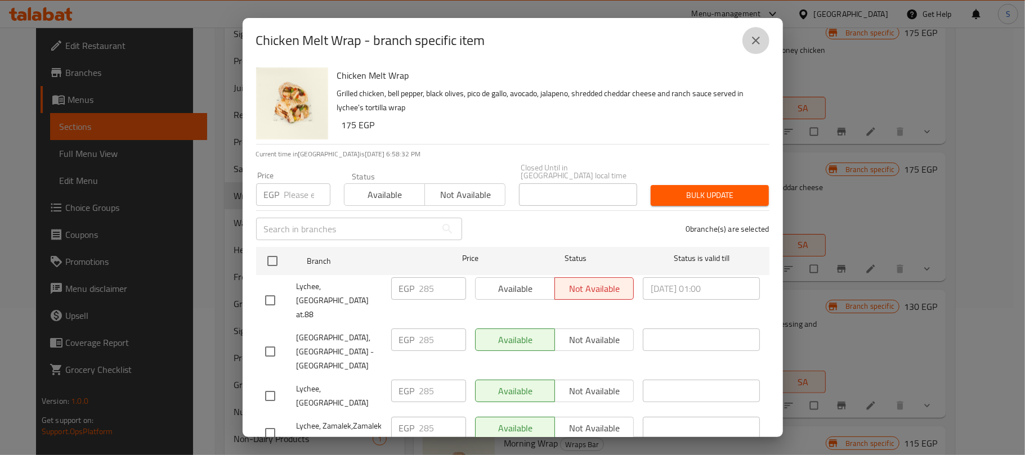
click at [756, 43] on icon "close" at bounding box center [756, 41] width 14 height 14
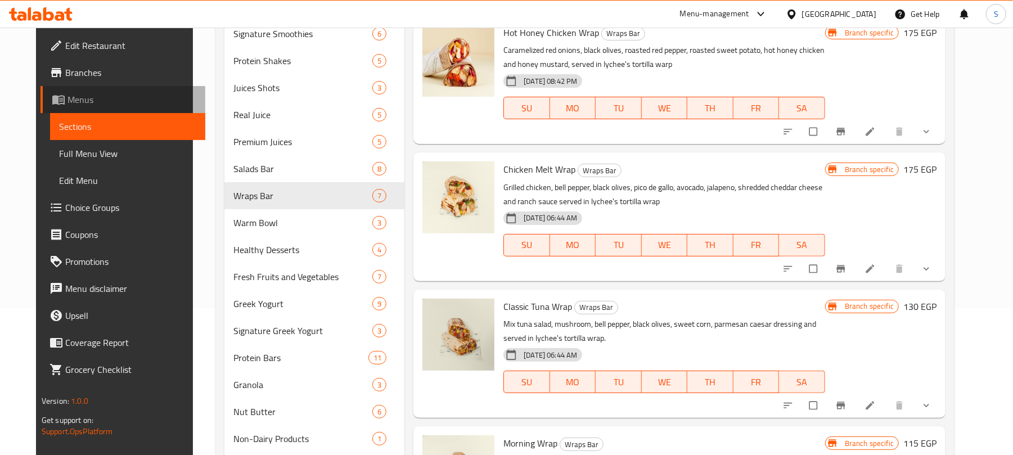
click at [86, 97] on span "Menus" at bounding box center [132, 100] width 129 height 14
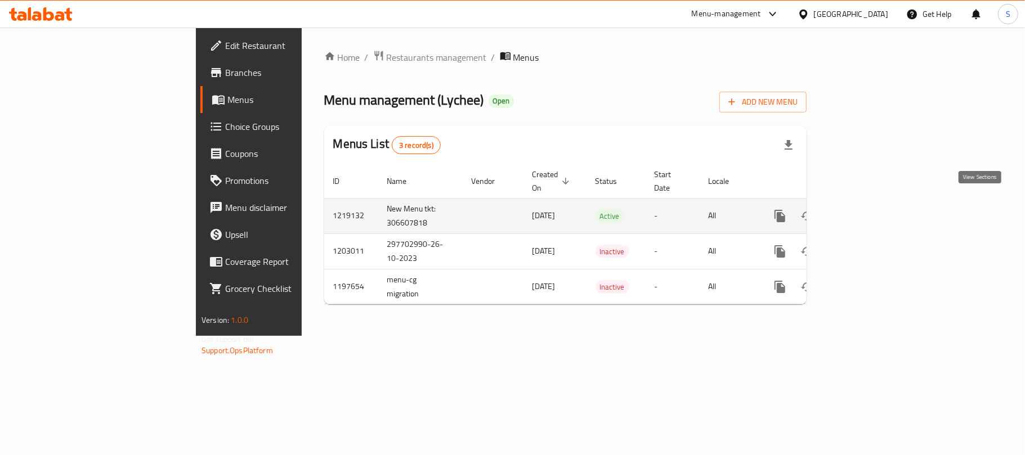
click at [874, 204] on link "enhanced table" at bounding box center [860, 216] width 27 height 27
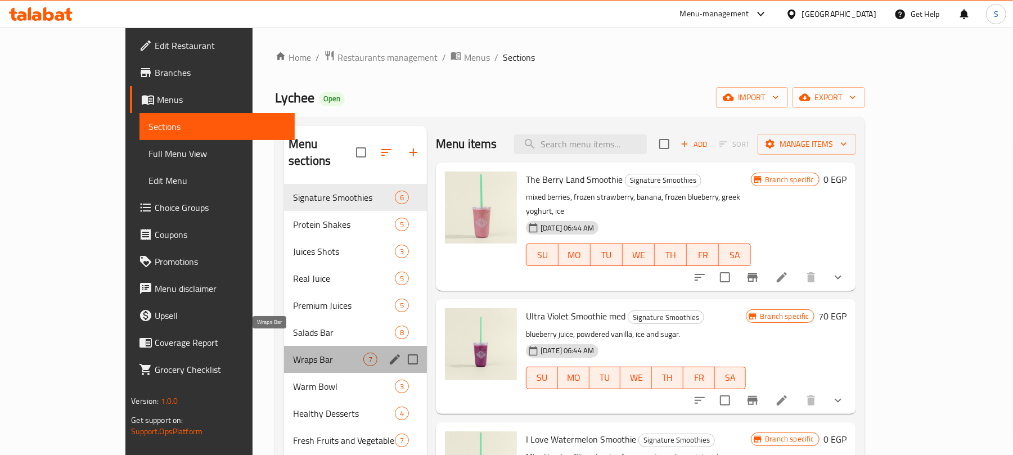
click at [293, 353] on span "Wraps Bar" at bounding box center [328, 360] width 70 height 14
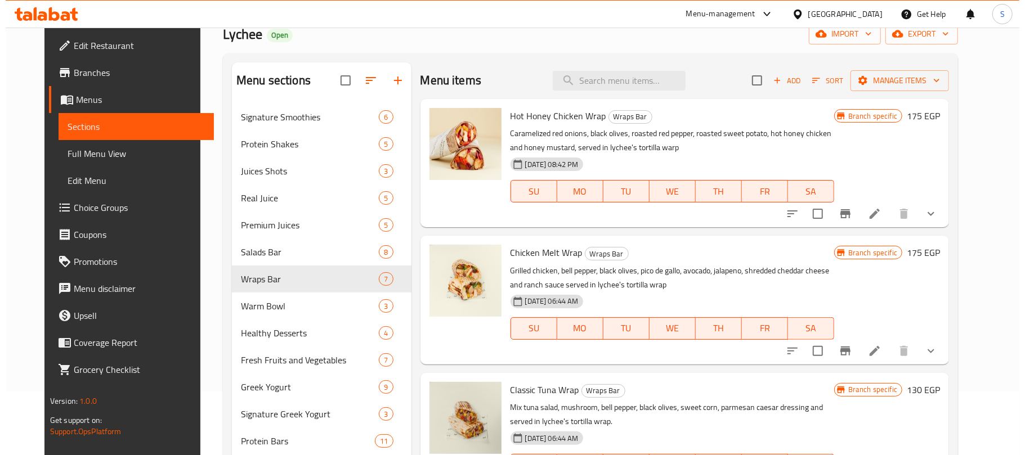
scroll to position [149, 0]
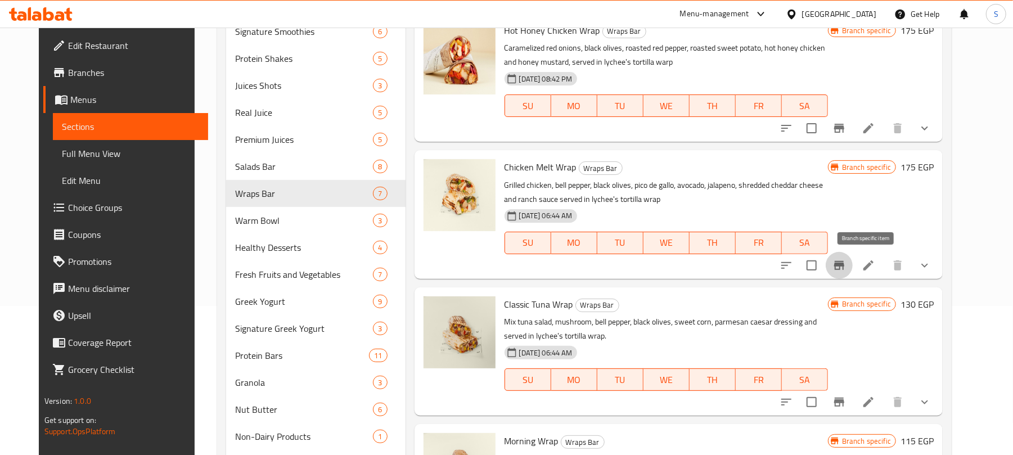
click at [846, 268] on icon "Branch-specific-item" at bounding box center [840, 266] width 14 height 14
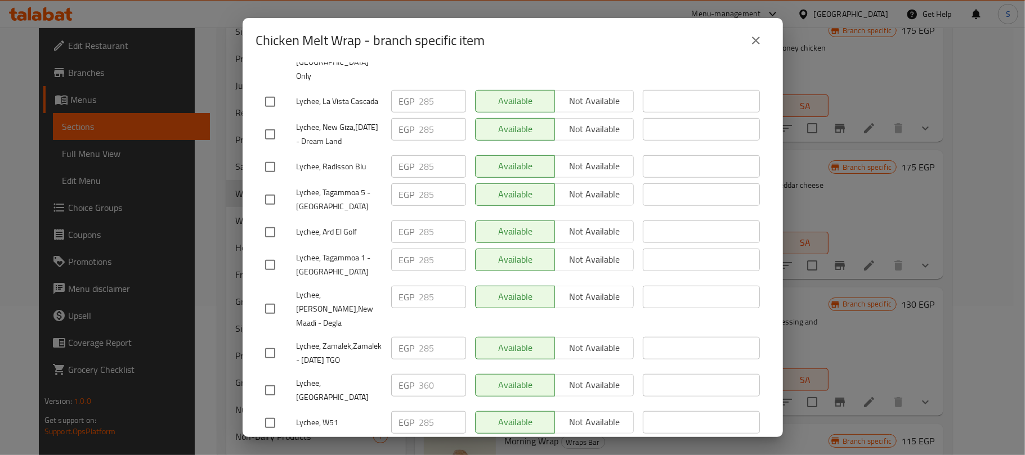
scroll to position [483, 0]
click at [751, 36] on icon "close" at bounding box center [756, 41] width 14 height 14
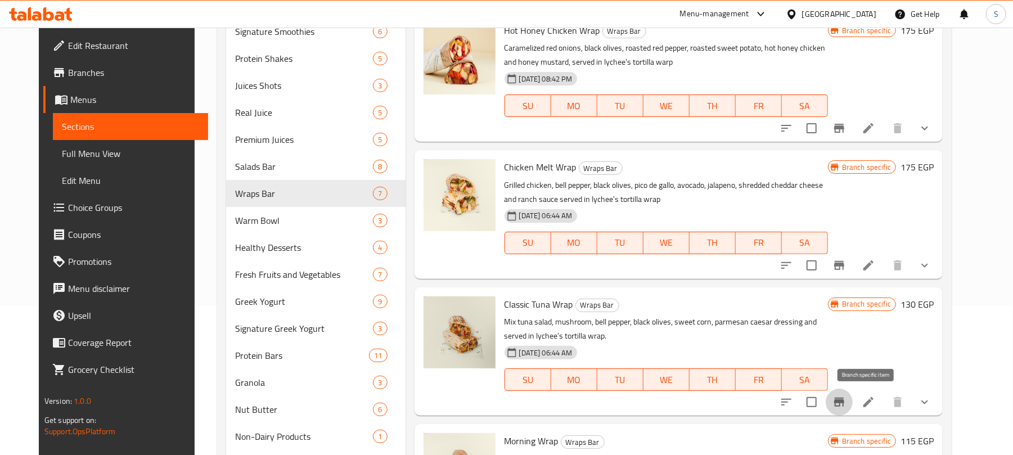
click at [844, 399] on icon "Branch-specific-item" at bounding box center [839, 402] width 10 height 9
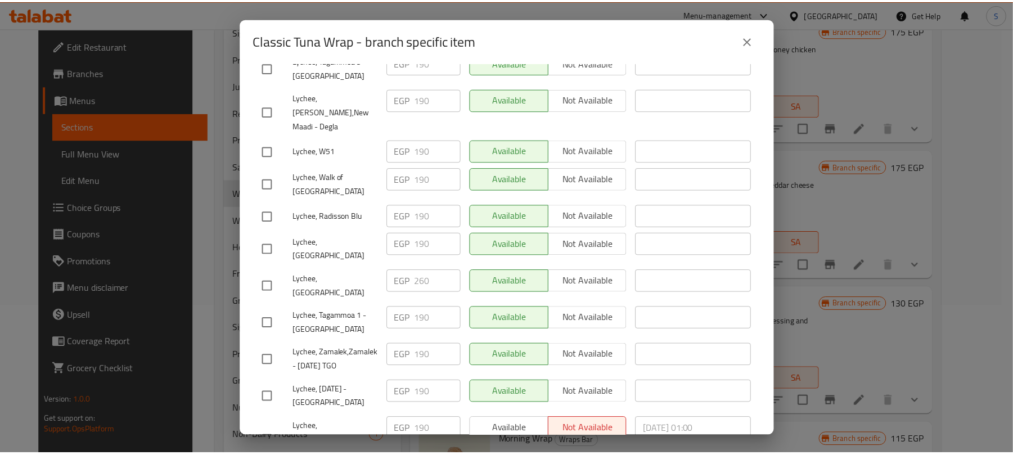
scroll to position [525, 0]
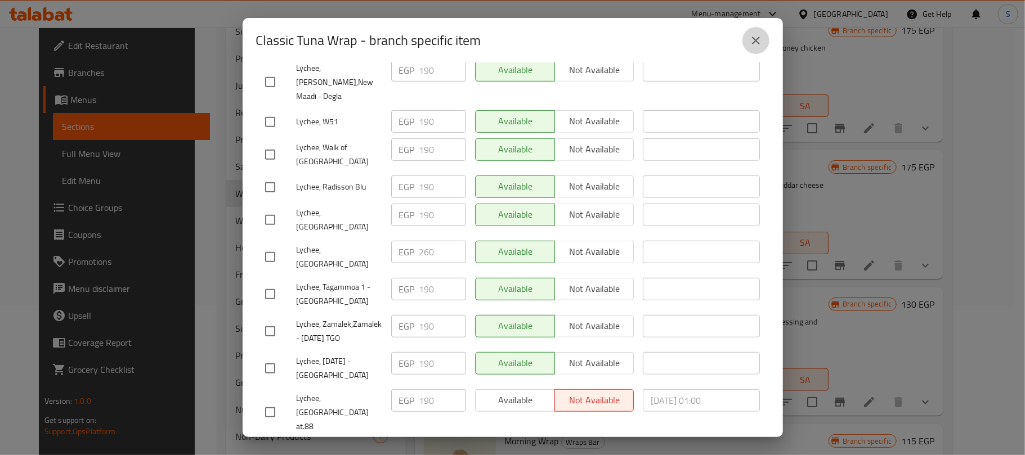
click at [757, 38] on icon "close" at bounding box center [756, 41] width 8 height 8
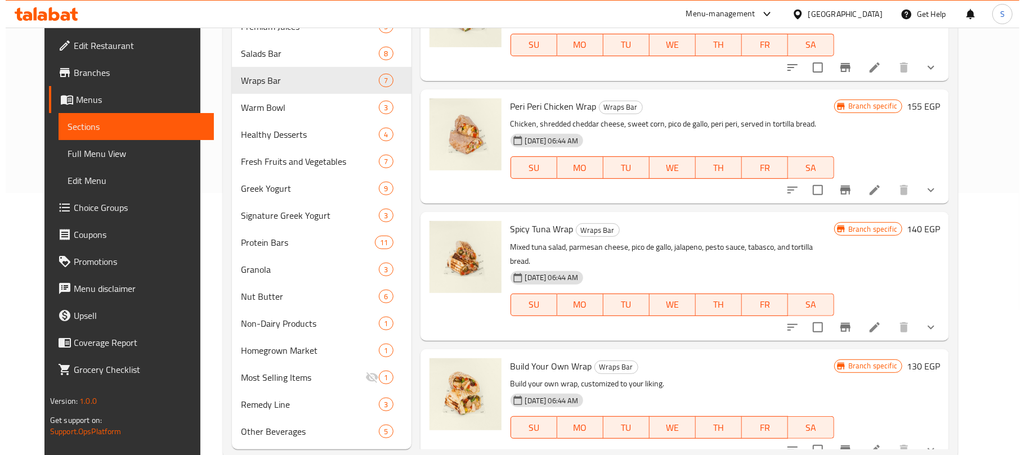
scroll to position [289, 0]
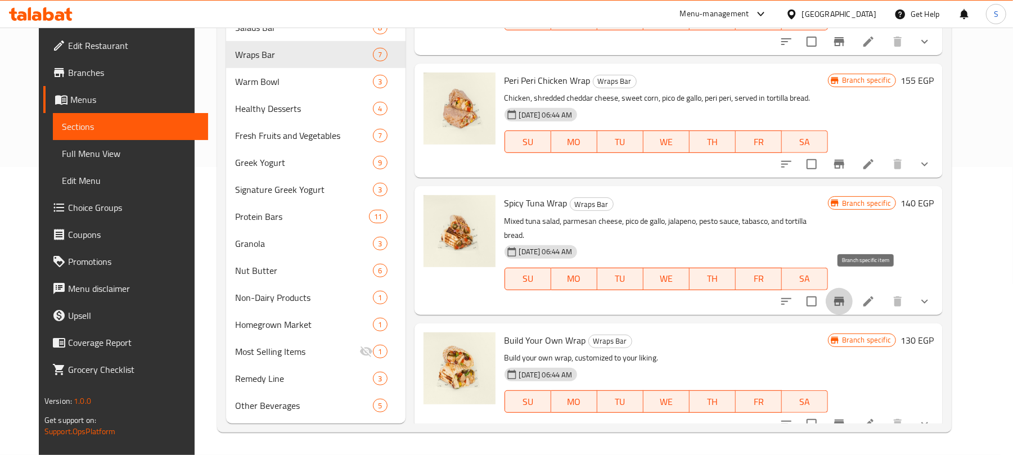
click at [846, 295] on icon "Branch-specific-item" at bounding box center [840, 302] width 14 height 14
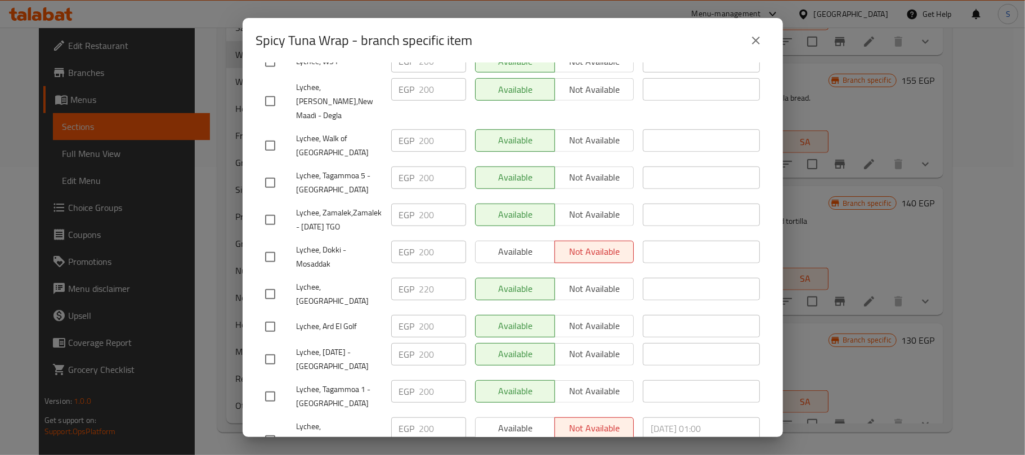
scroll to position [0, 0]
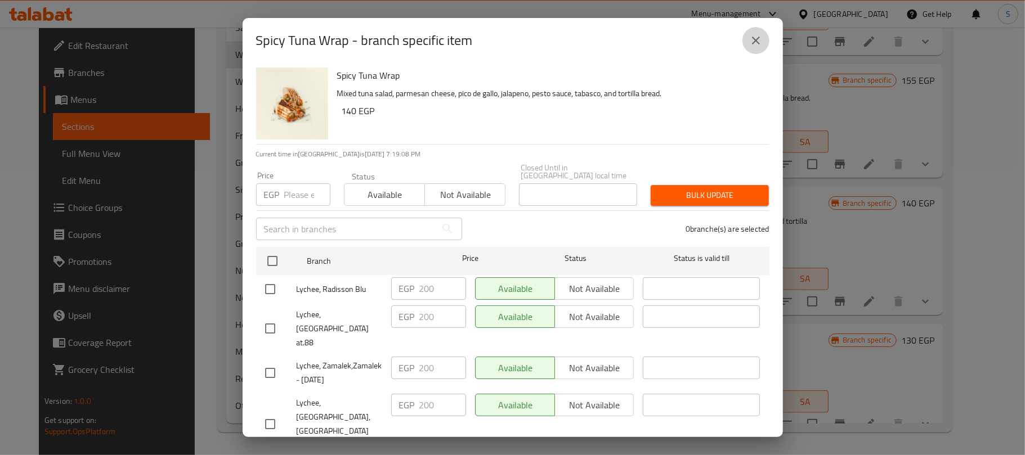
click at [761, 44] on icon "close" at bounding box center [756, 41] width 14 height 14
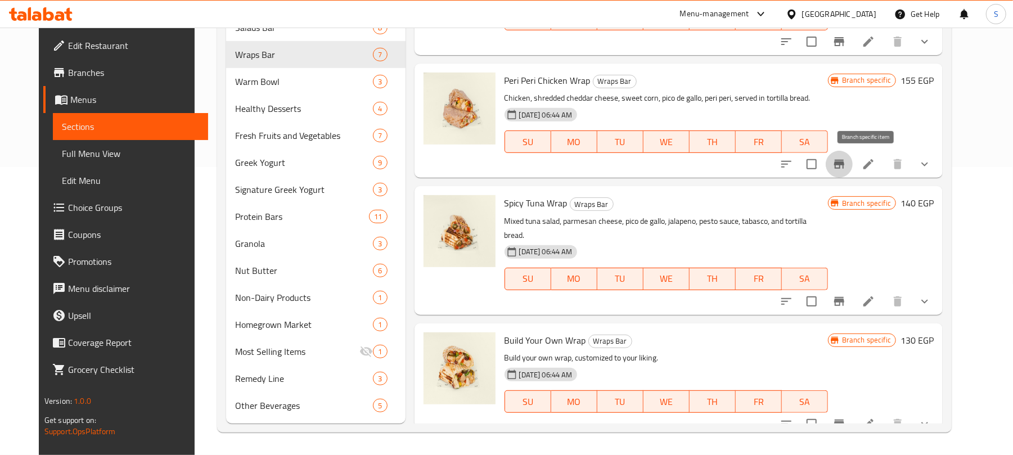
click at [846, 158] on icon "Branch-specific-item" at bounding box center [840, 165] width 14 height 14
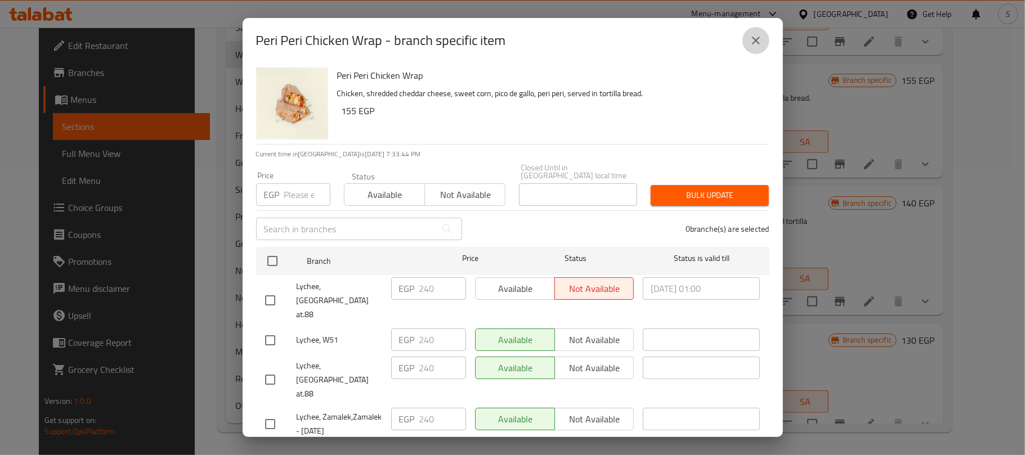
click at [751, 43] on icon "close" at bounding box center [756, 41] width 14 height 14
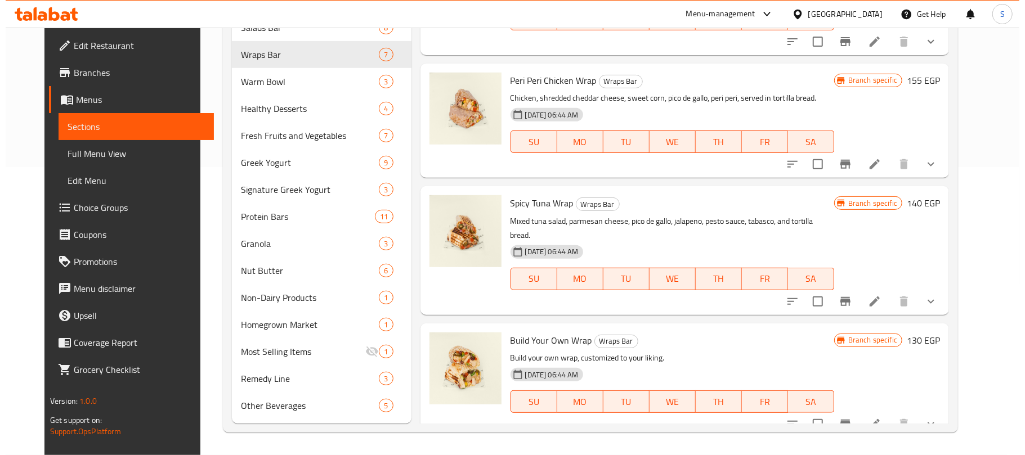
scroll to position [19, 0]
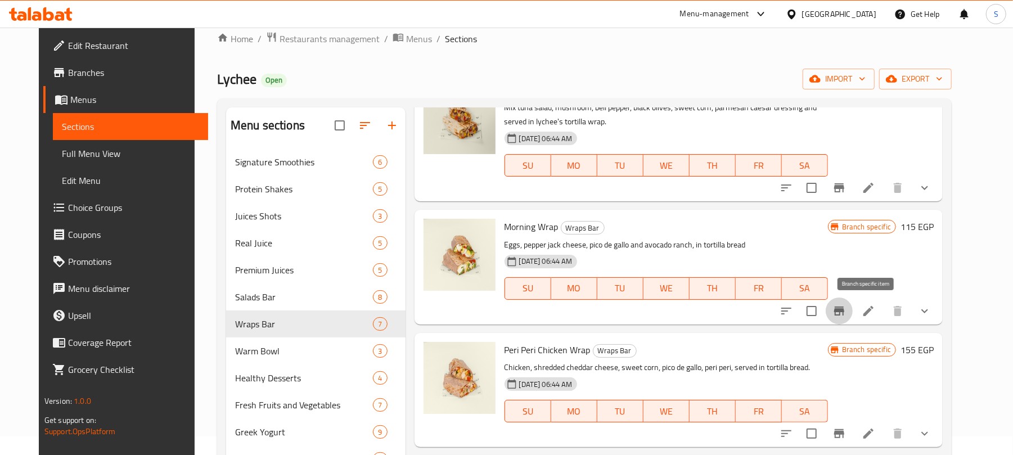
click at [844, 307] on icon "Branch-specific-item" at bounding box center [839, 311] width 10 height 9
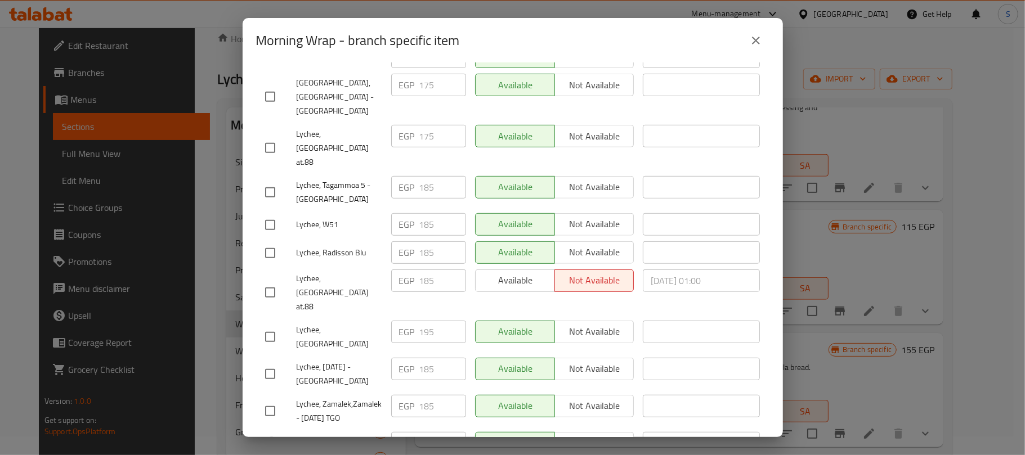
scroll to position [0, 0]
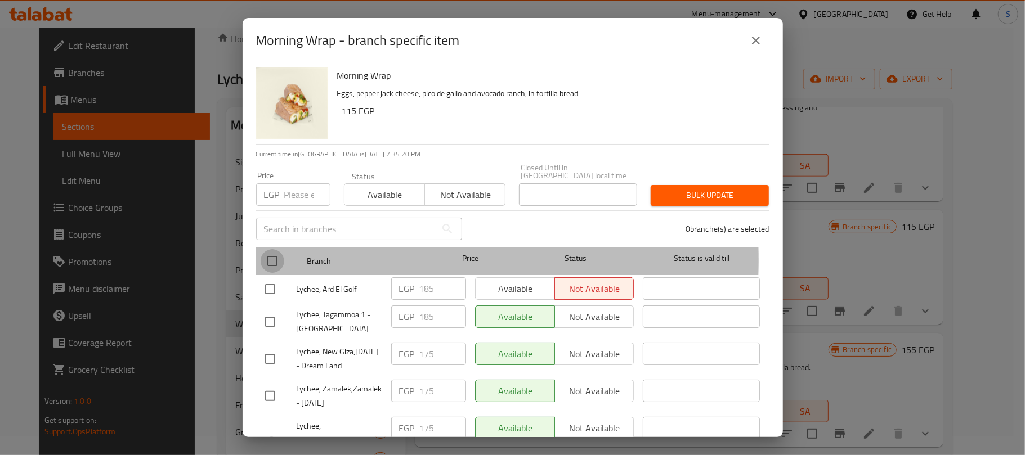
click at [279, 252] on input "checkbox" at bounding box center [272, 261] width 24 height 24
checkbox input "true"
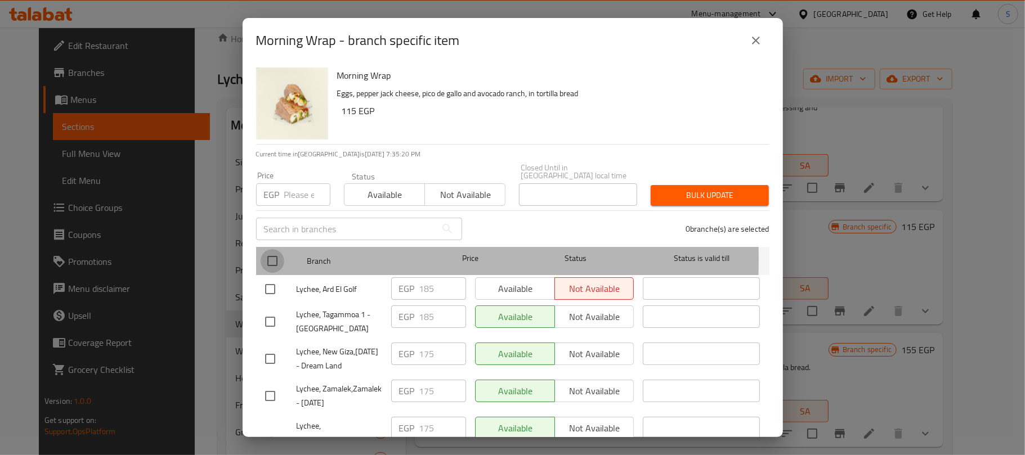
checkbox input "true"
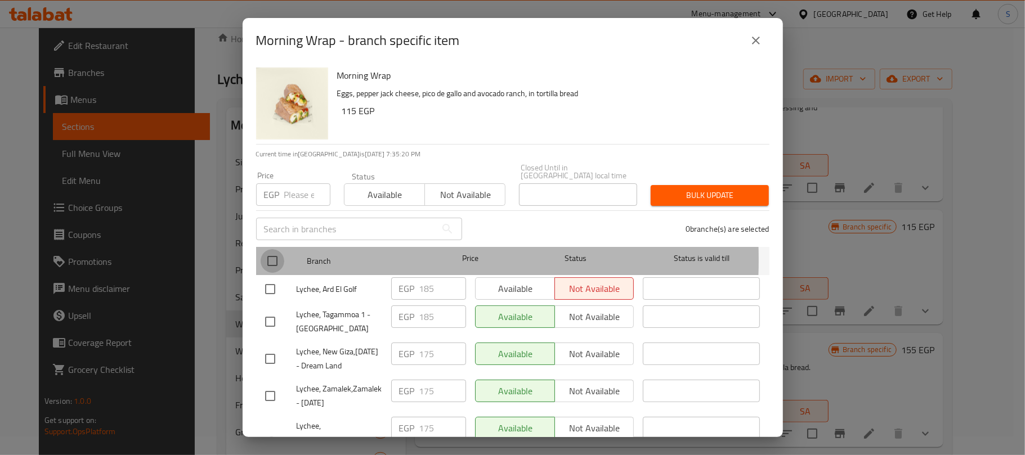
checkbox input "true"
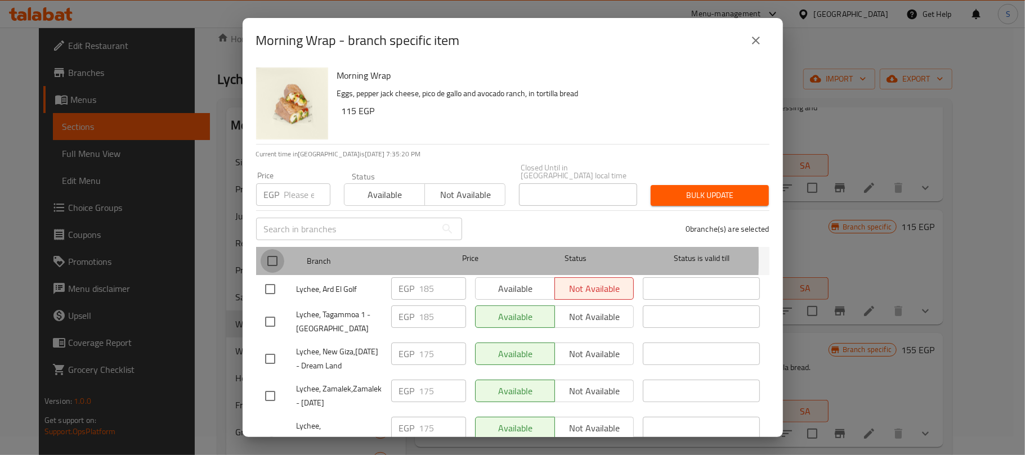
checkbox input "true"
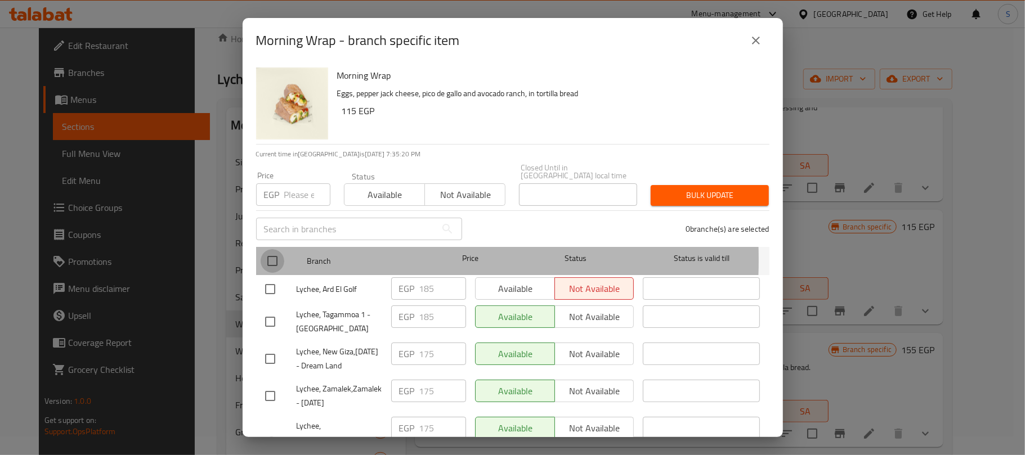
checkbox input "true"
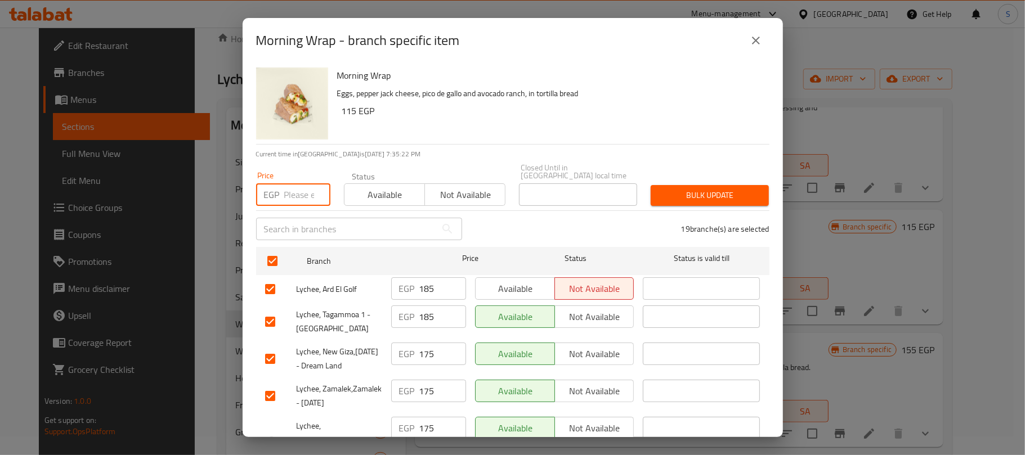
click at [289, 190] on input "number" at bounding box center [307, 194] width 46 height 23
type input "185"
click at [702, 188] on span "Bulk update" at bounding box center [709, 195] width 100 height 14
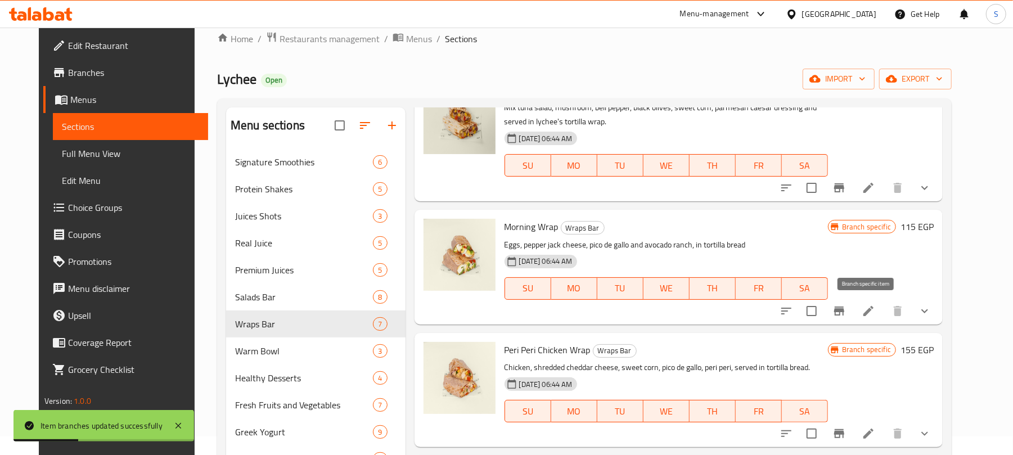
click at [844, 311] on icon "Branch-specific-item" at bounding box center [839, 311] width 10 height 9
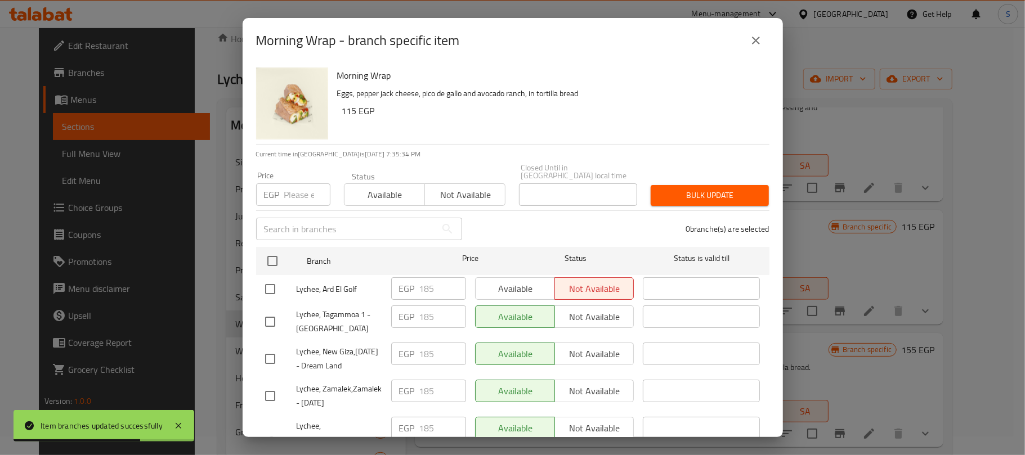
scroll to position [437, 0]
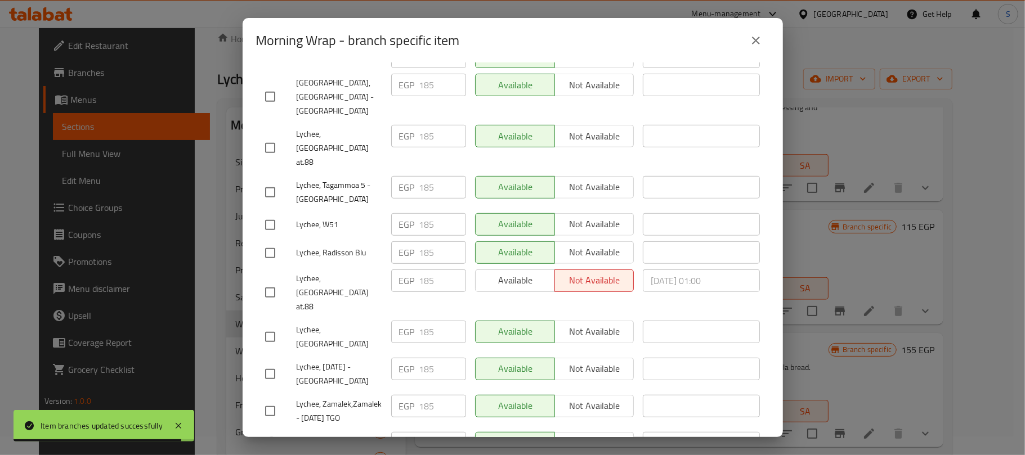
click at [256, 318] on li "Lychee, Marassi Village EGP 185 ​ Available Not available ​" at bounding box center [512, 336] width 513 height 37
click at [267, 325] on input "checkbox" at bounding box center [270, 337] width 24 height 24
checkbox input "true"
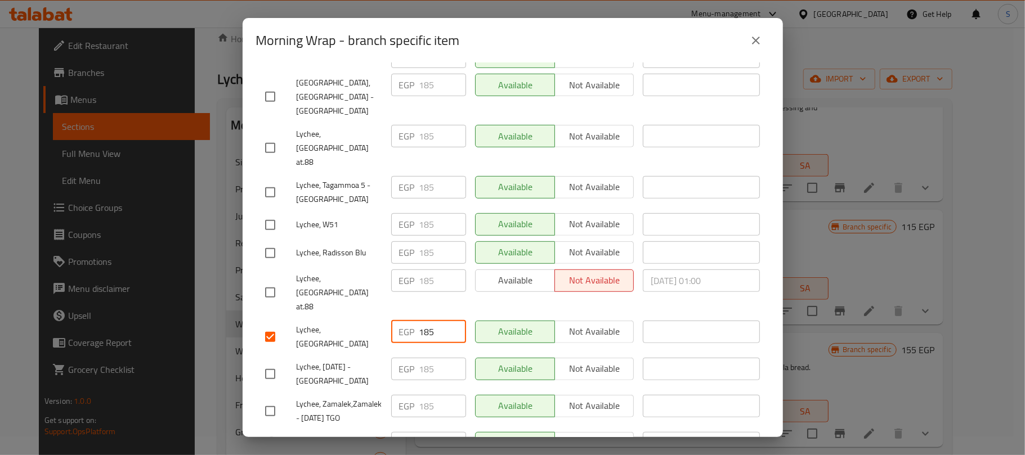
drag, startPoint x: 435, startPoint y: 253, endPoint x: 414, endPoint y: 253, distance: 20.8
click at [414, 321] on div "EGP 185 ​" at bounding box center [428, 332] width 75 height 23
type input "195"
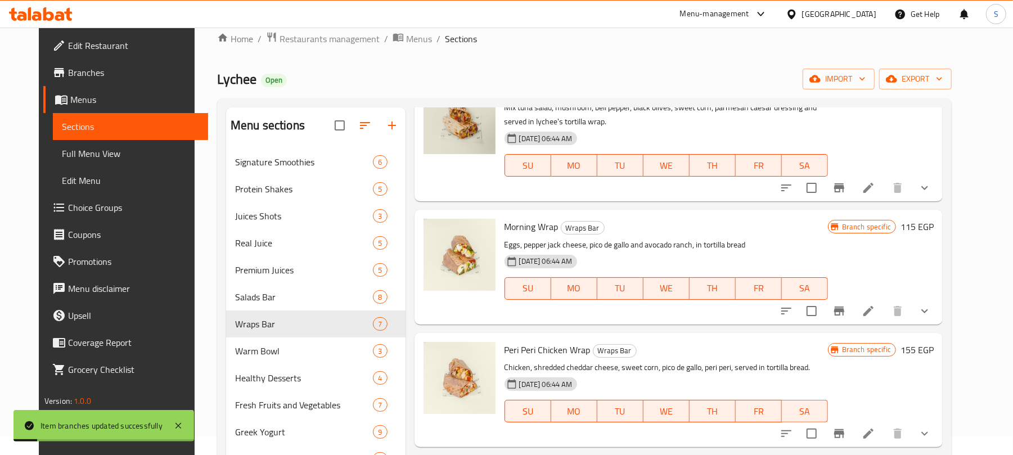
click at [525, 226] on span "Morning Wrap" at bounding box center [532, 226] width 54 height 17
copy h6 "Morning Wrap"
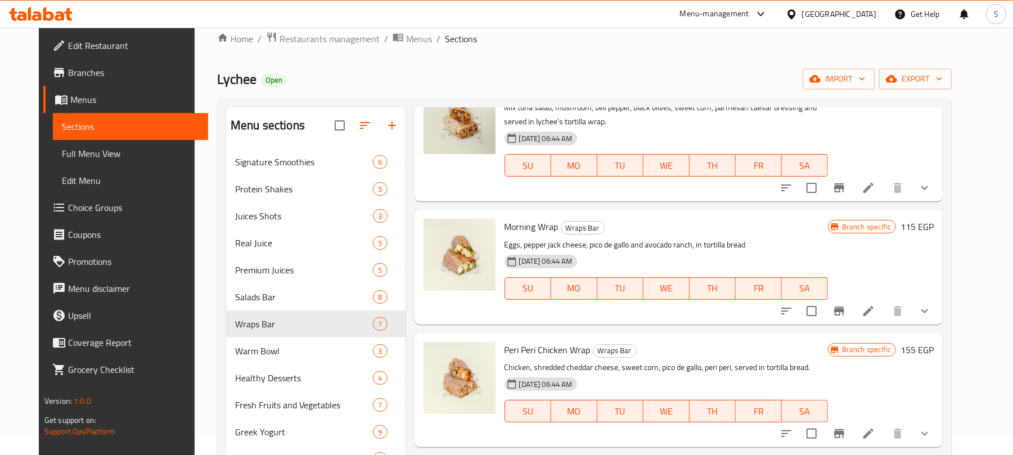
click at [742, 238] on p "Eggs, pepper jack cheese, pico de gallo and avocado ranch, in tortilla bread" at bounding box center [667, 245] width 324 height 14
click at [846, 313] on icon "Branch-specific-item" at bounding box center [840, 311] width 14 height 14
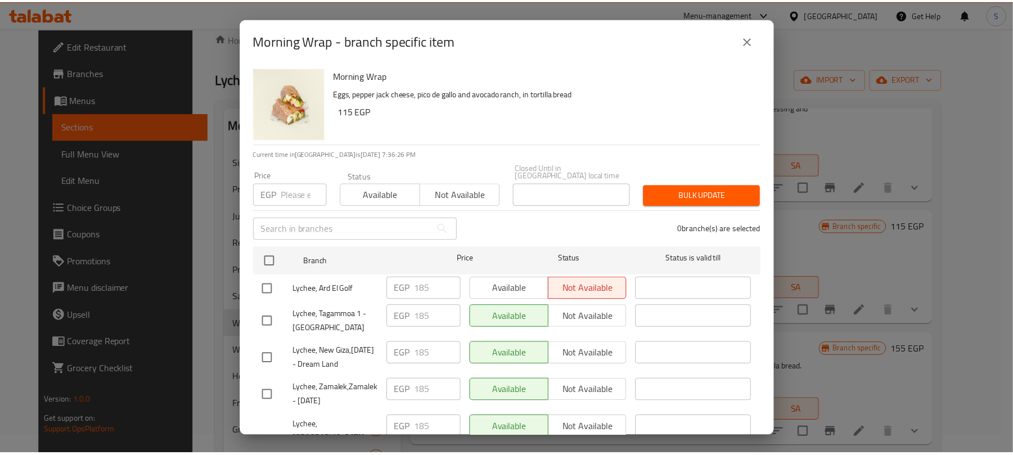
scroll to position [437, 0]
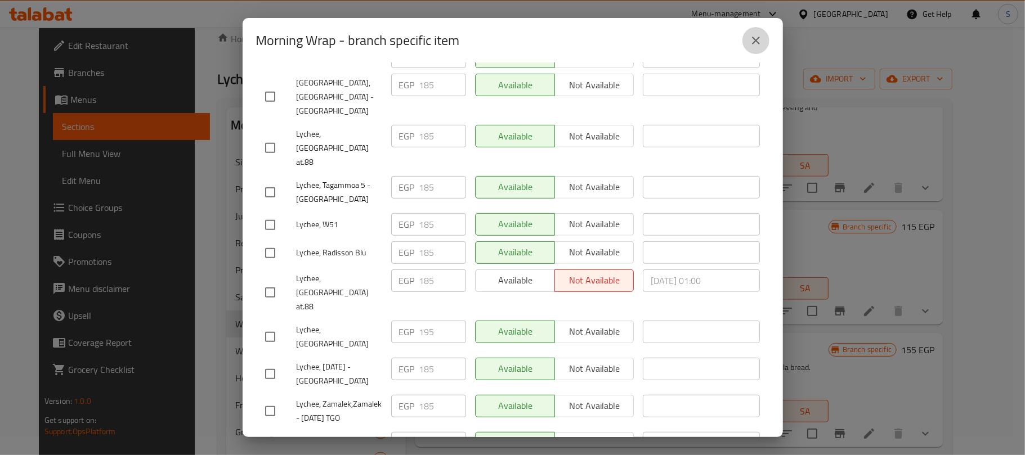
click at [754, 37] on icon "close" at bounding box center [756, 41] width 14 height 14
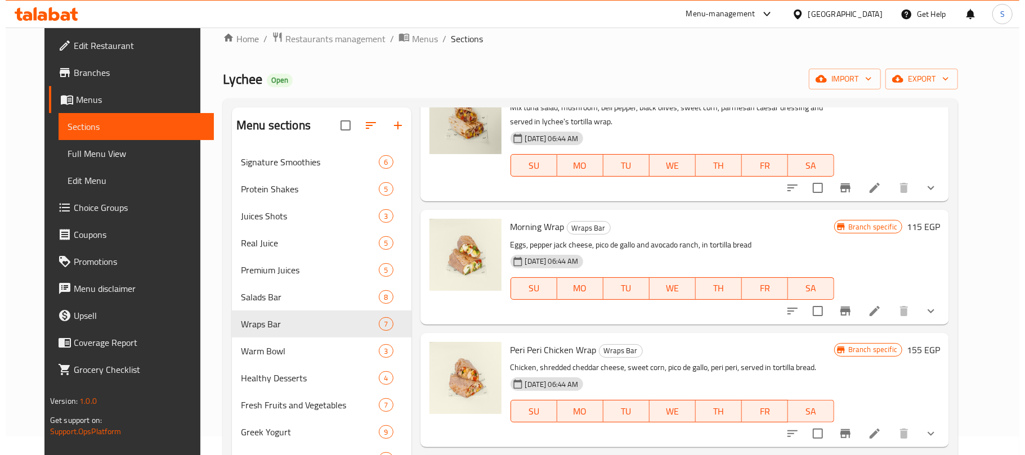
scroll to position [0, 0]
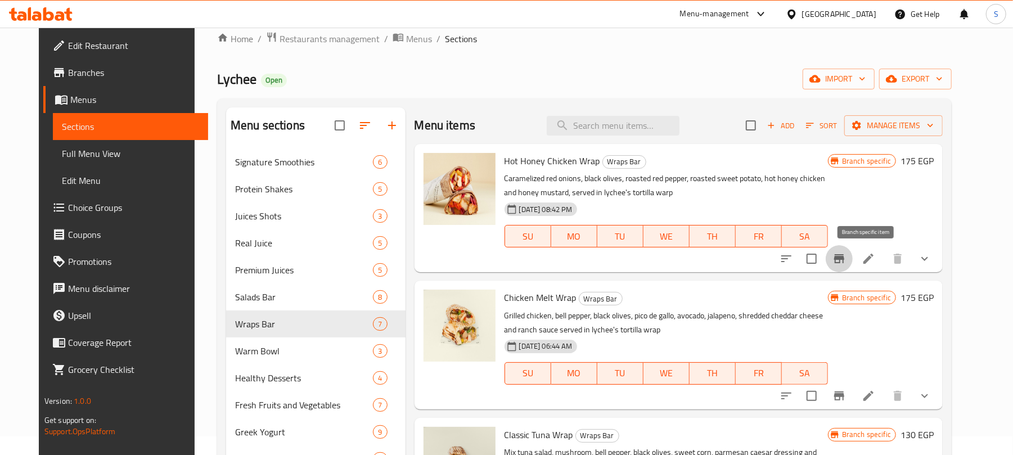
click at [853, 257] on button "Branch-specific-item" at bounding box center [839, 258] width 27 height 27
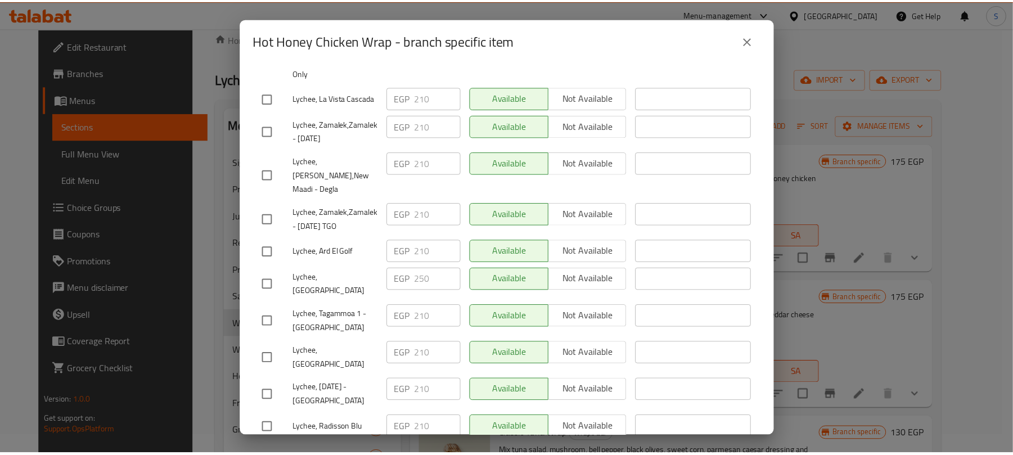
scroll to position [525, 0]
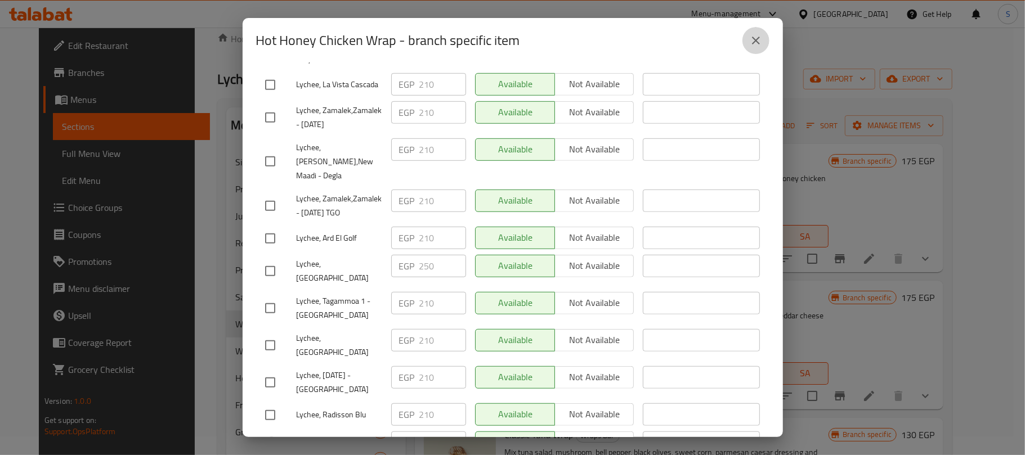
click at [754, 41] on icon "close" at bounding box center [756, 41] width 8 height 8
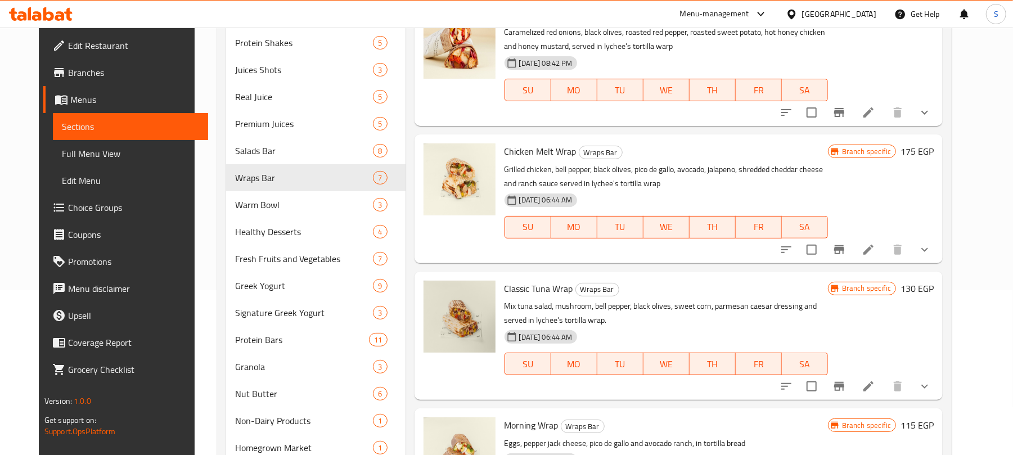
scroll to position [134, 0]
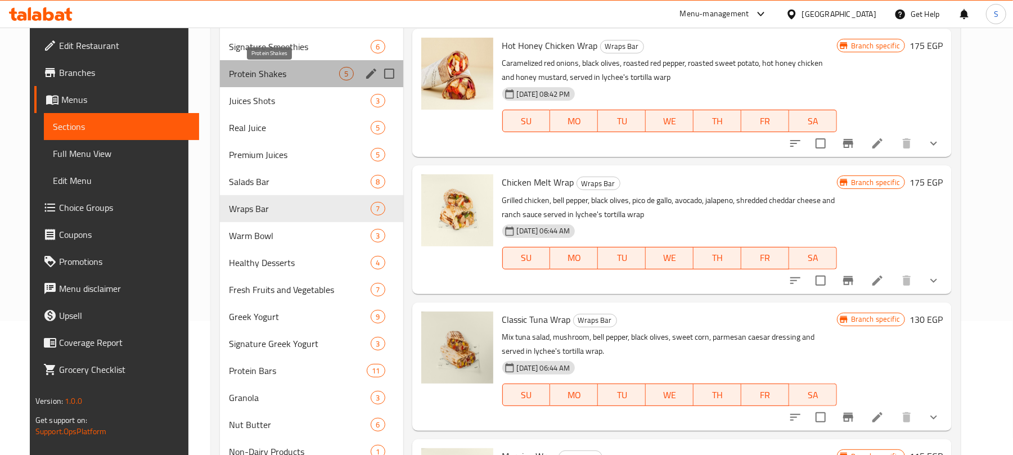
click at [313, 71] on span "Protein Shakes" at bounding box center [284, 74] width 110 height 14
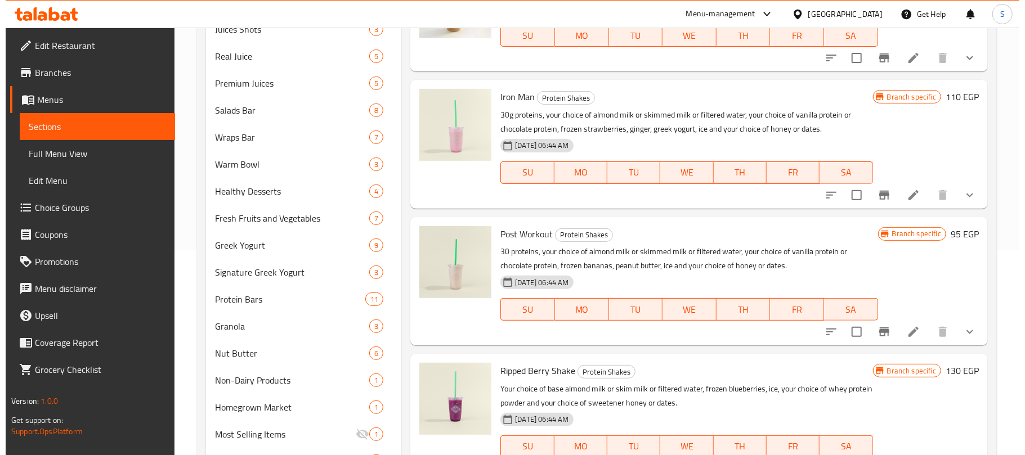
scroll to position [262, 0]
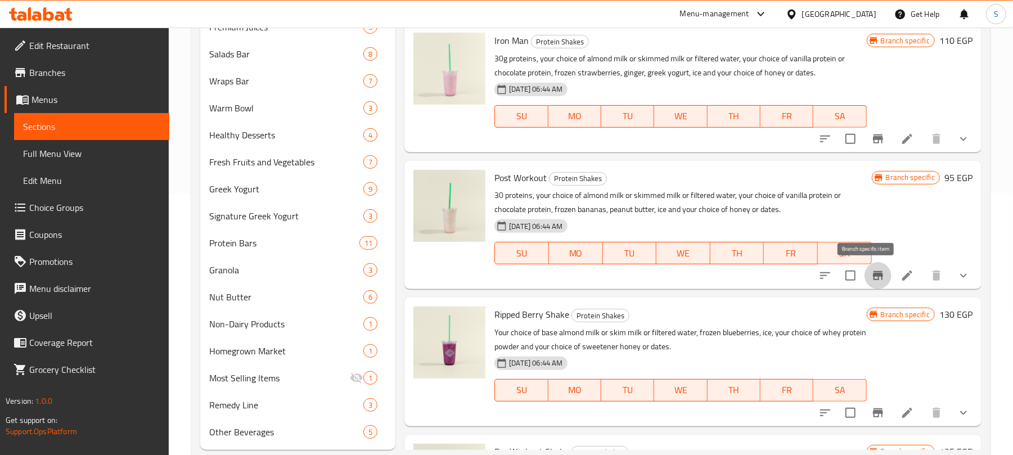
click at [871, 277] on icon "Branch-specific-item" at bounding box center [878, 276] width 14 height 14
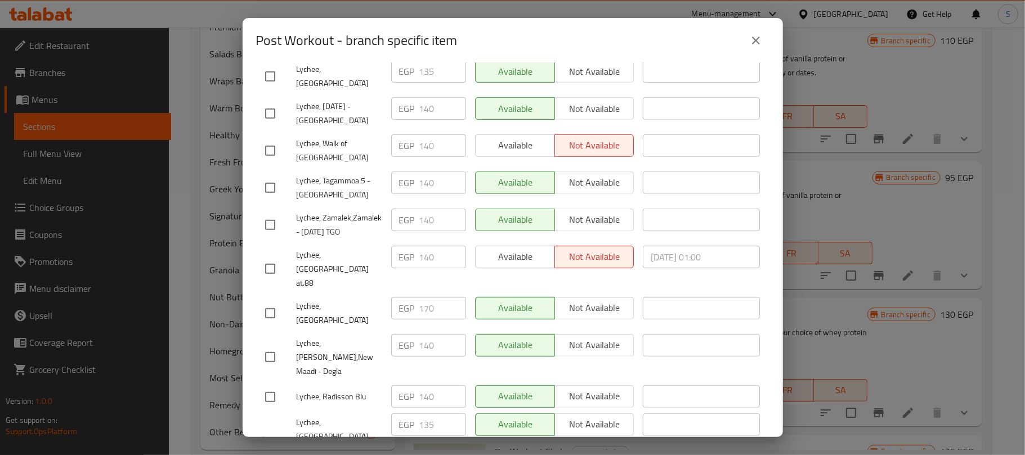
scroll to position [0, 0]
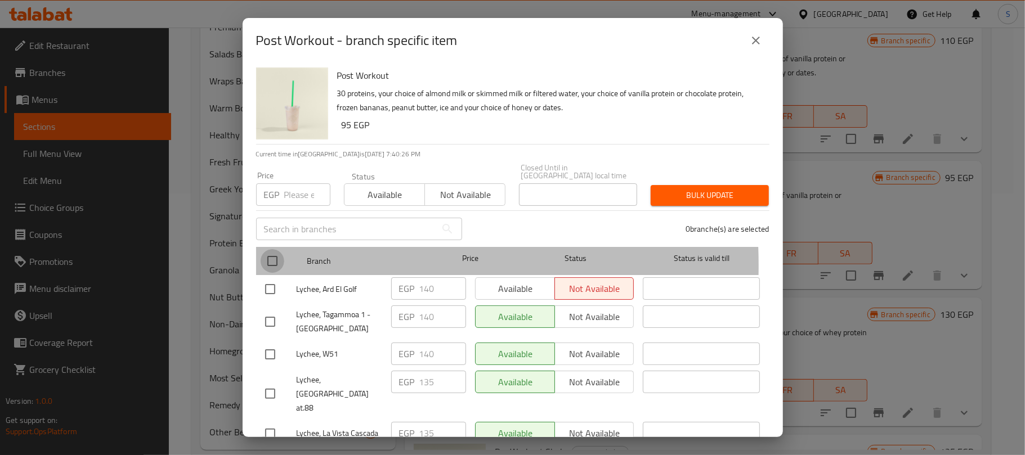
click at [275, 258] on input "checkbox" at bounding box center [272, 261] width 24 height 24
checkbox input "true"
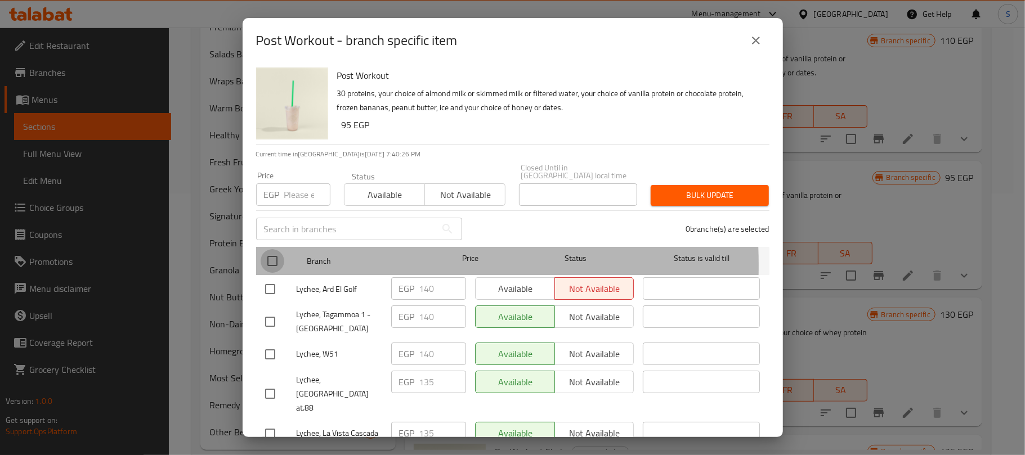
checkbox input "true"
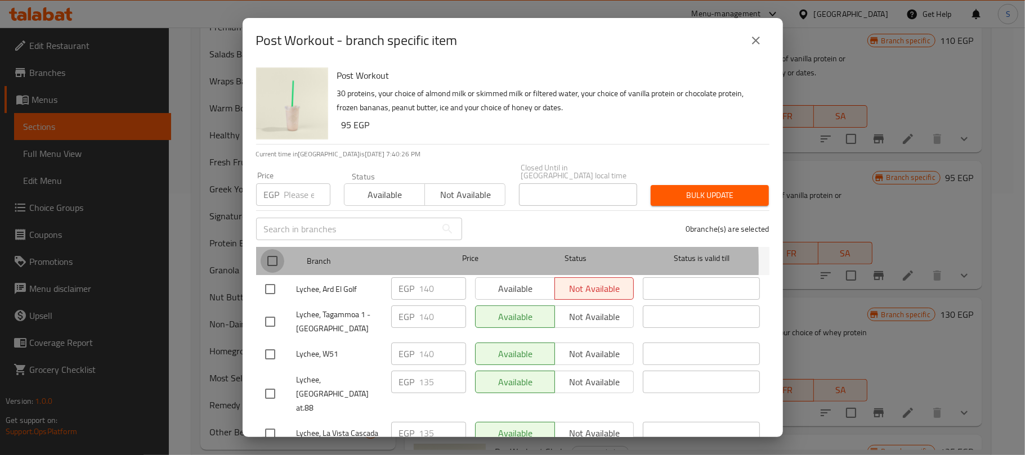
checkbox input "true"
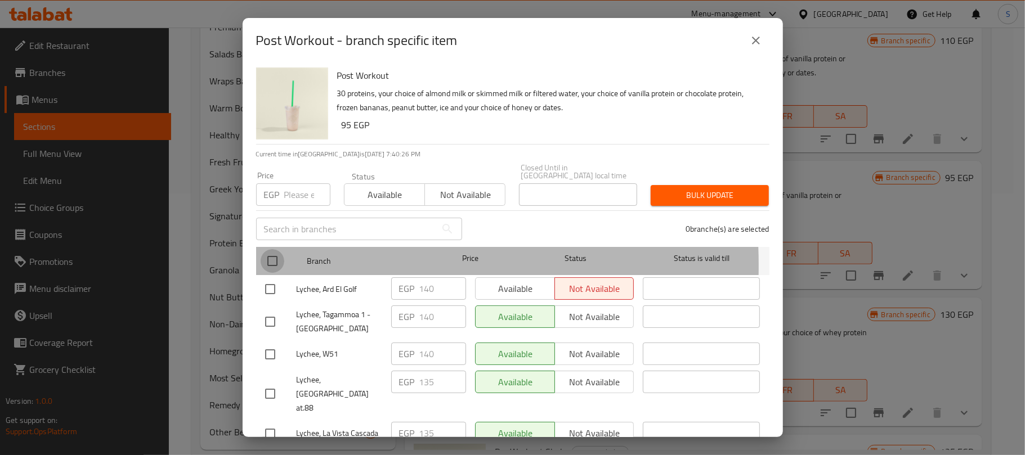
checkbox input "true"
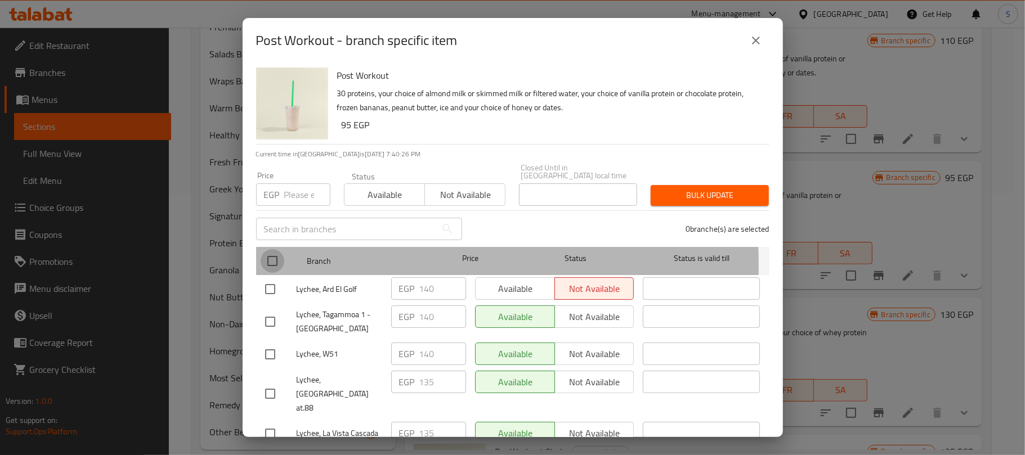
checkbox input "true"
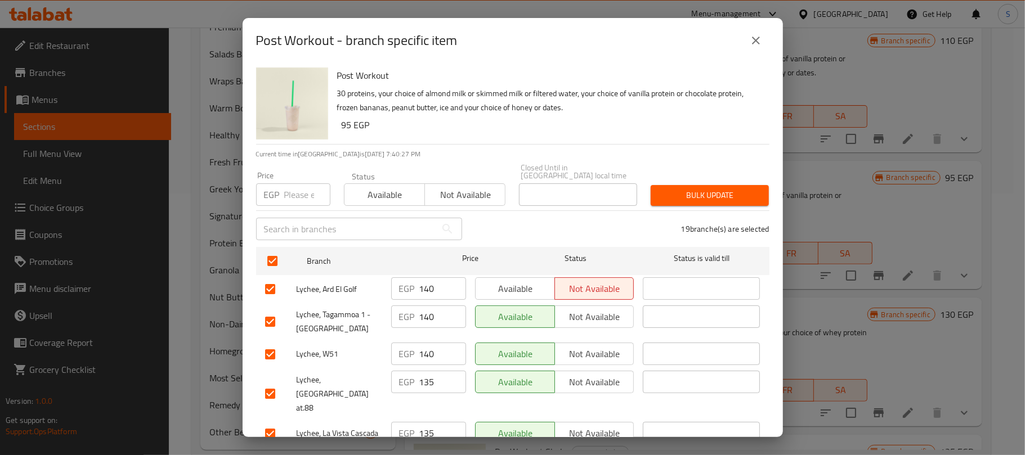
scroll to position [515, 0]
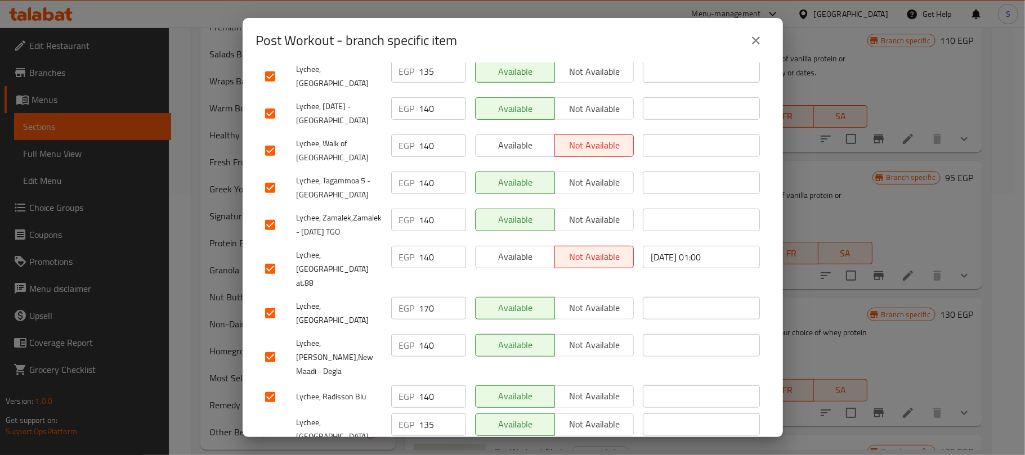
click at [264, 302] on input "checkbox" at bounding box center [270, 314] width 24 height 24
checkbox input "false"
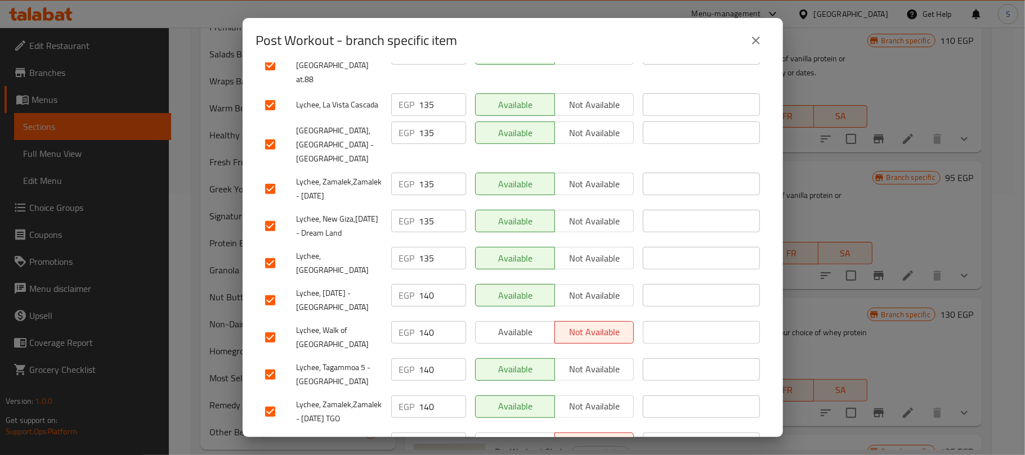
scroll to position [0, 0]
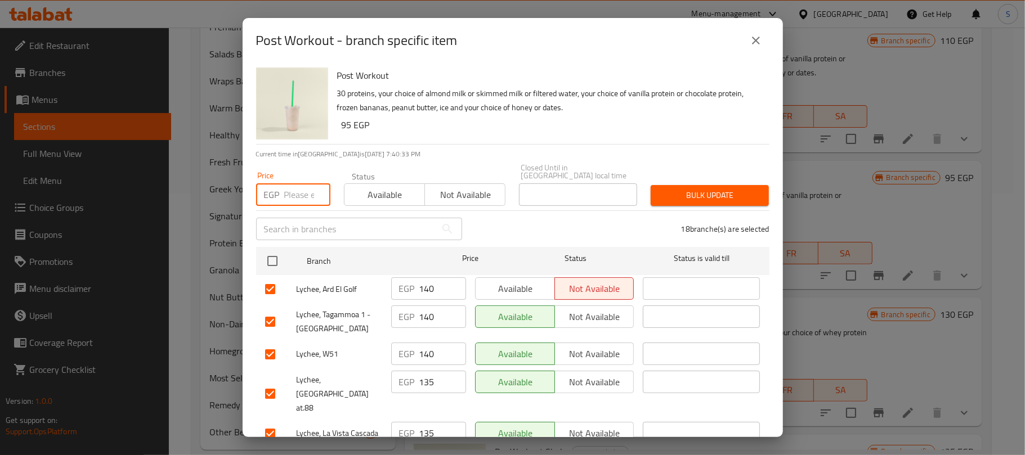
click at [290, 187] on input "number" at bounding box center [307, 194] width 46 height 23
type input "140"
click at [690, 196] on button "Bulk update" at bounding box center [709, 195] width 118 height 21
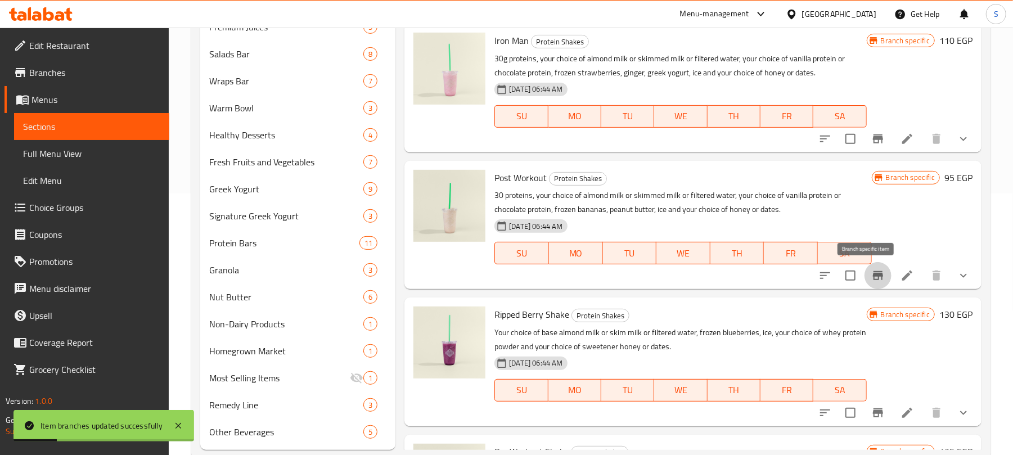
click at [873, 280] on icon "Branch-specific-item" at bounding box center [878, 275] width 10 height 9
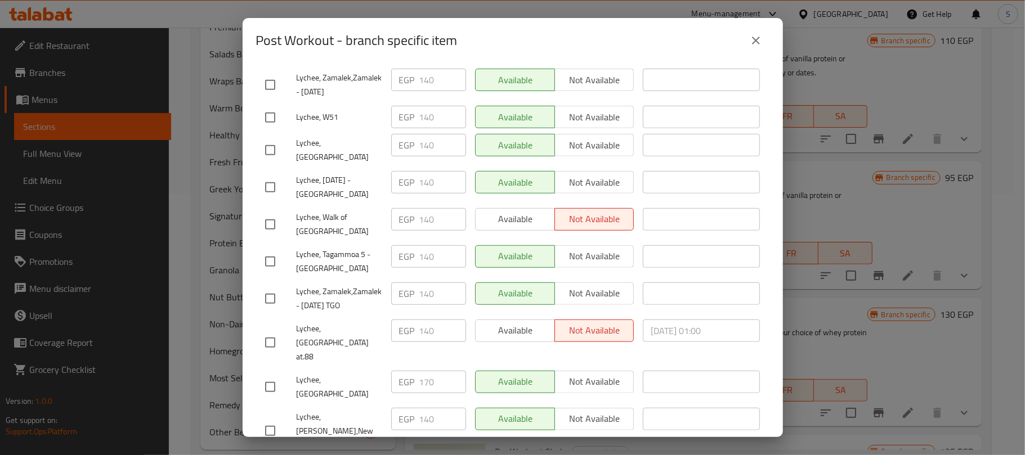
scroll to position [448, 0]
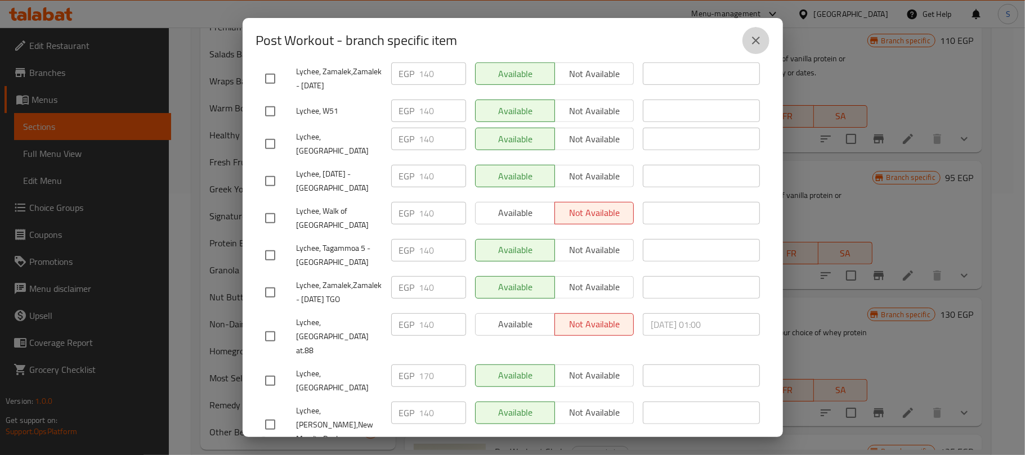
click at [757, 39] on icon "close" at bounding box center [756, 41] width 8 height 8
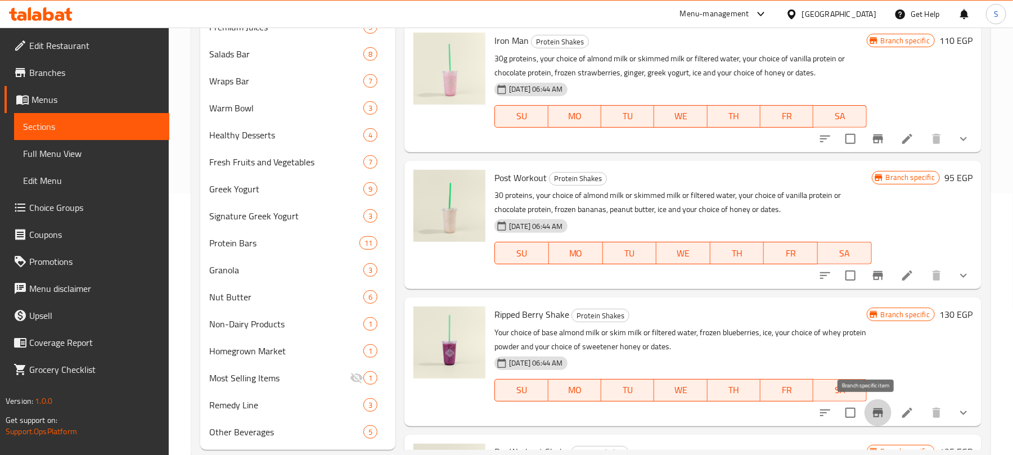
click at [873, 413] on icon "Branch-specific-item" at bounding box center [878, 412] width 10 height 9
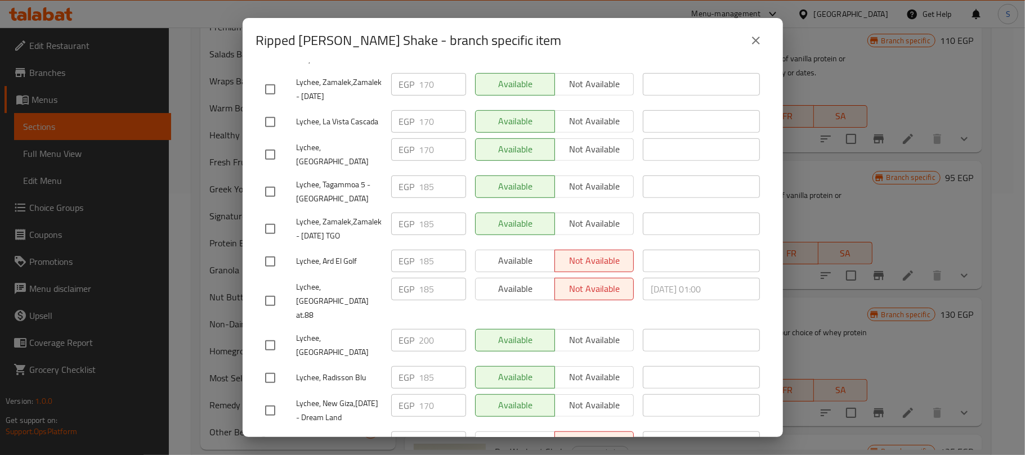
scroll to position [0, 0]
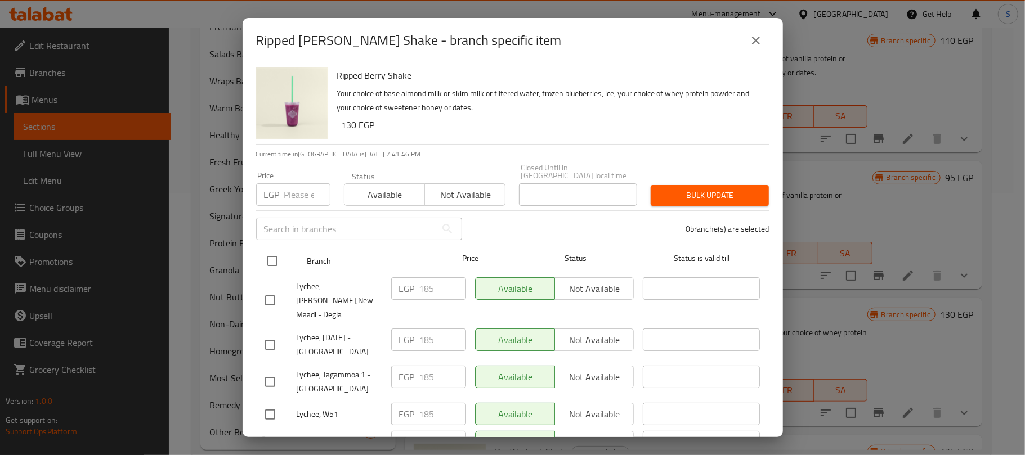
click at [277, 253] on input "checkbox" at bounding box center [272, 261] width 24 height 24
checkbox input "true"
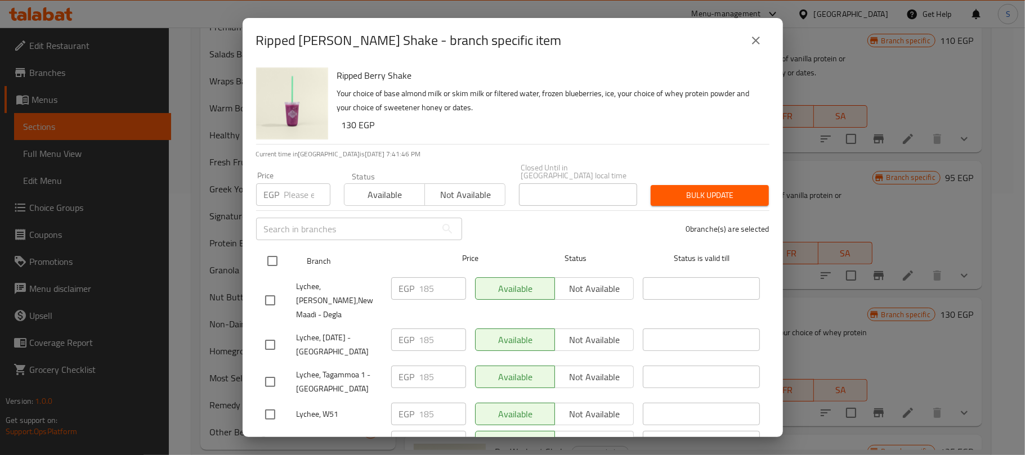
checkbox input "true"
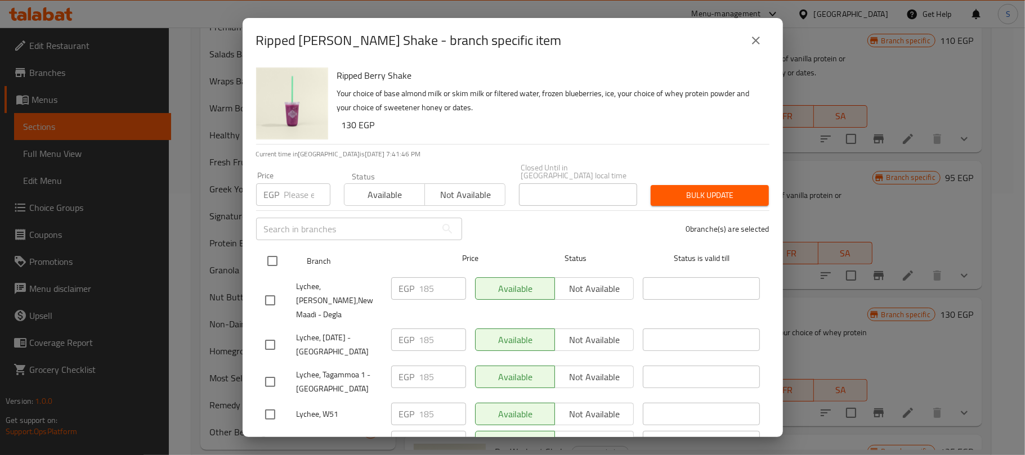
checkbox input "true"
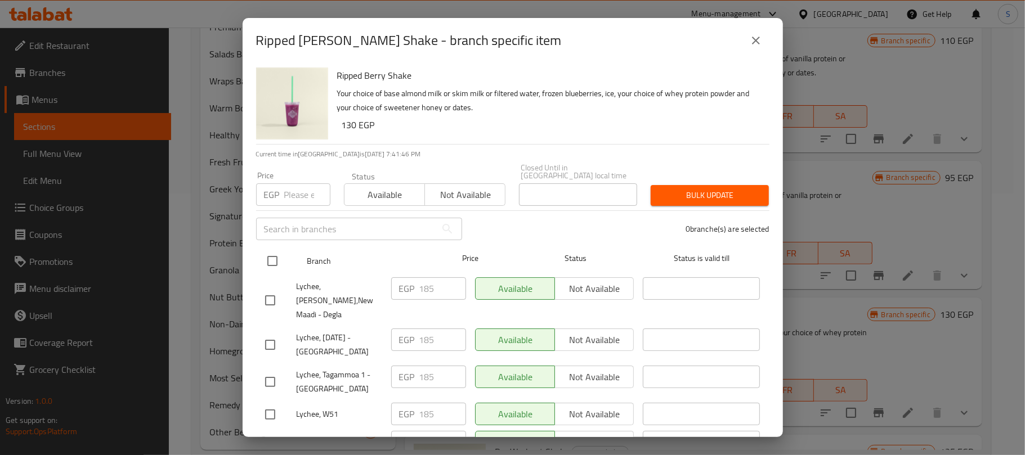
checkbox input "true"
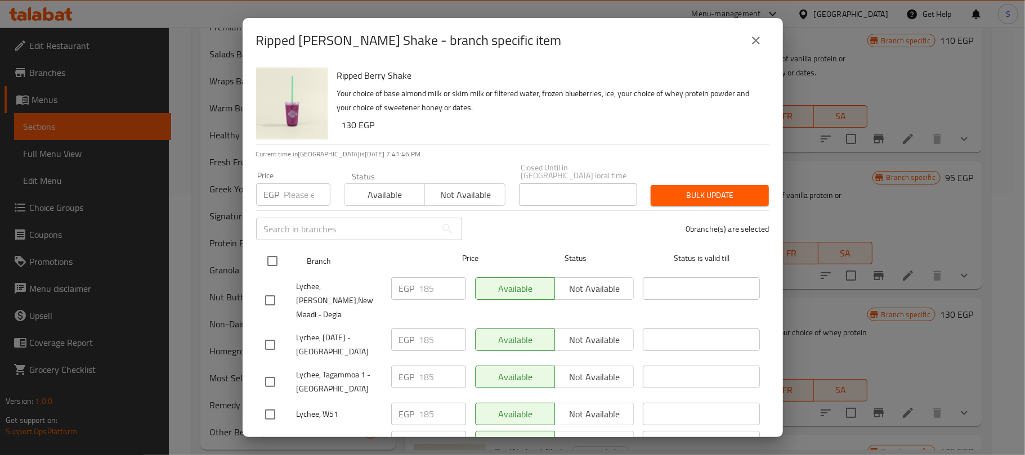
checkbox input "true"
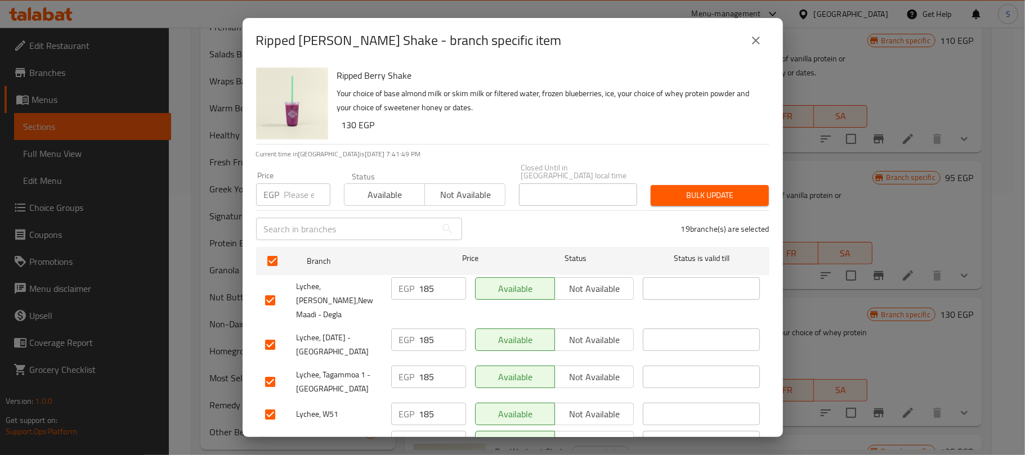
scroll to position [525, 0]
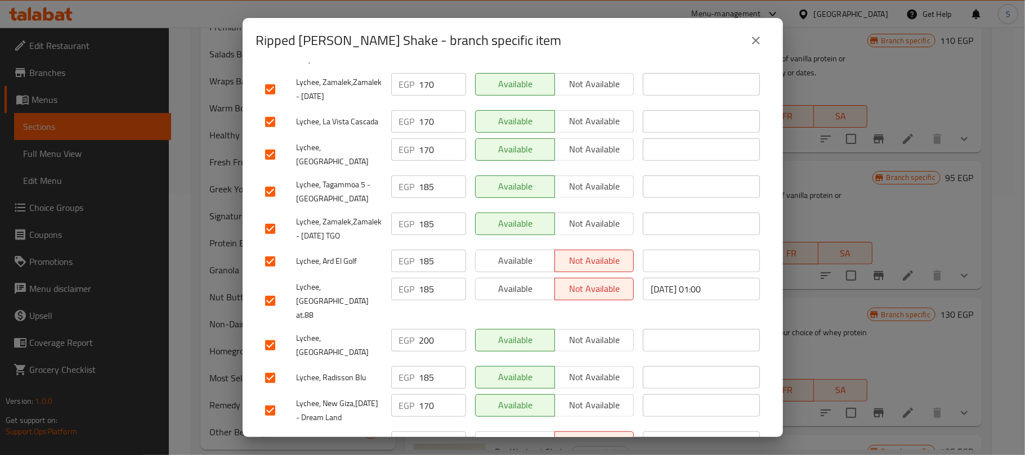
click at [266, 334] on input "checkbox" at bounding box center [270, 346] width 24 height 24
checkbox input "false"
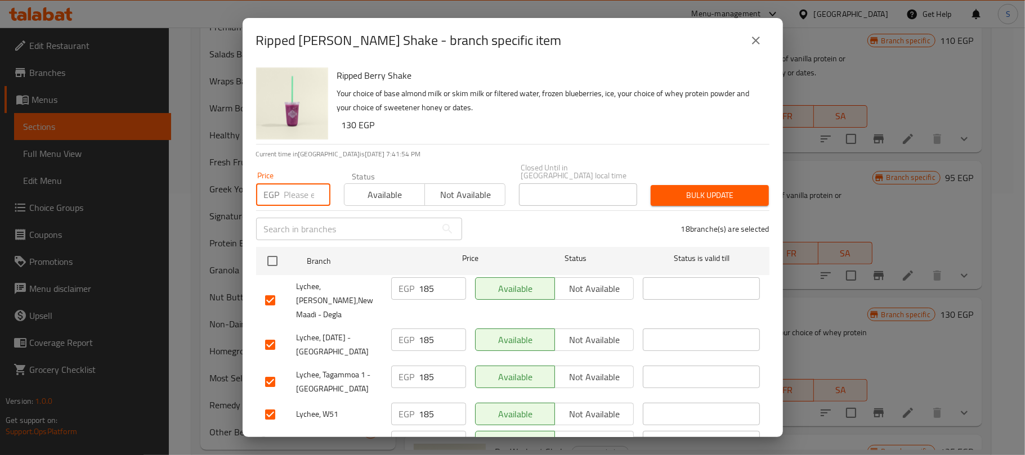
click at [293, 188] on input "number" at bounding box center [307, 194] width 46 height 23
type input "0"
type input "185"
click at [722, 188] on span "Bulk update" at bounding box center [709, 195] width 100 height 14
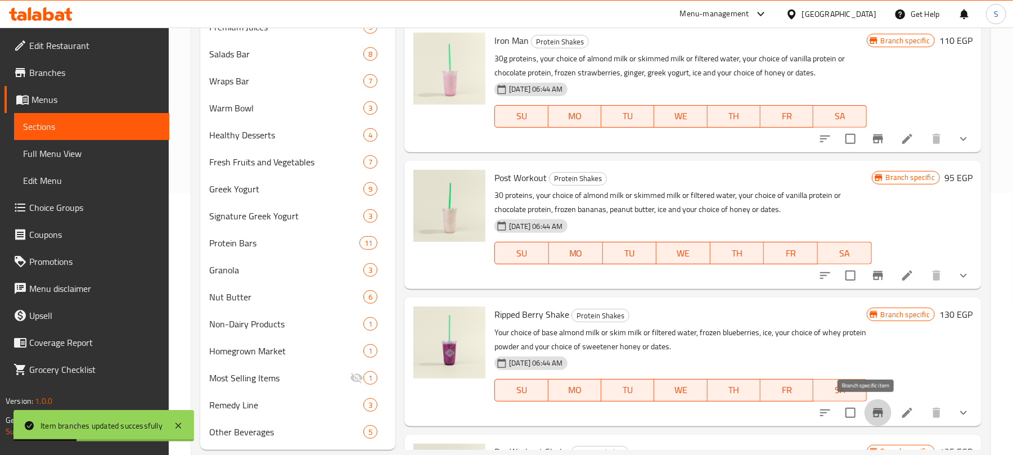
click at [875, 410] on button "Branch-specific-item" at bounding box center [878, 412] width 27 height 27
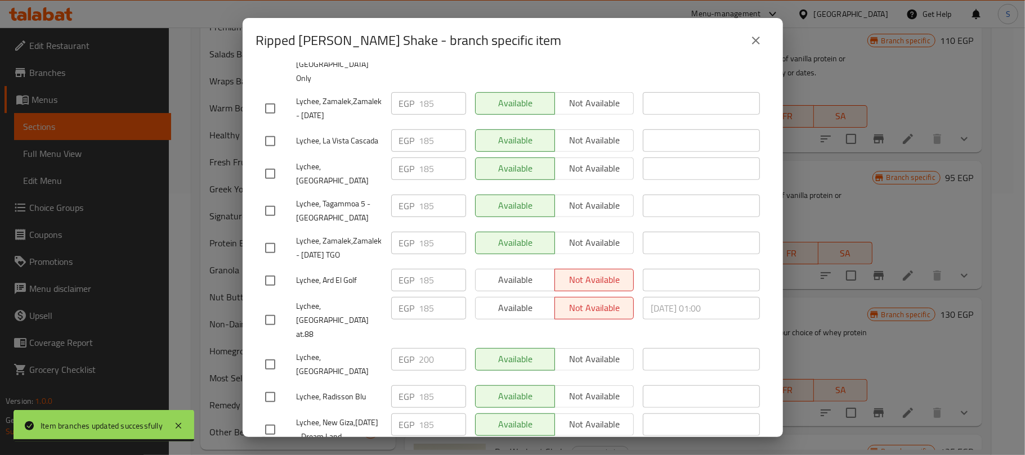
scroll to position [525, 0]
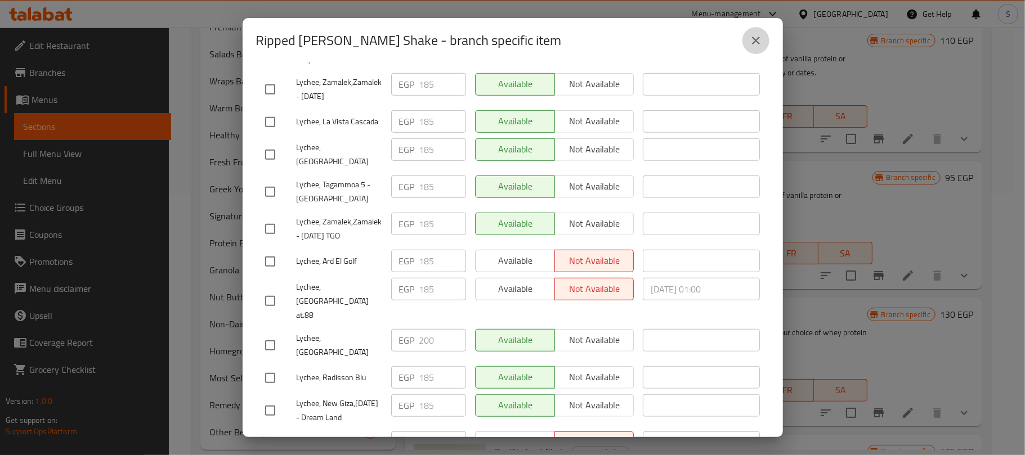
click at [760, 44] on icon "close" at bounding box center [756, 41] width 14 height 14
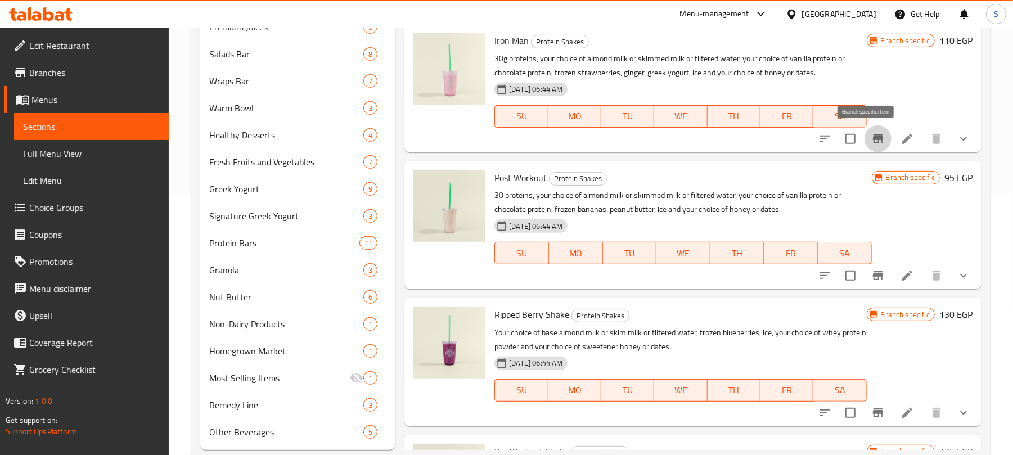
click at [873, 140] on icon "Branch-specific-item" at bounding box center [878, 138] width 10 height 9
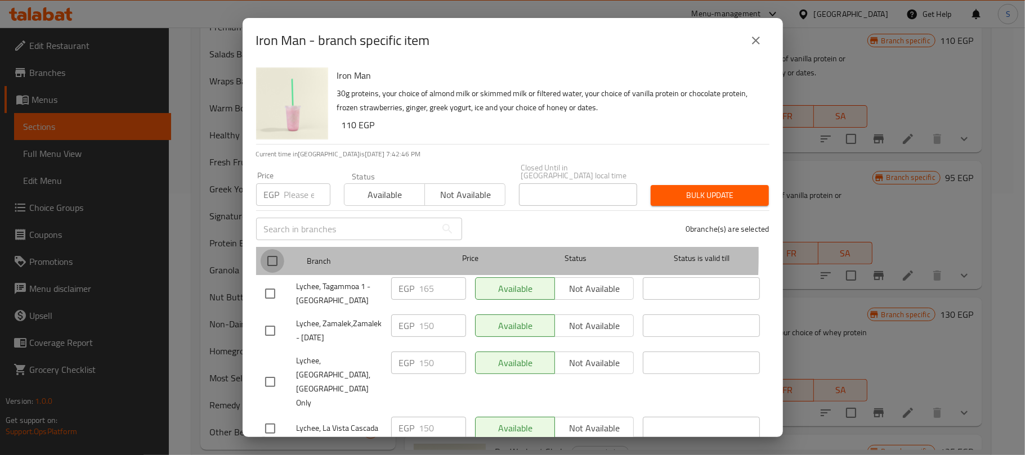
click at [275, 249] on input "checkbox" at bounding box center [272, 261] width 24 height 24
checkbox input "true"
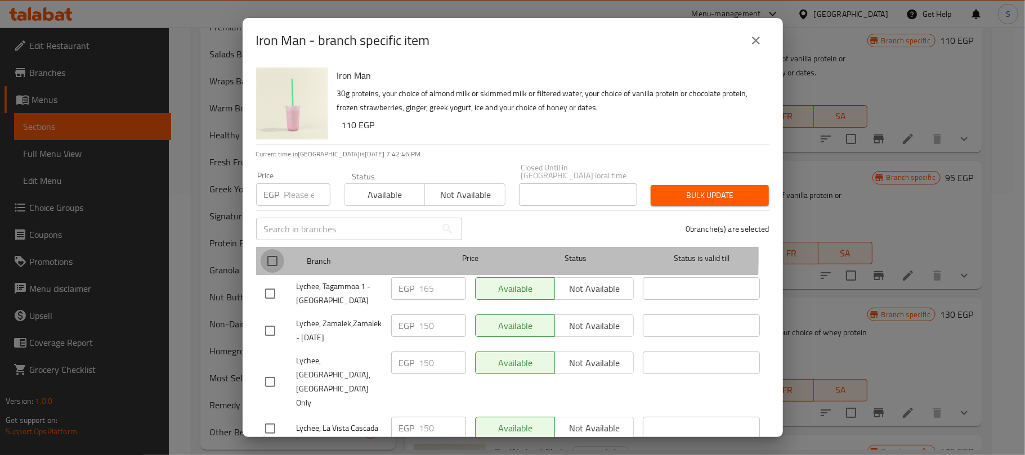
checkbox input "true"
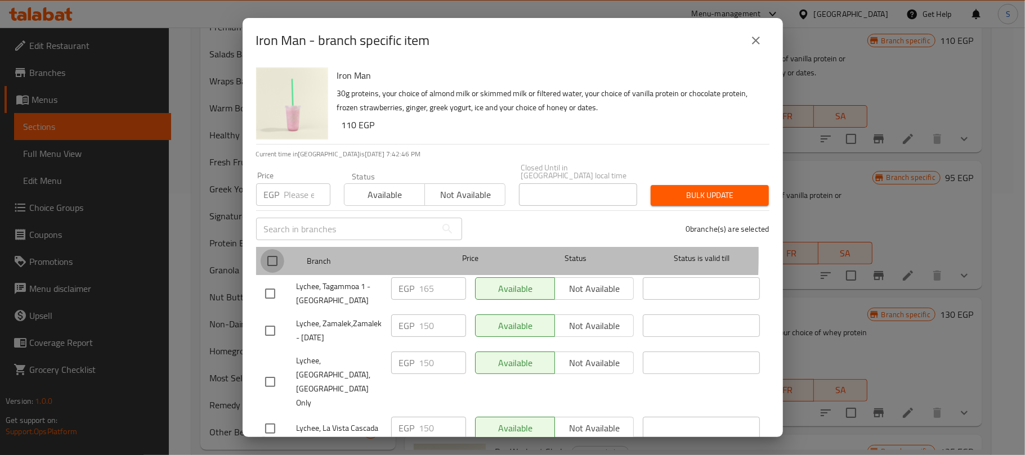
checkbox input "true"
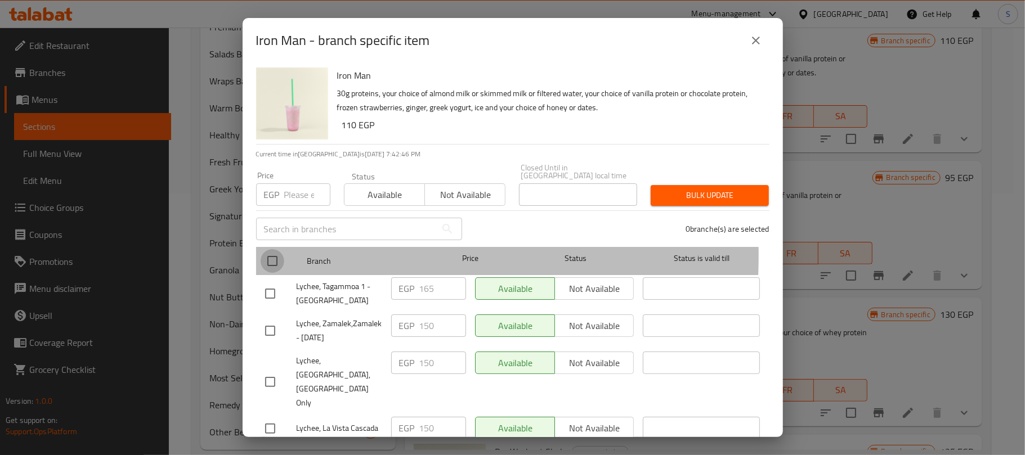
checkbox input "true"
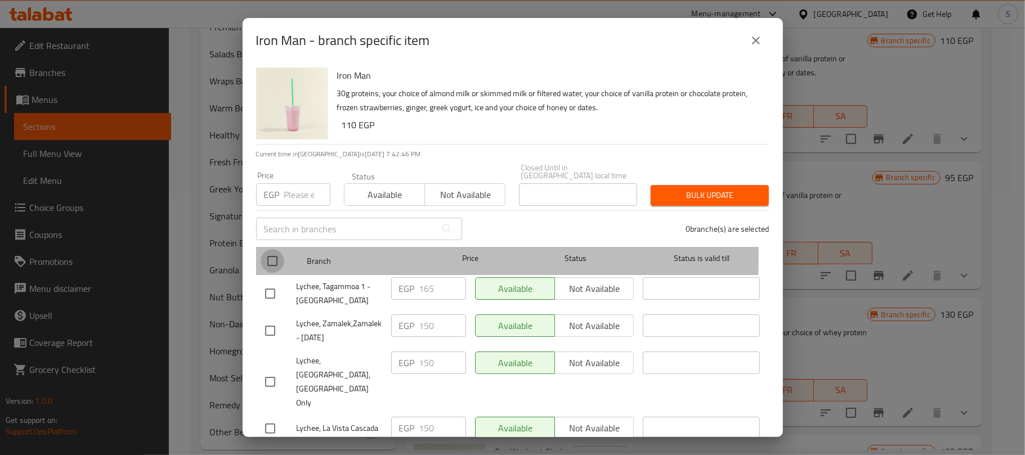
checkbox input "true"
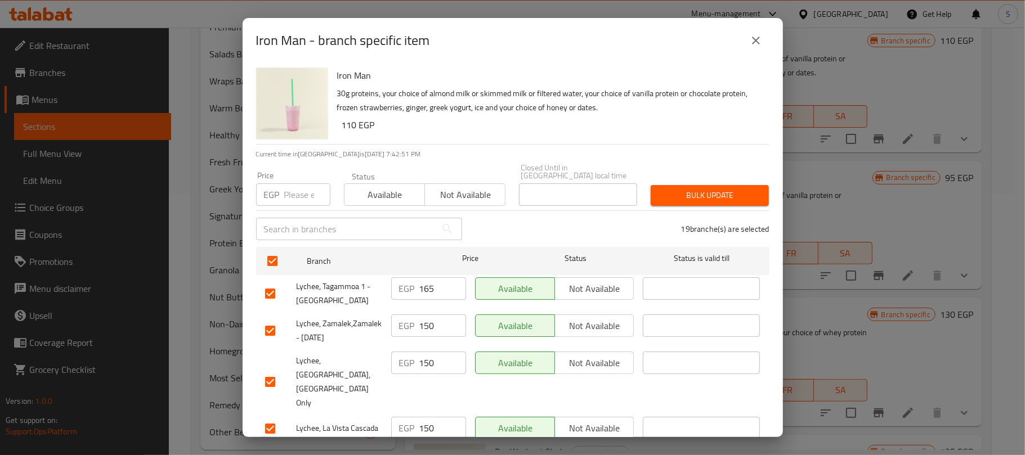
scroll to position [437, 0]
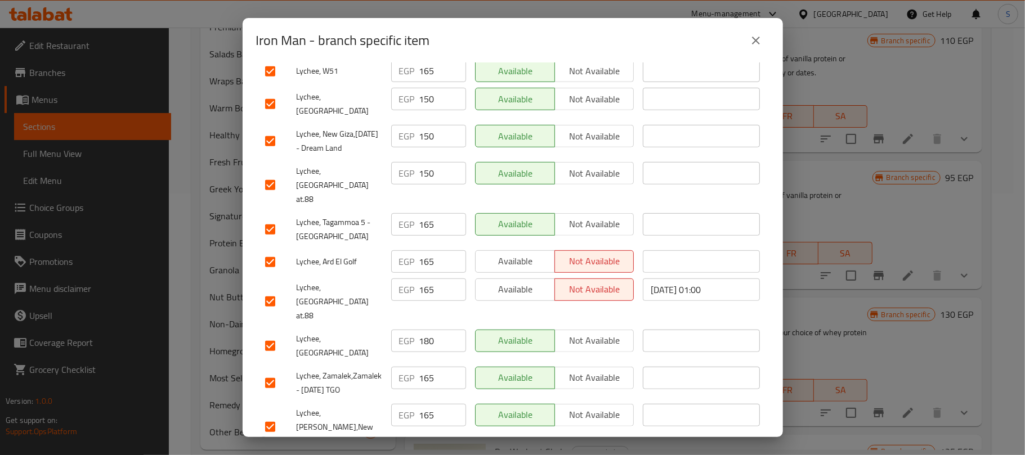
click at [275, 334] on input "checkbox" at bounding box center [270, 346] width 24 height 24
checkbox input "false"
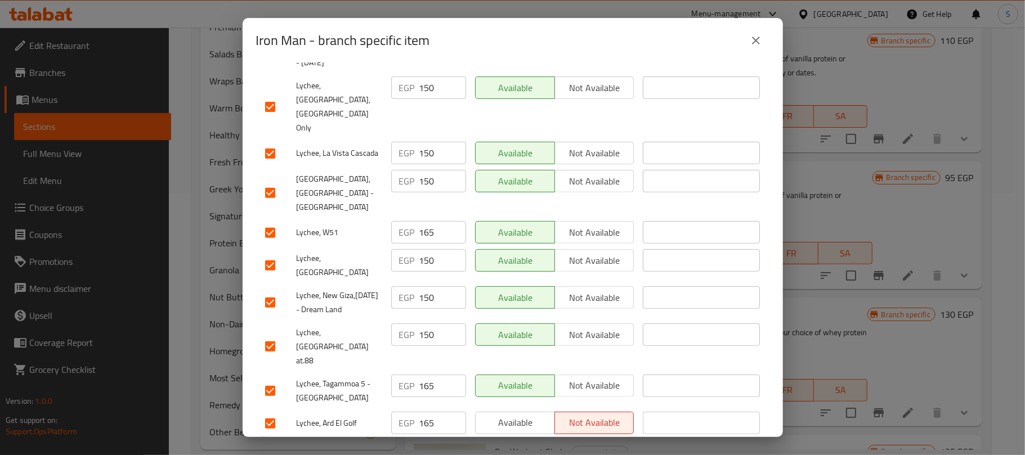
scroll to position [0, 0]
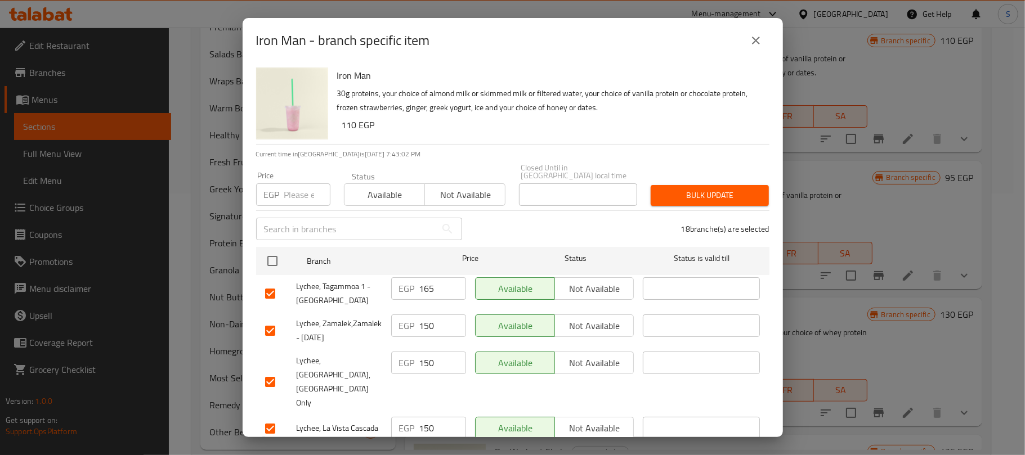
click at [275, 188] on p "EGP" at bounding box center [272, 195] width 16 height 14
click at [295, 187] on input "number" at bounding box center [307, 194] width 46 height 23
type input "165"
click at [725, 192] on span "Bulk update" at bounding box center [709, 195] width 100 height 14
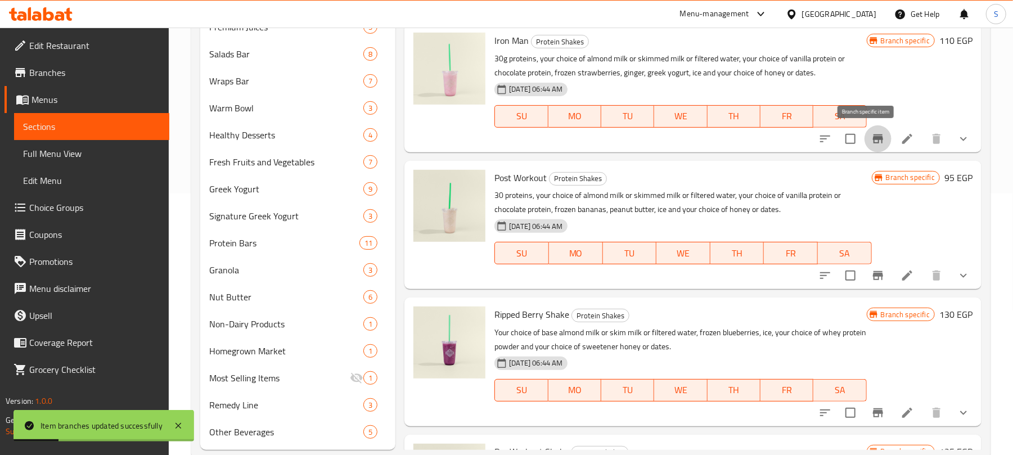
click at [873, 135] on icon "Branch-specific-item" at bounding box center [878, 138] width 10 height 9
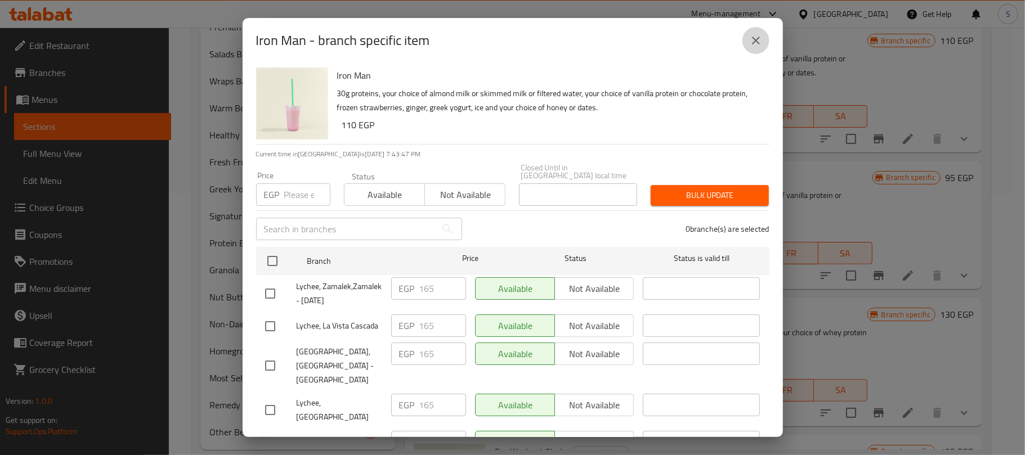
click at [763, 42] on button "close" at bounding box center [755, 40] width 27 height 27
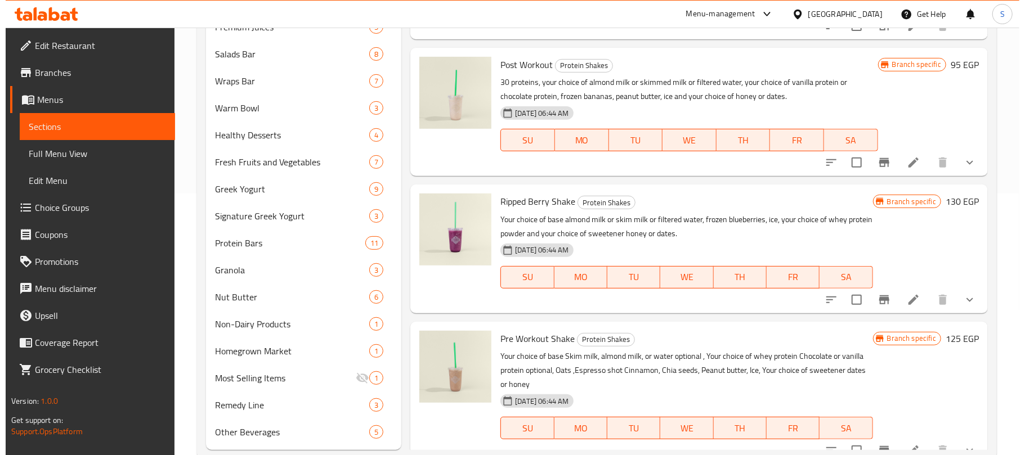
scroll to position [127, 0]
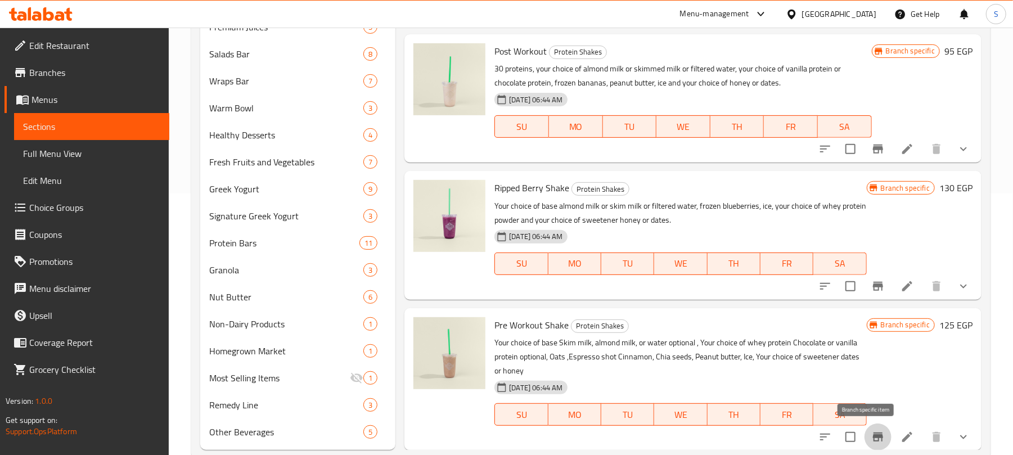
click at [871, 432] on icon "Branch-specific-item" at bounding box center [878, 437] width 14 height 14
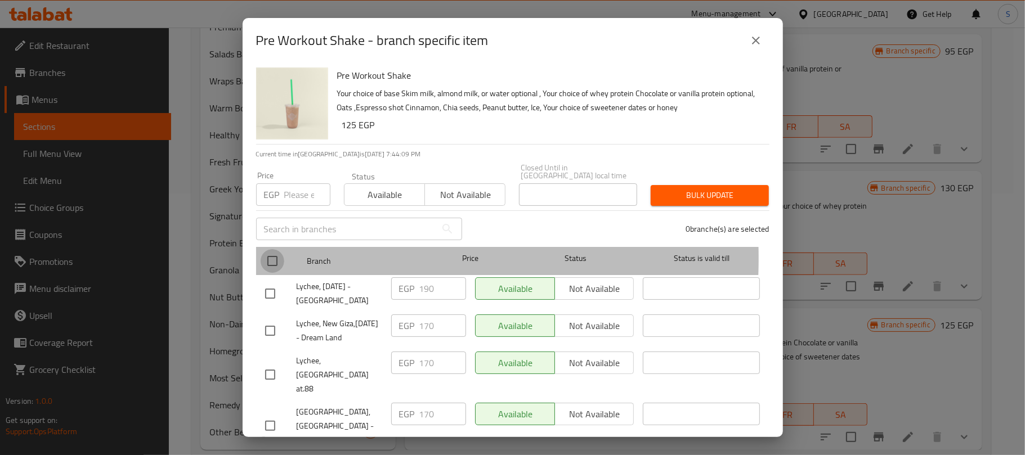
click at [270, 250] on input "checkbox" at bounding box center [272, 261] width 24 height 24
checkbox input "true"
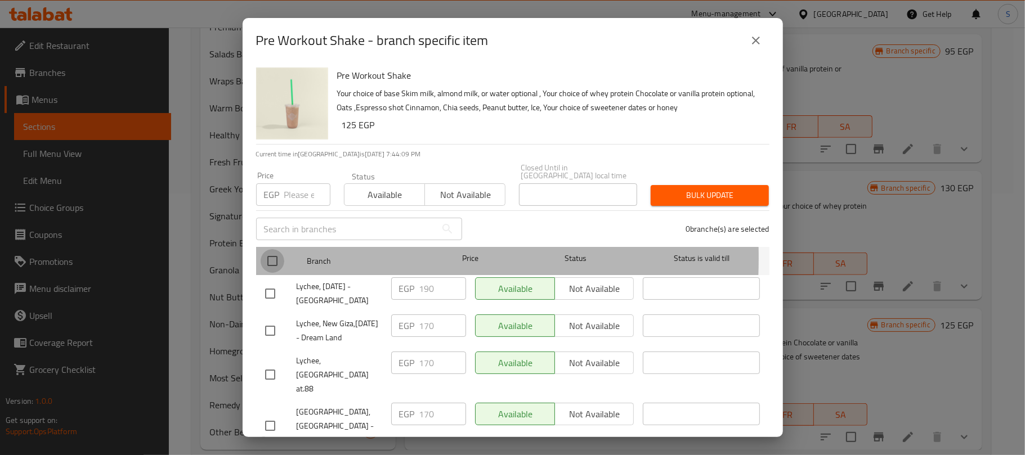
checkbox input "true"
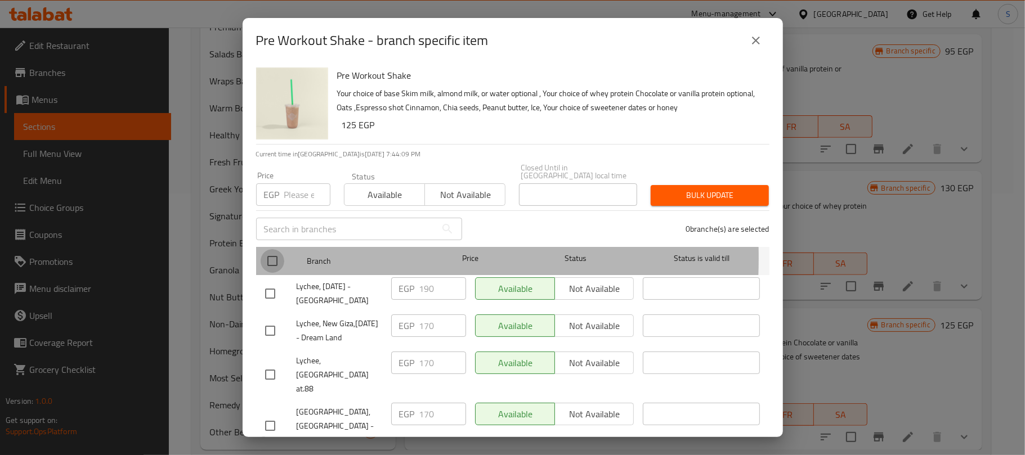
checkbox input "true"
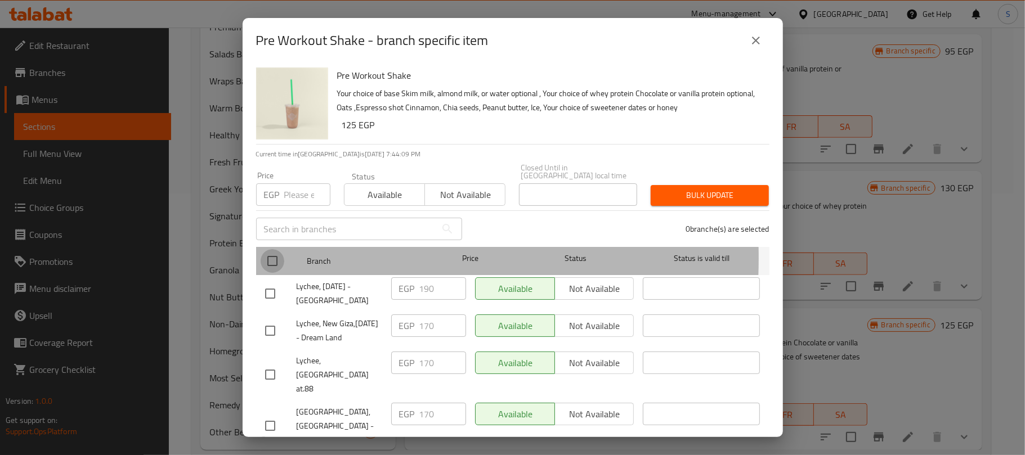
checkbox input "true"
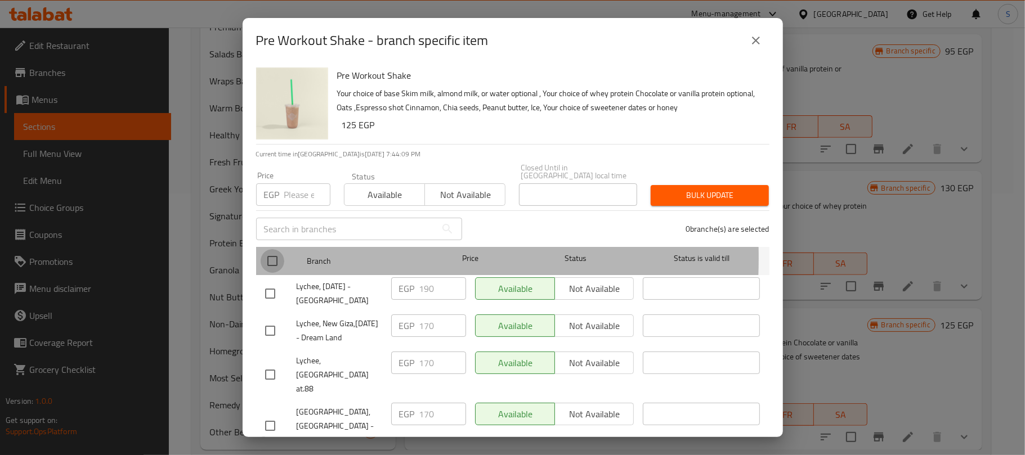
checkbox input "true"
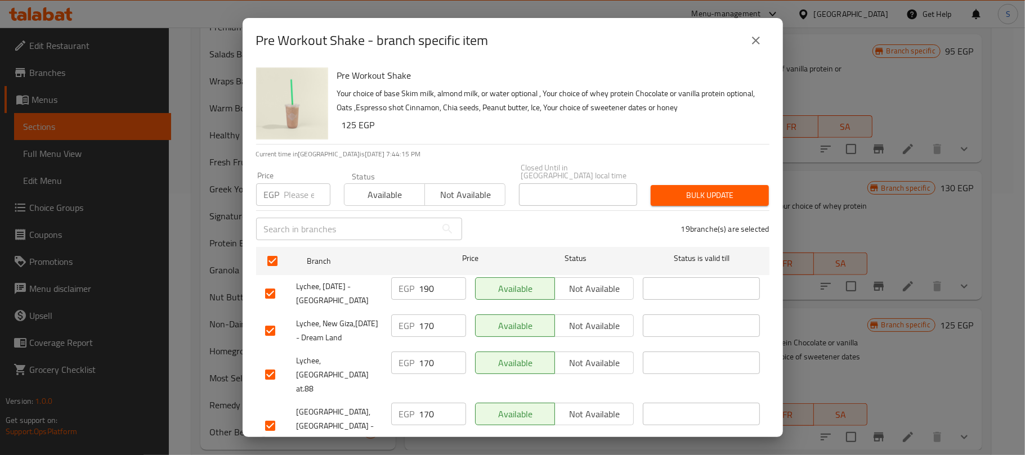
scroll to position [525, 0]
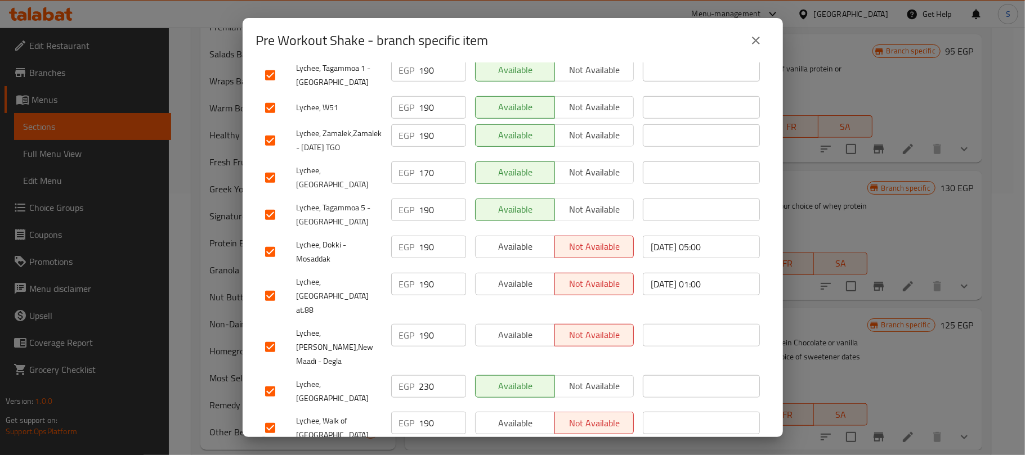
click at [273, 380] on input "checkbox" at bounding box center [270, 392] width 24 height 24
checkbox input "false"
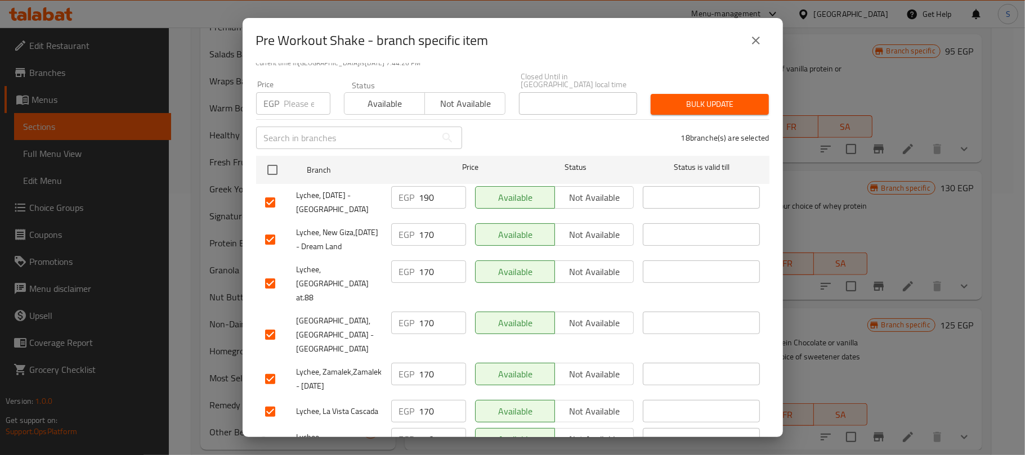
scroll to position [0, 0]
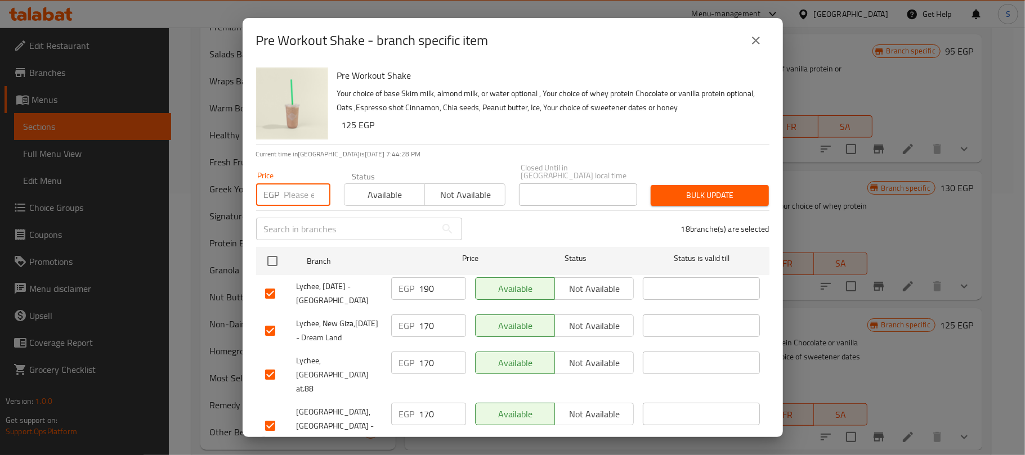
click at [289, 190] on input "number" at bounding box center [307, 194] width 46 height 23
type input "190"
click at [689, 190] on span "Bulk update" at bounding box center [709, 195] width 100 height 14
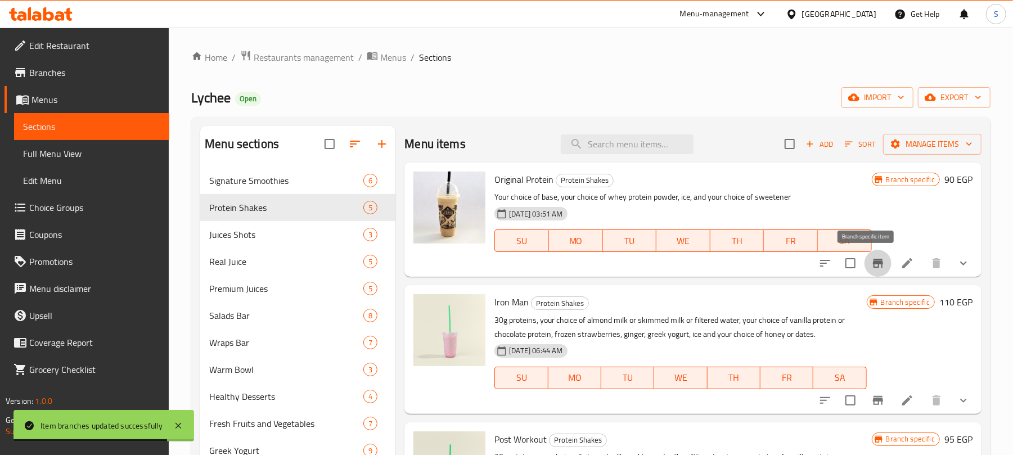
click at [871, 257] on icon "Branch-specific-item" at bounding box center [878, 264] width 14 height 14
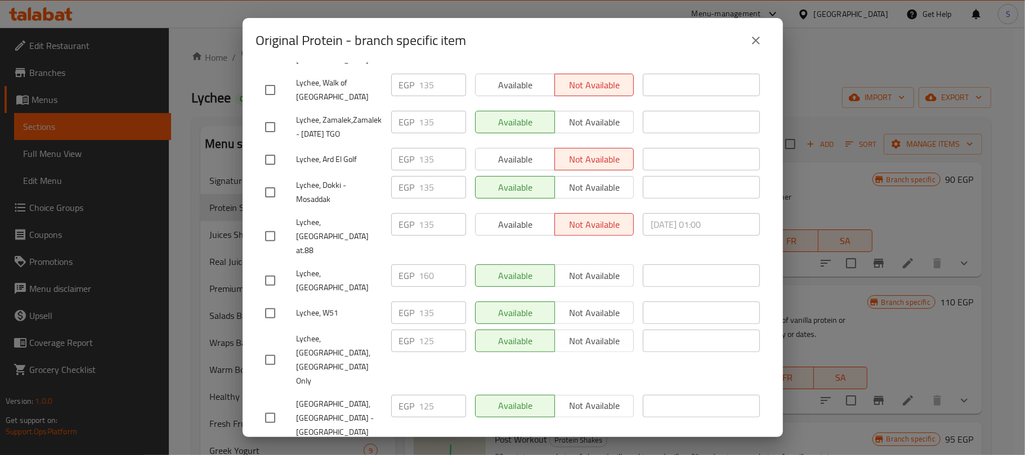
scroll to position [75, 0]
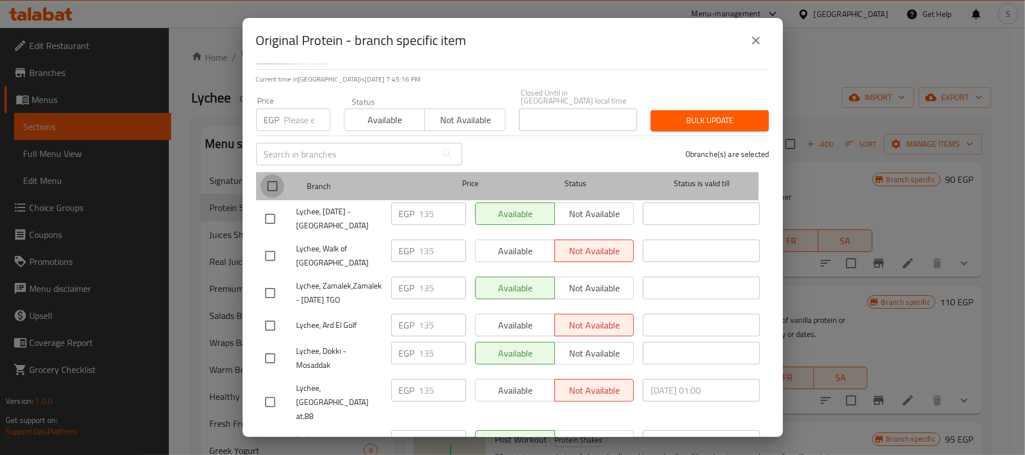
click at [268, 178] on input "checkbox" at bounding box center [272, 186] width 24 height 24
checkbox input "true"
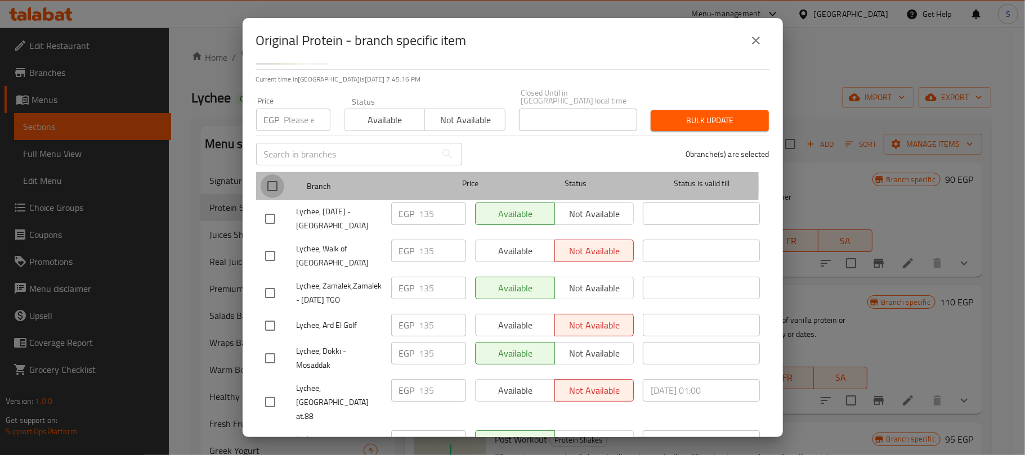
checkbox input "true"
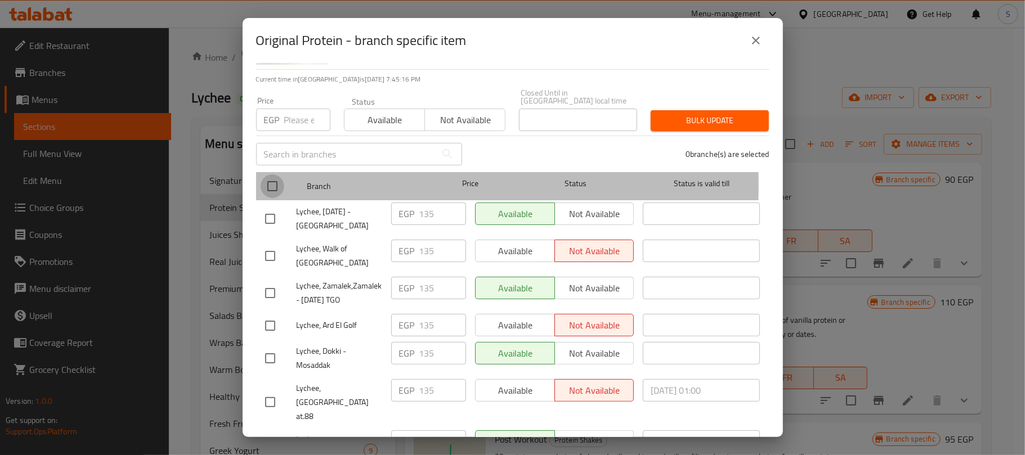
checkbox input "true"
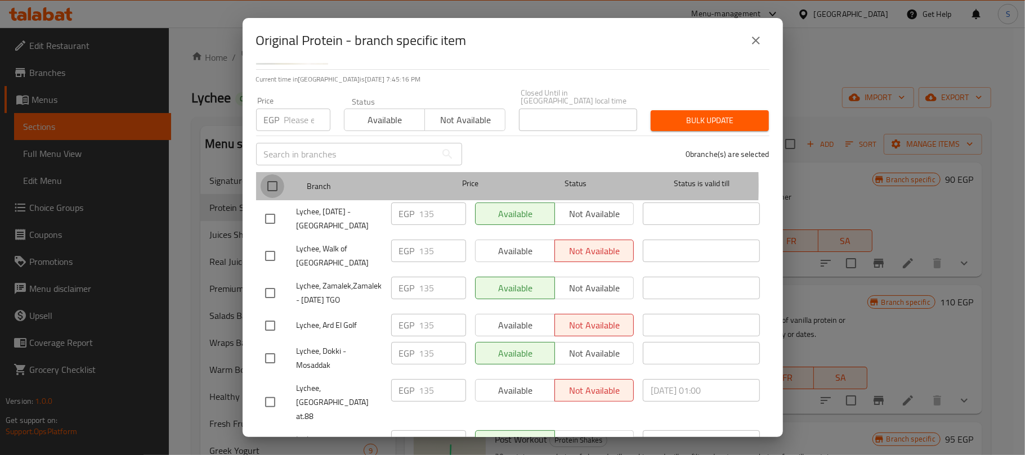
checkbox input "true"
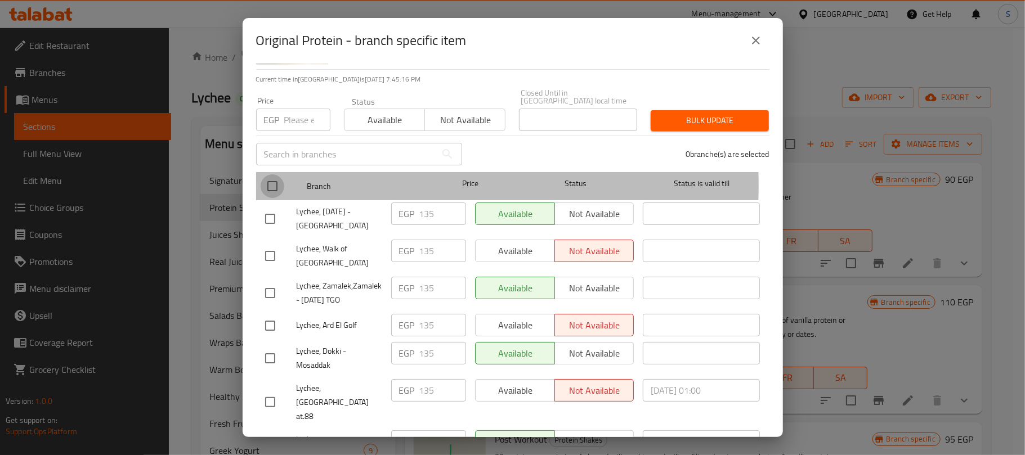
checkbox input "true"
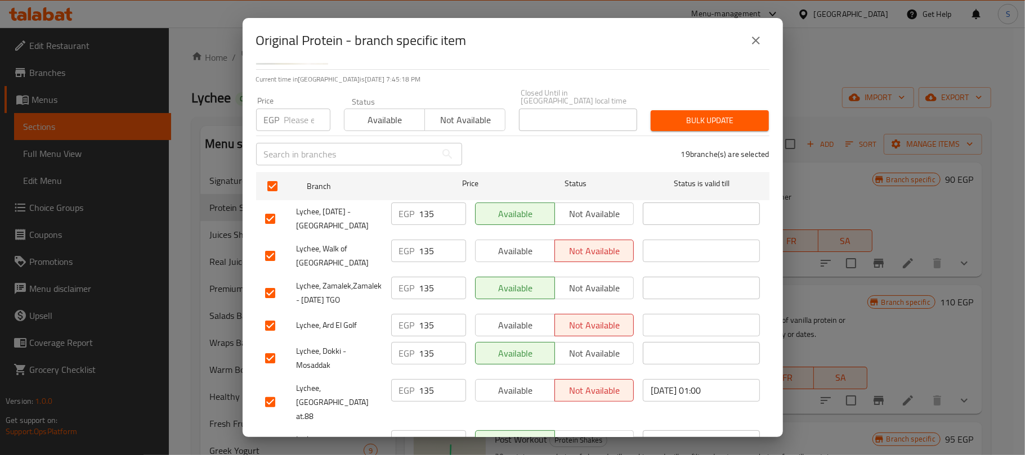
click at [266, 435] on input "checkbox" at bounding box center [270, 447] width 24 height 24
checkbox input "false"
click at [298, 115] on input "number" at bounding box center [307, 120] width 46 height 23
type input "135"
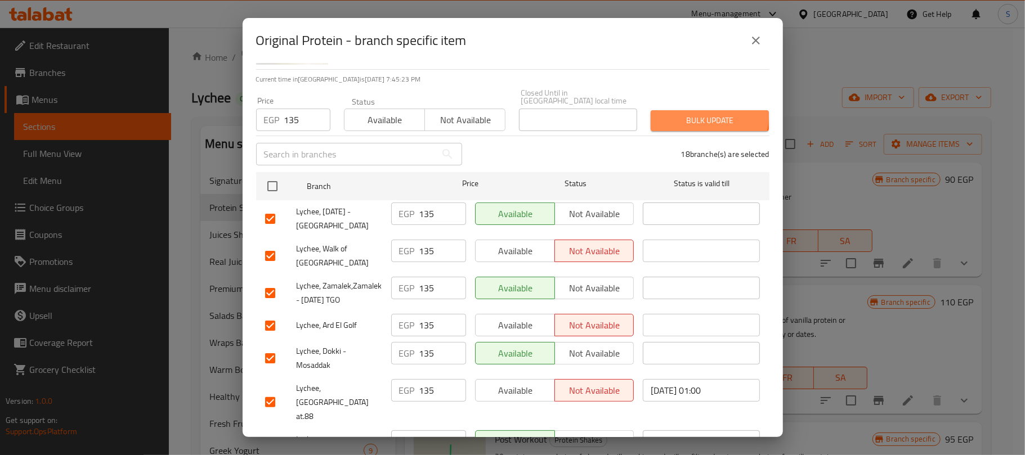
click at [689, 114] on span "Bulk update" at bounding box center [709, 121] width 100 height 14
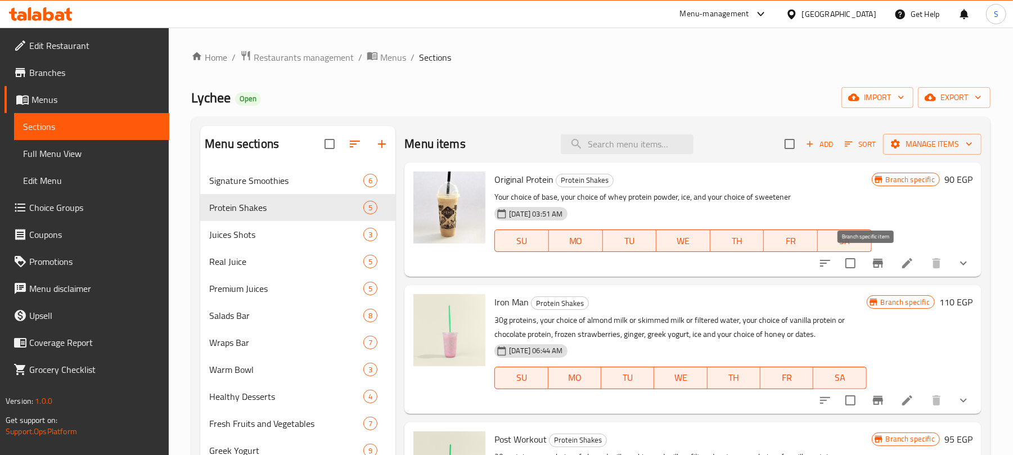
click at [873, 260] on icon "Branch-specific-item" at bounding box center [878, 263] width 10 height 9
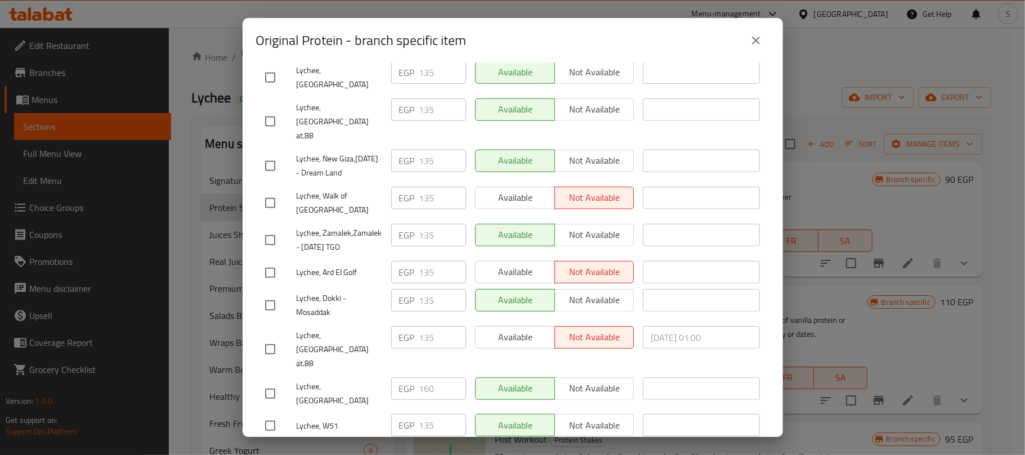
scroll to position [525, 0]
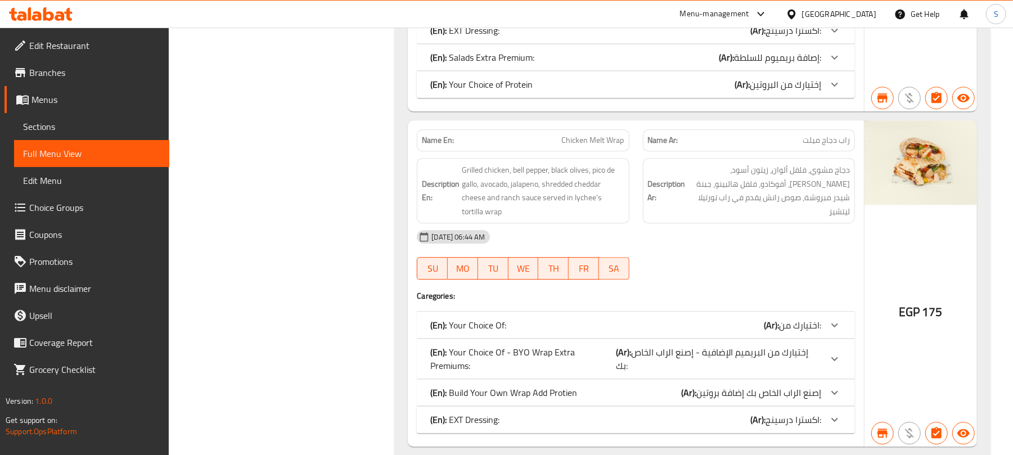
scroll to position [9063, 0]
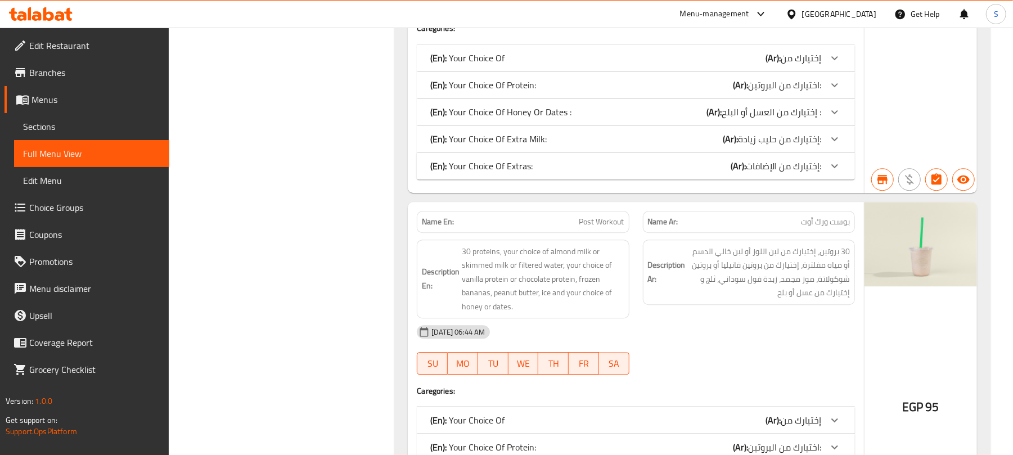
copy span "Post Workout"
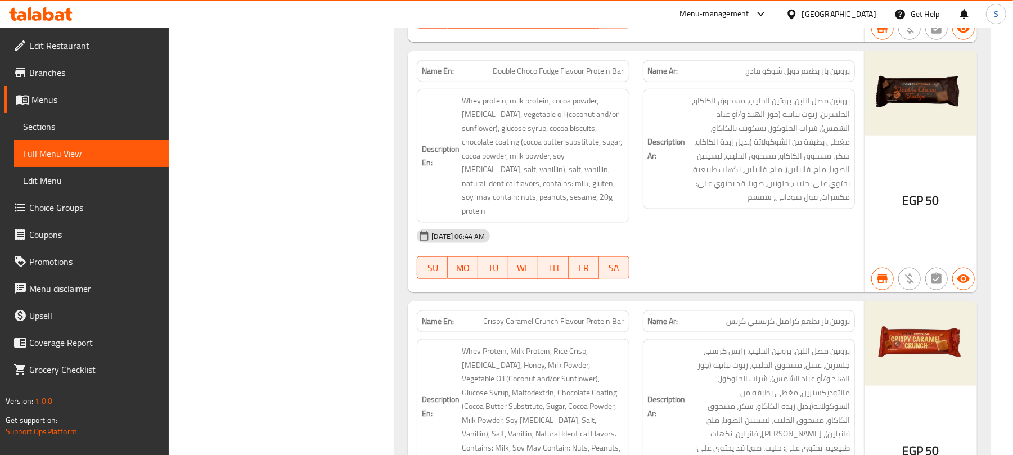
scroll to position [0, 0]
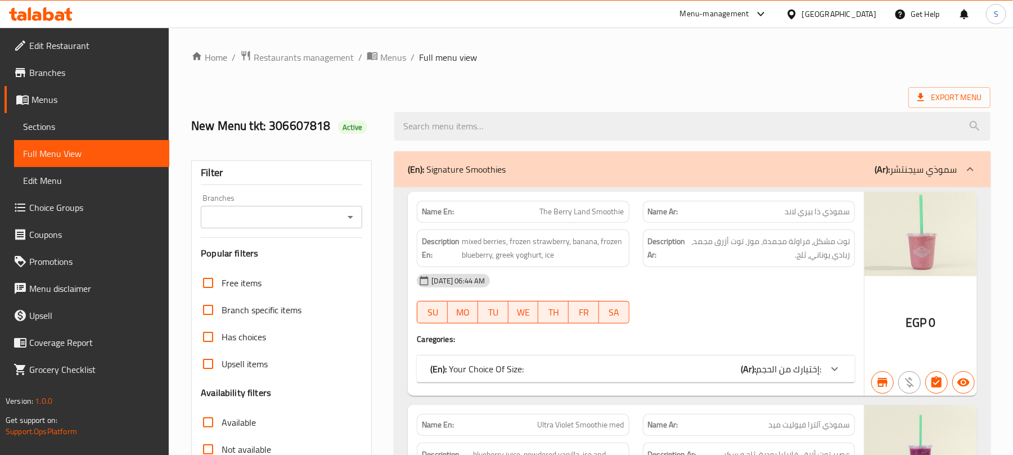
click at [836, 374] on icon at bounding box center [835, 369] width 14 height 14
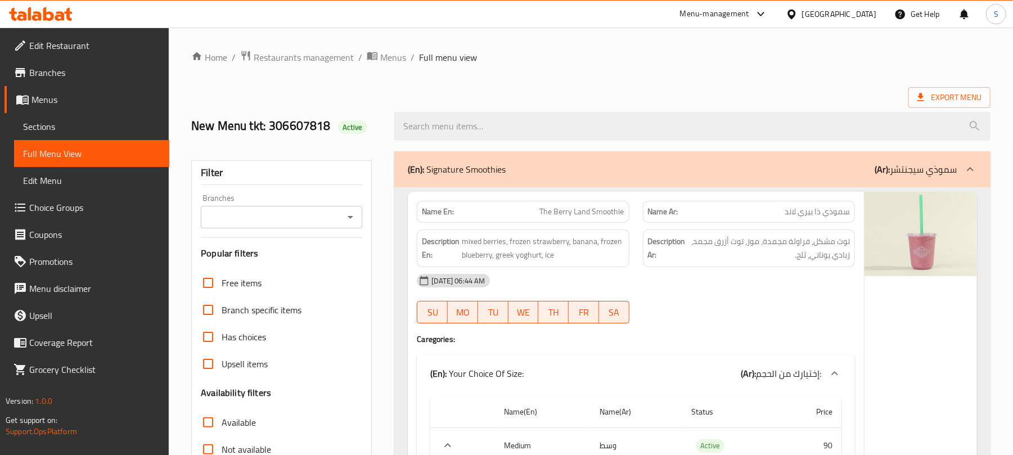
click at [590, 217] on span "The Berry Land Smoothie" at bounding box center [582, 212] width 84 height 12
copy span "The Berry Land Smoothie"
click at [595, 212] on span "The Berry Land Smoothie" at bounding box center [582, 212] width 84 height 12
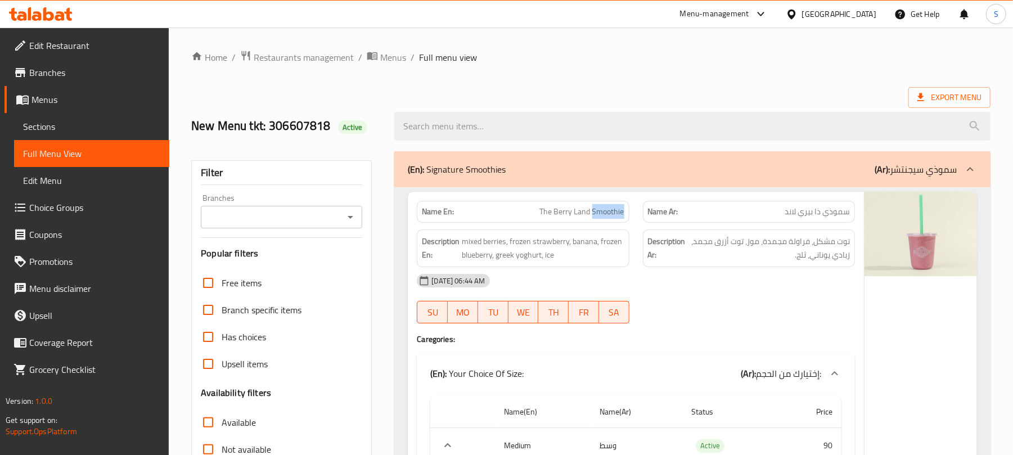
click at [595, 212] on span "The Berry Land Smoothie" at bounding box center [582, 212] width 84 height 12
copy span "The Berry Land Smoothie"
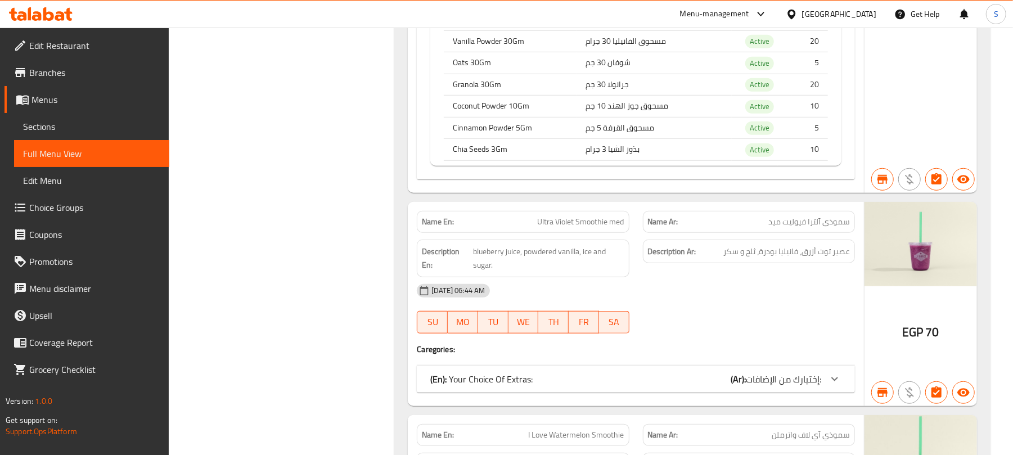
click at [608, 228] on span "Ultra Violet Smoothie med" at bounding box center [581, 222] width 87 height 12
copy span "Ultra Violet Smoothie med"
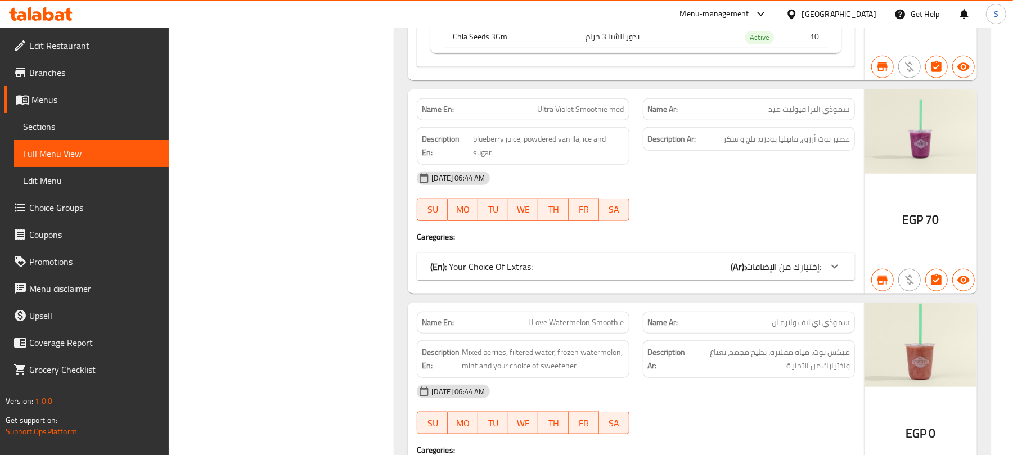
scroll to position [1018, 0]
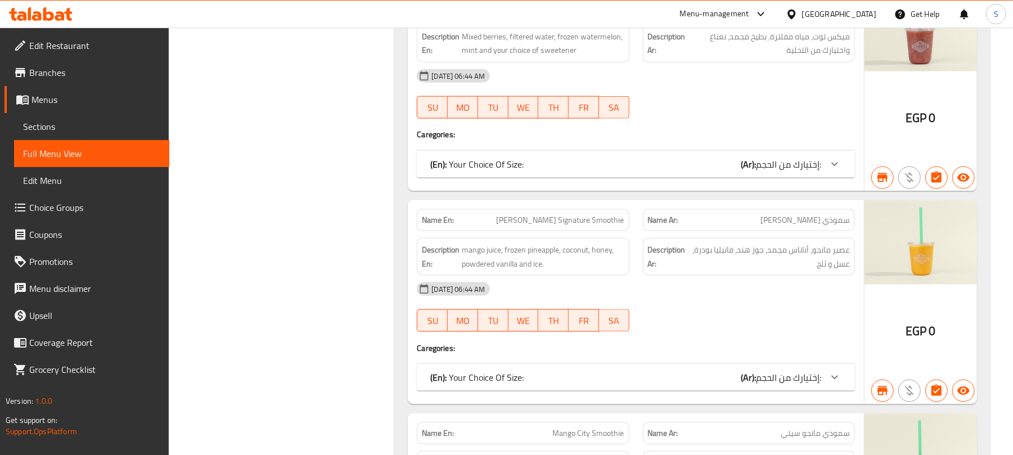
click at [608, 226] on span "[PERSON_NAME] Signature Smoothie" at bounding box center [561, 220] width 128 height 12
copy span "[PERSON_NAME] Signature Smoothie"
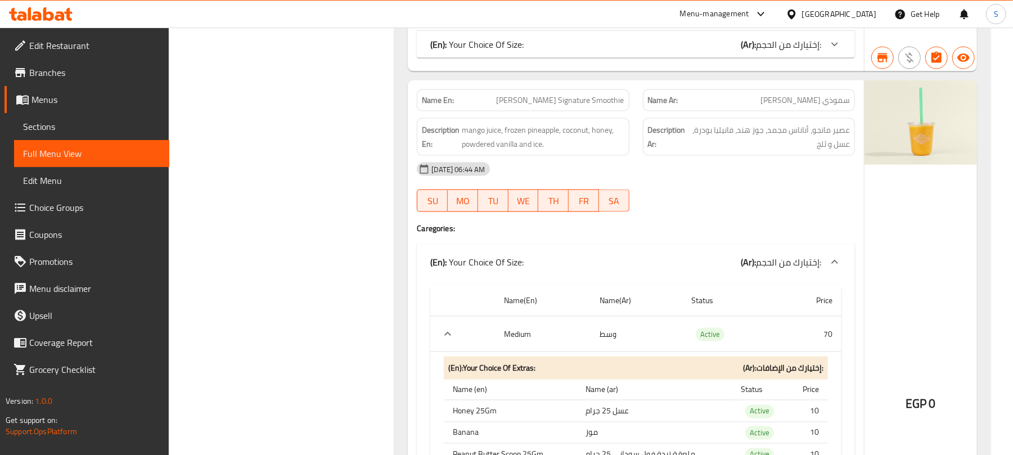
scroll to position [1623, 0]
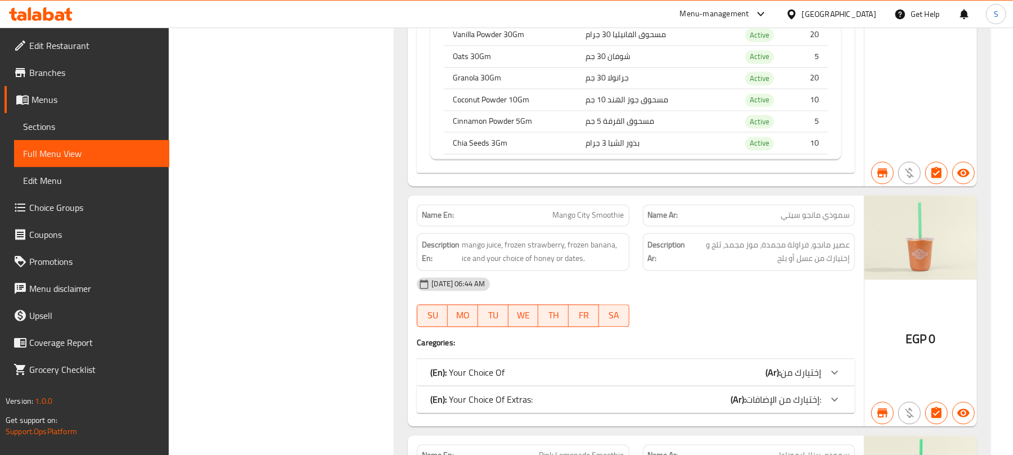
click at [593, 221] on span "Mango City Smoothie" at bounding box center [588, 215] width 71 height 12
click at [614, 221] on span "Mango City Smoothie" at bounding box center [588, 215] width 71 height 12
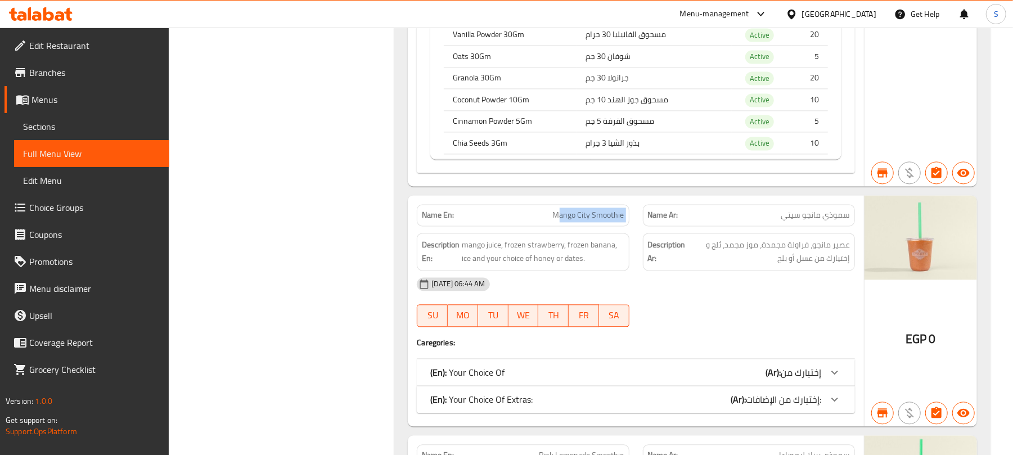
click at [614, 221] on span "Mango City Smoothie" at bounding box center [588, 215] width 71 height 12
copy span "Mango City Smoothie"
